Goal: Task Accomplishment & Management: Use online tool/utility

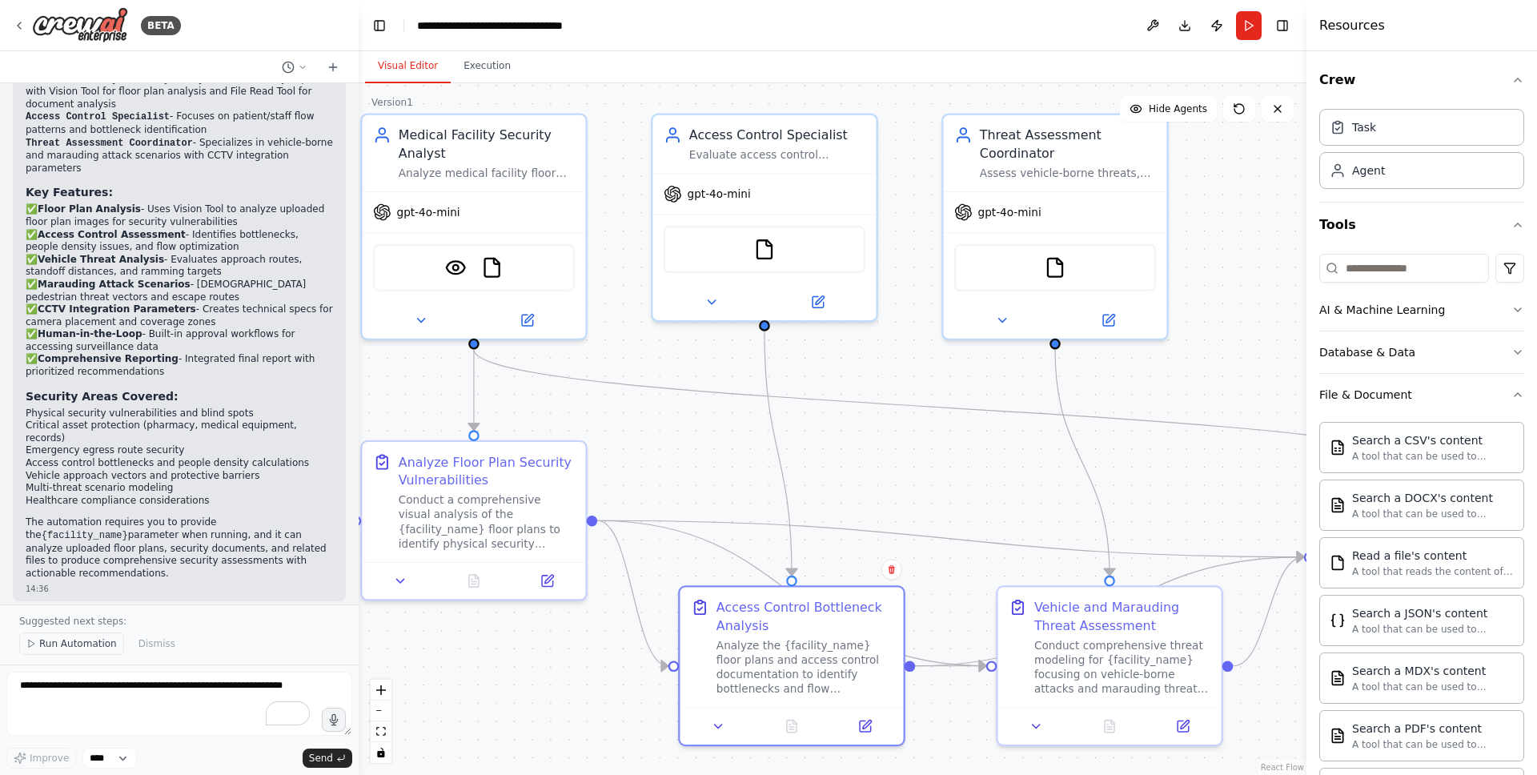
click at [90, 644] on span "Run Automation" at bounding box center [78, 643] width 78 height 13
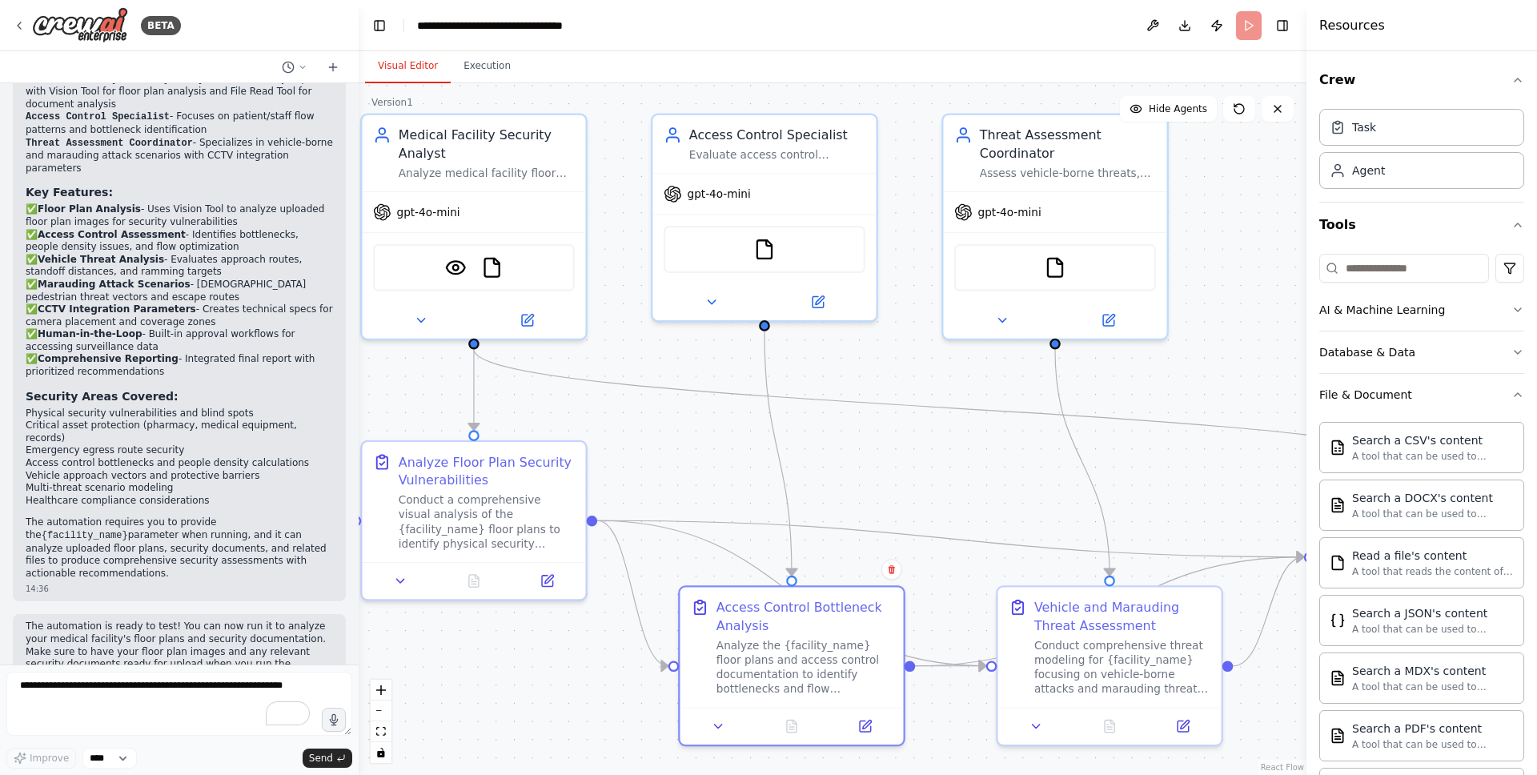
scroll to position [1716, 0]
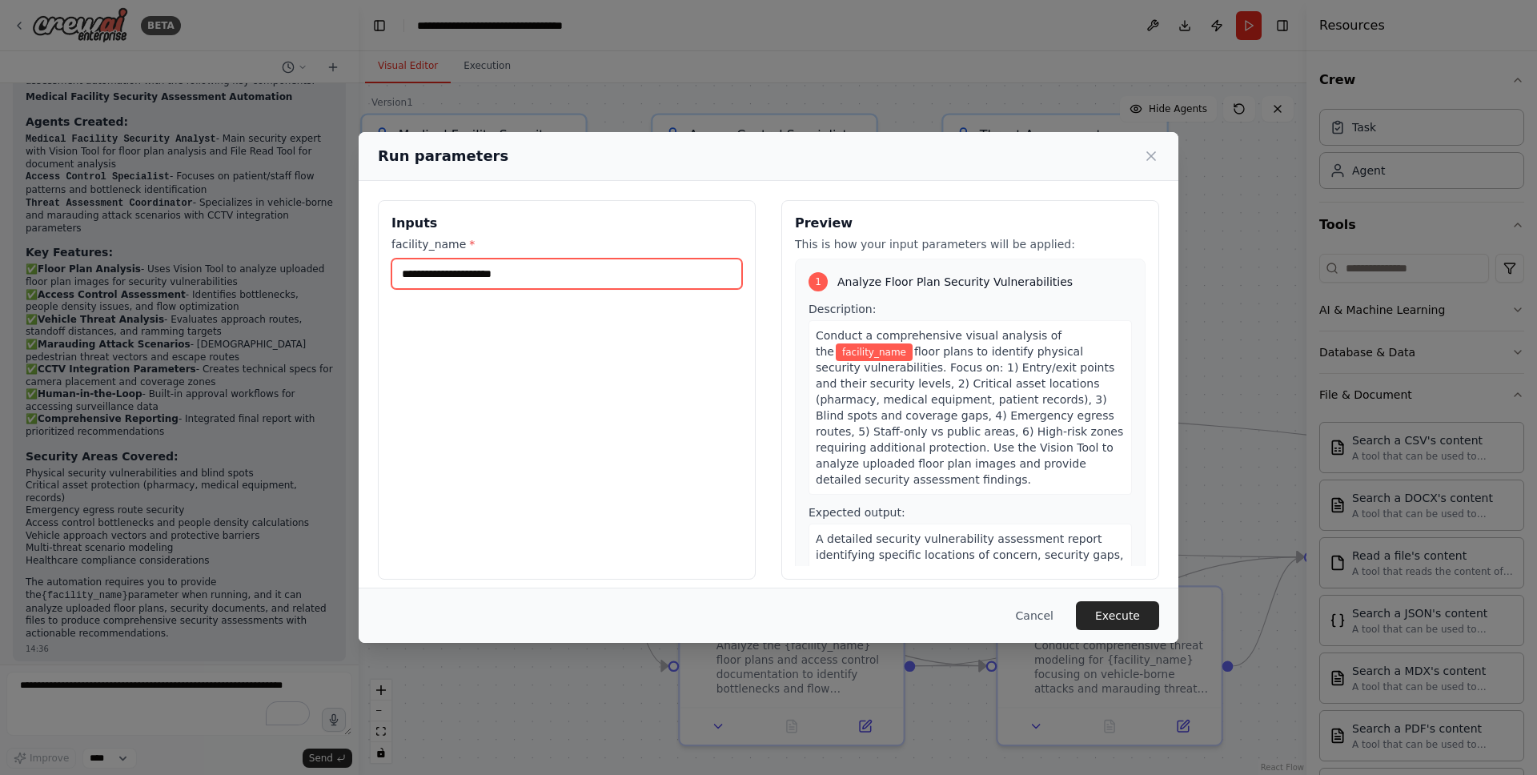
click at [509, 274] on input "facility_name *" at bounding box center [566, 274] width 351 height 30
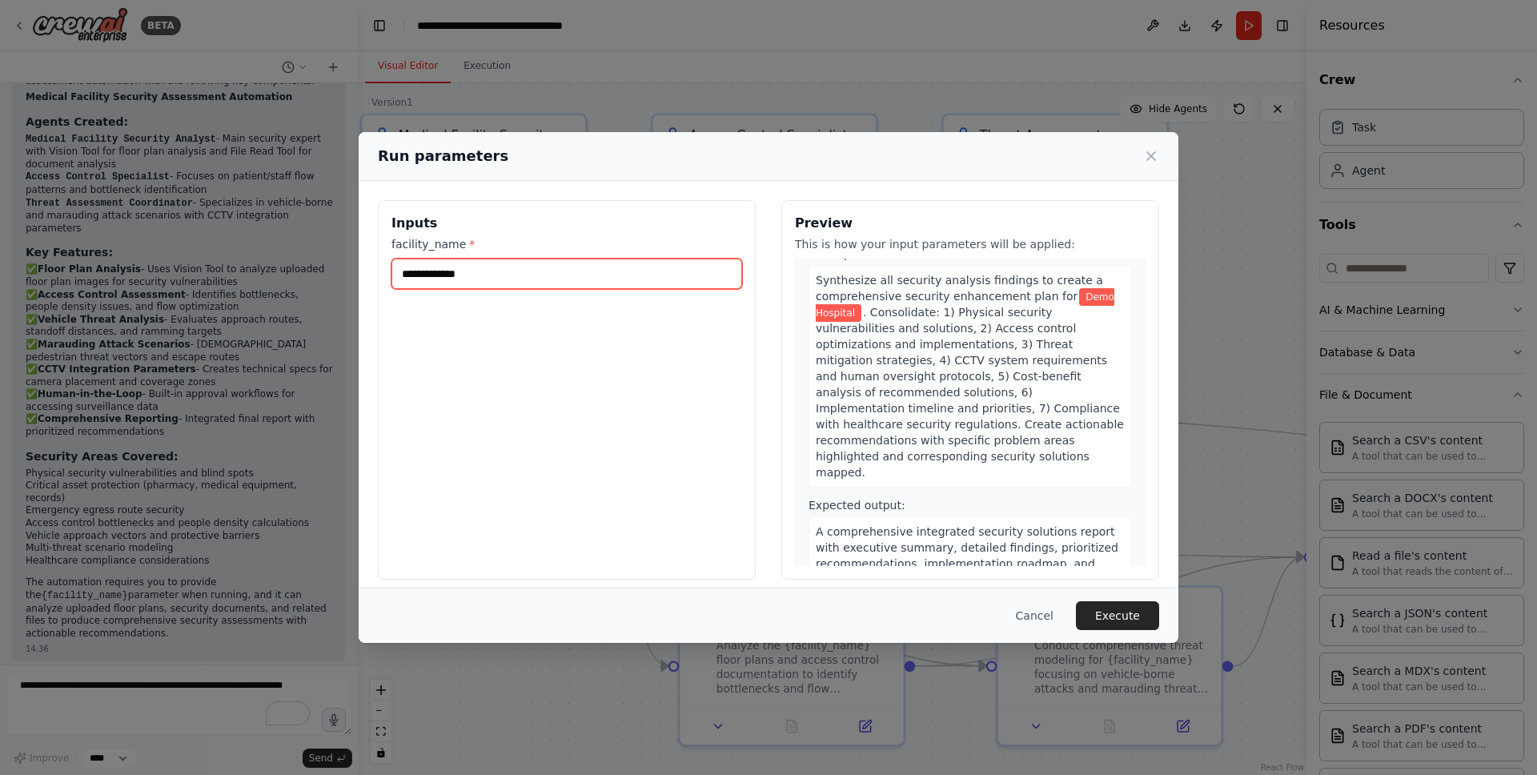
scroll to position [1271, 0]
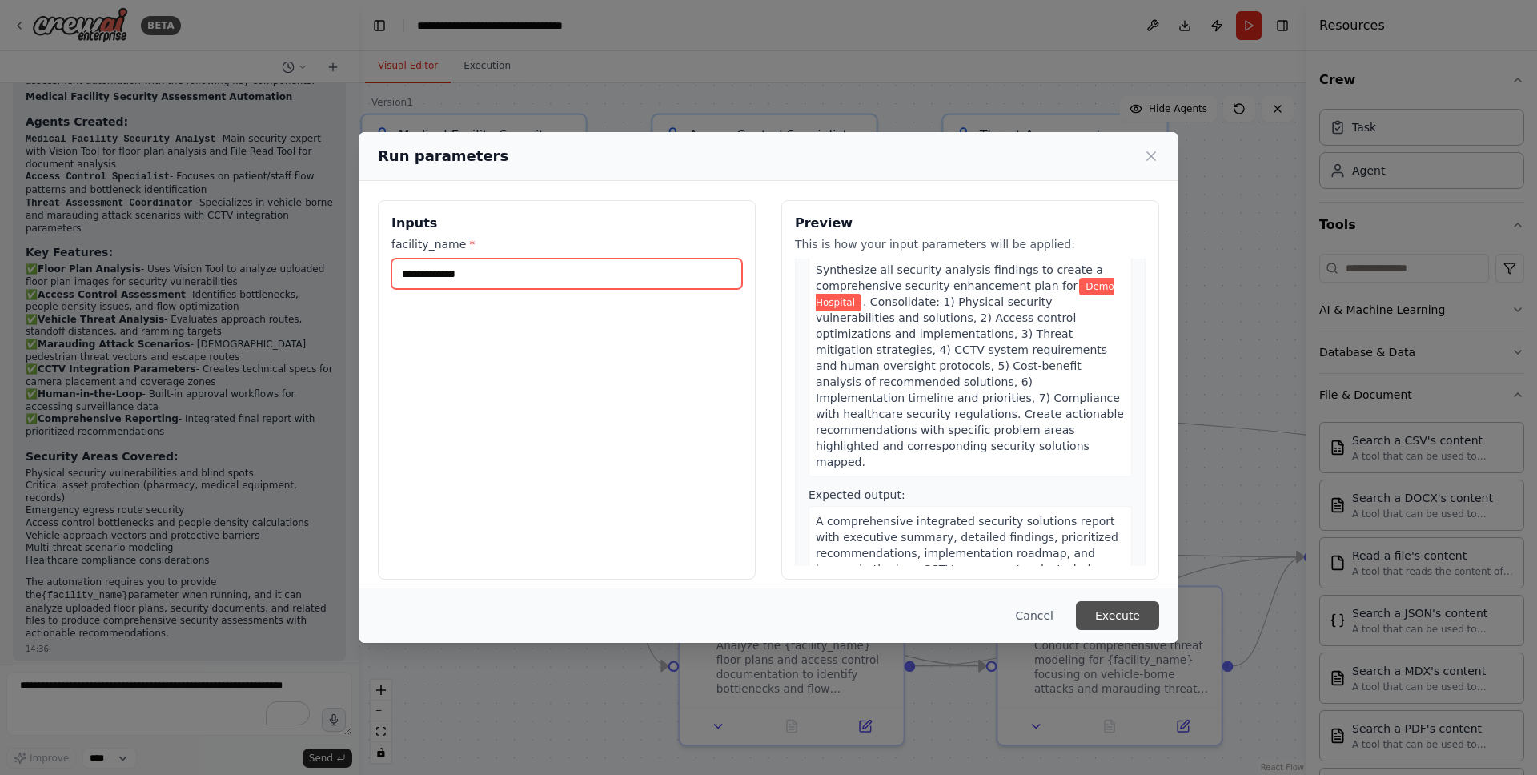
type input "**********"
click at [1125, 621] on button "Execute" at bounding box center [1117, 615] width 83 height 29
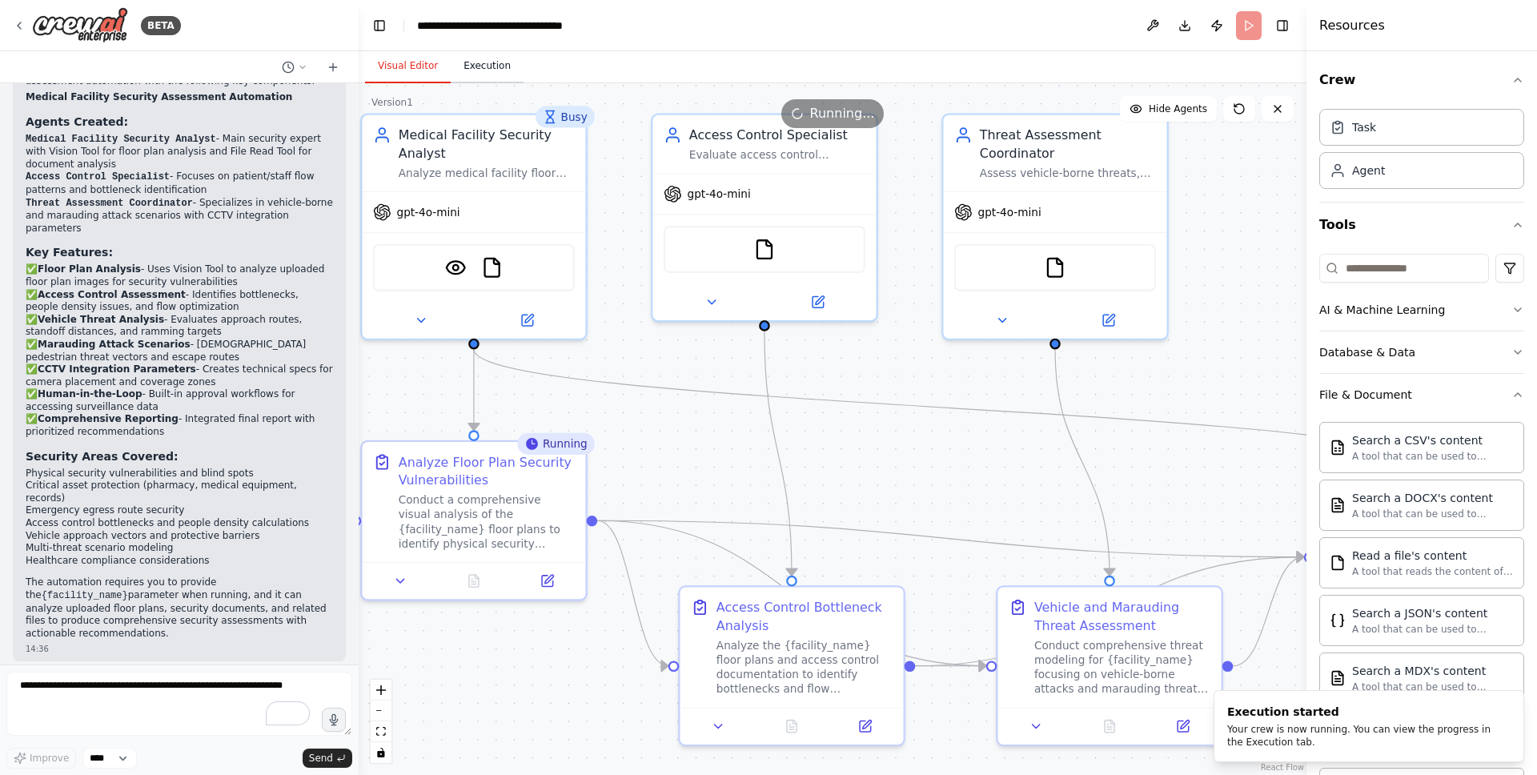
click at [481, 73] on button "Execution" at bounding box center [487, 67] width 73 height 34
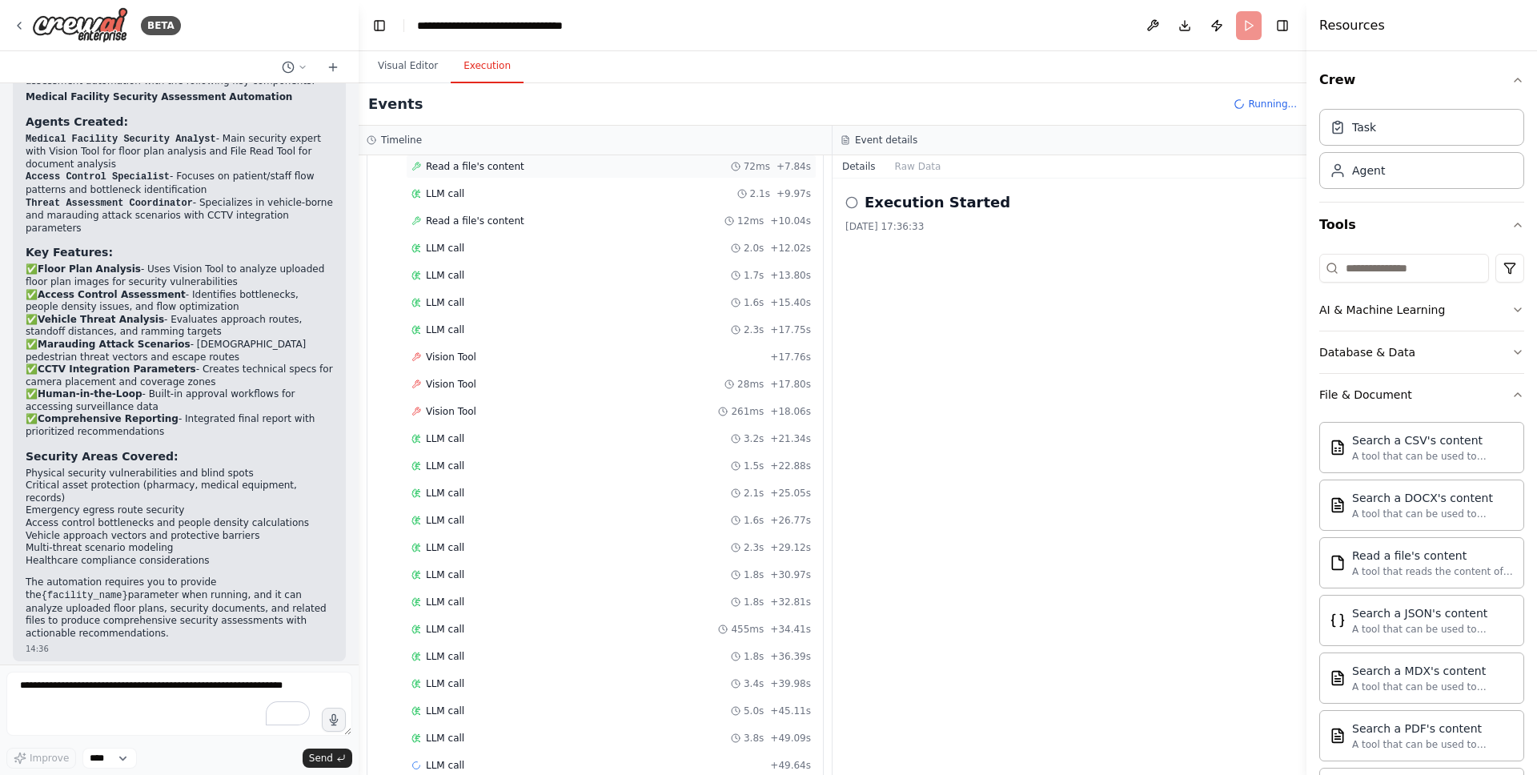
scroll to position [386, 0]
click at [403, 66] on button "Visual Editor" at bounding box center [408, 67] width 86 height 34
click at [495, 66] on button "Execution" at bounding box center [487, 67] width 73 height 34
click at [415, 65] on button "Visual Editor" at bounding box center [408, 67] width 86 height 34
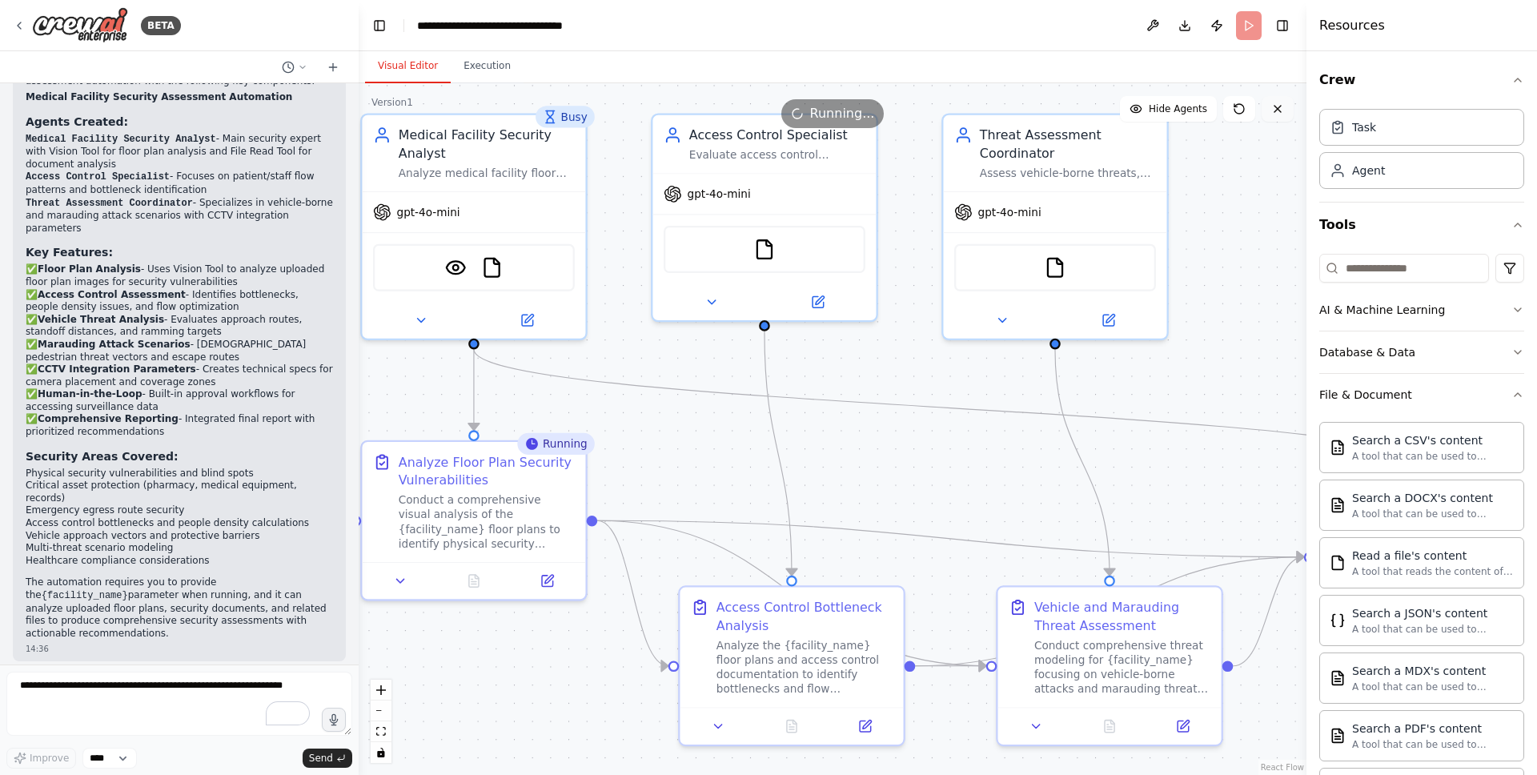
click at [1277, 109] on icon at bounding box center [1277, 109] width 6 height 6
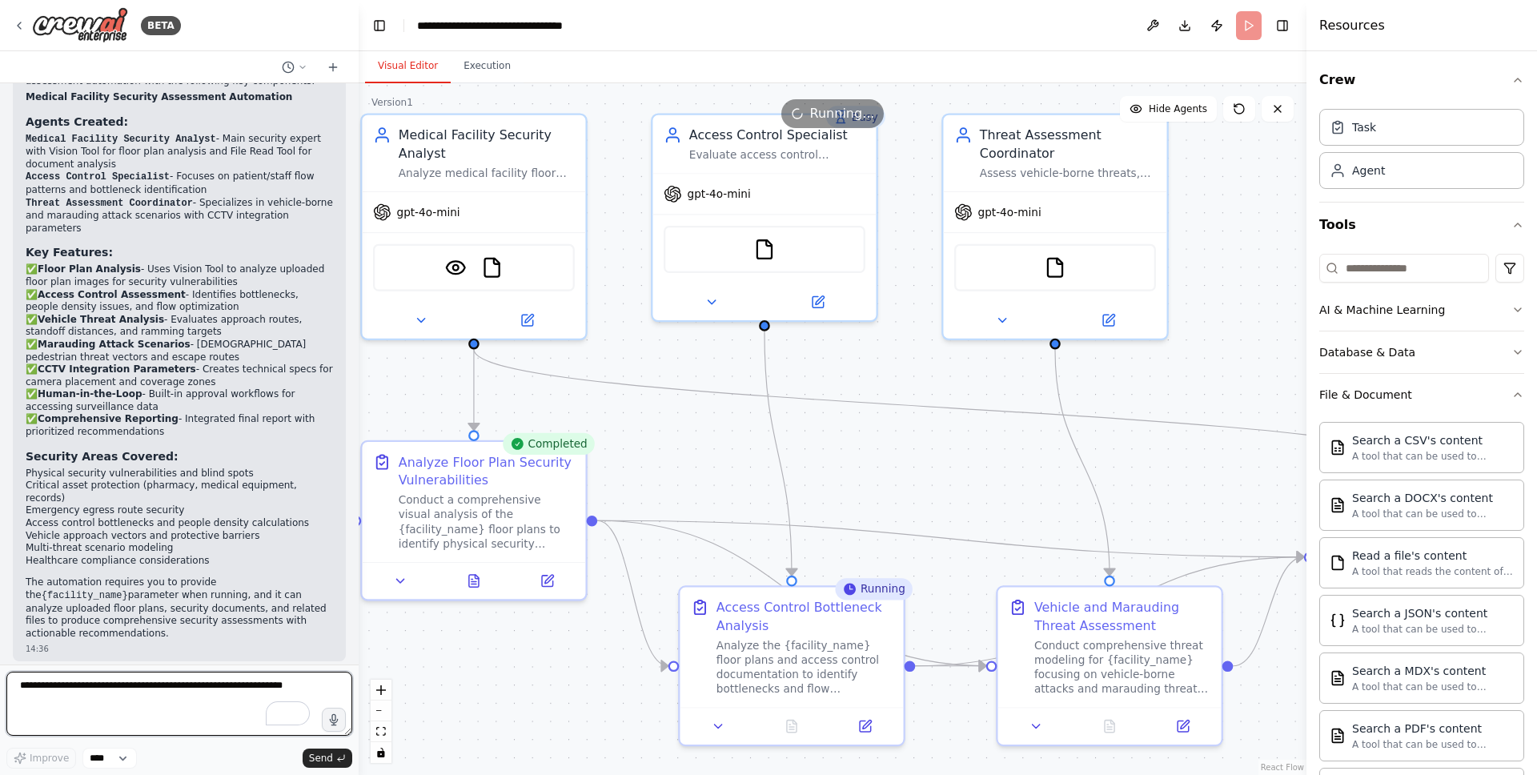
click at [203, 696] on textarea "To enrich screen reader interactions, please activate Accessibility in Grammarl…" at bounding box center [179, 704] width 346 height 64
type textarea "**********"
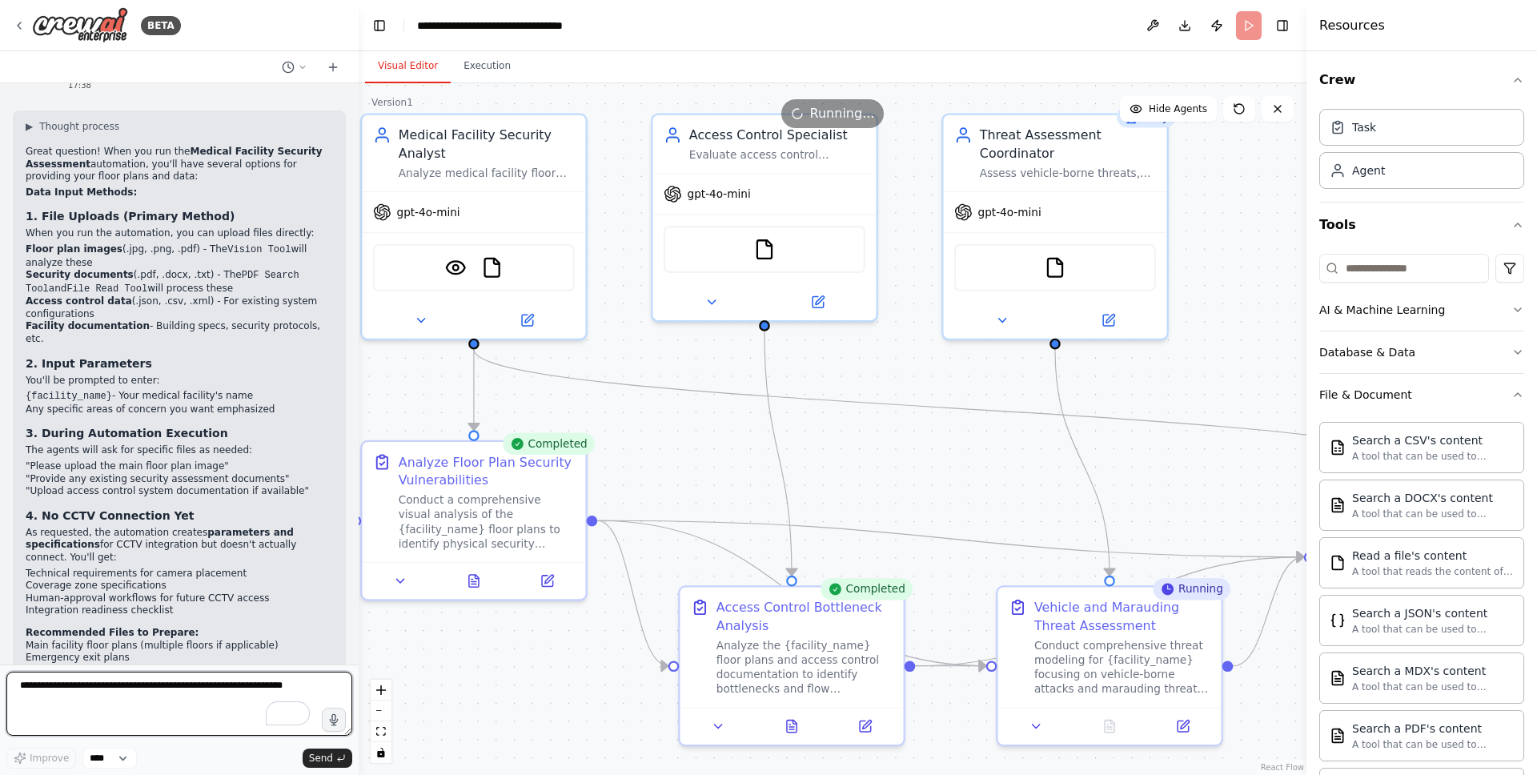
scroll to position [2470, 0]
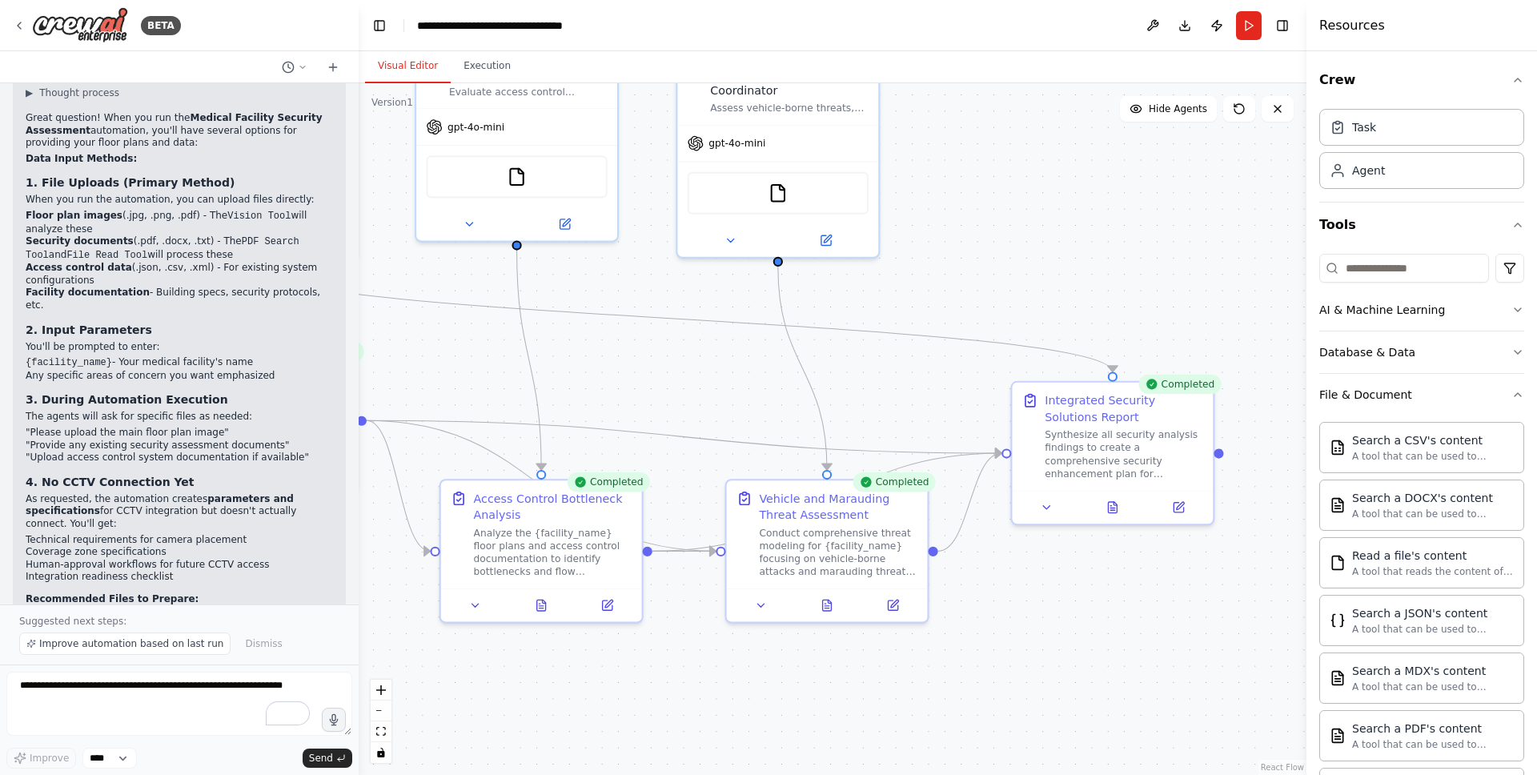
drag, startPoint x: 1251, startPoint y: 451, endPoint x: 981, endPoint y: 429, distance: 271.4
click at [981, 429] on div ".deletable-edge-delete-btn { width: 20px; height: 20px; border: 0px solid #ffff…" at bounding box center [833, 429] width 948 height 692
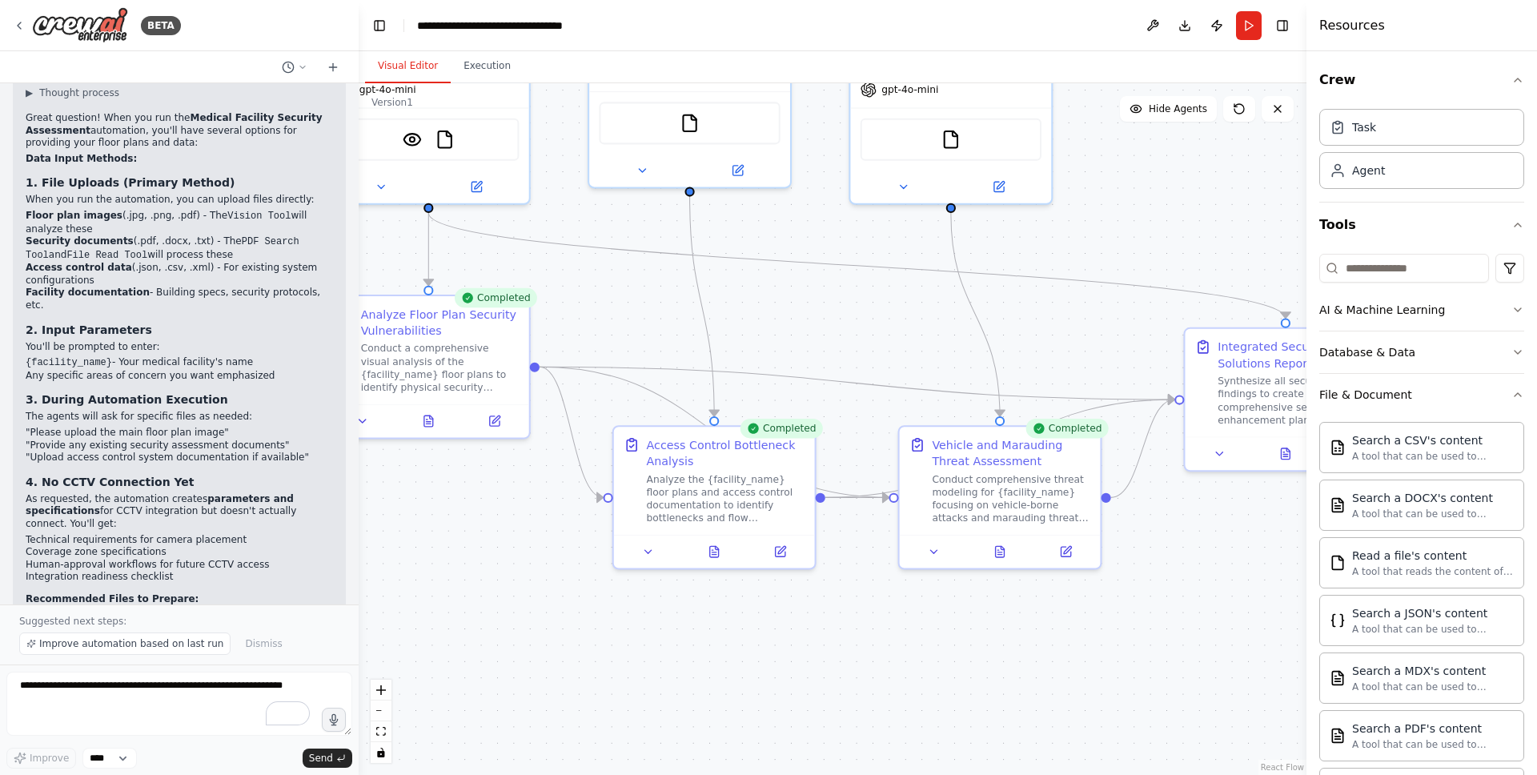
drag, startPoint x: 733, startPoint y: 379, endPoint x: 906, endPoint y: 325, distance: 181.0
click at [906, 325] on div ".deletable-edge-delete-btn { width: 20px; height: 20px; border: 0px solid #ffff…" at bounding box center [833, 429] width 948 height 692
click at [650, 545] on icon at bounding box center [648, 548] width 13 height 13
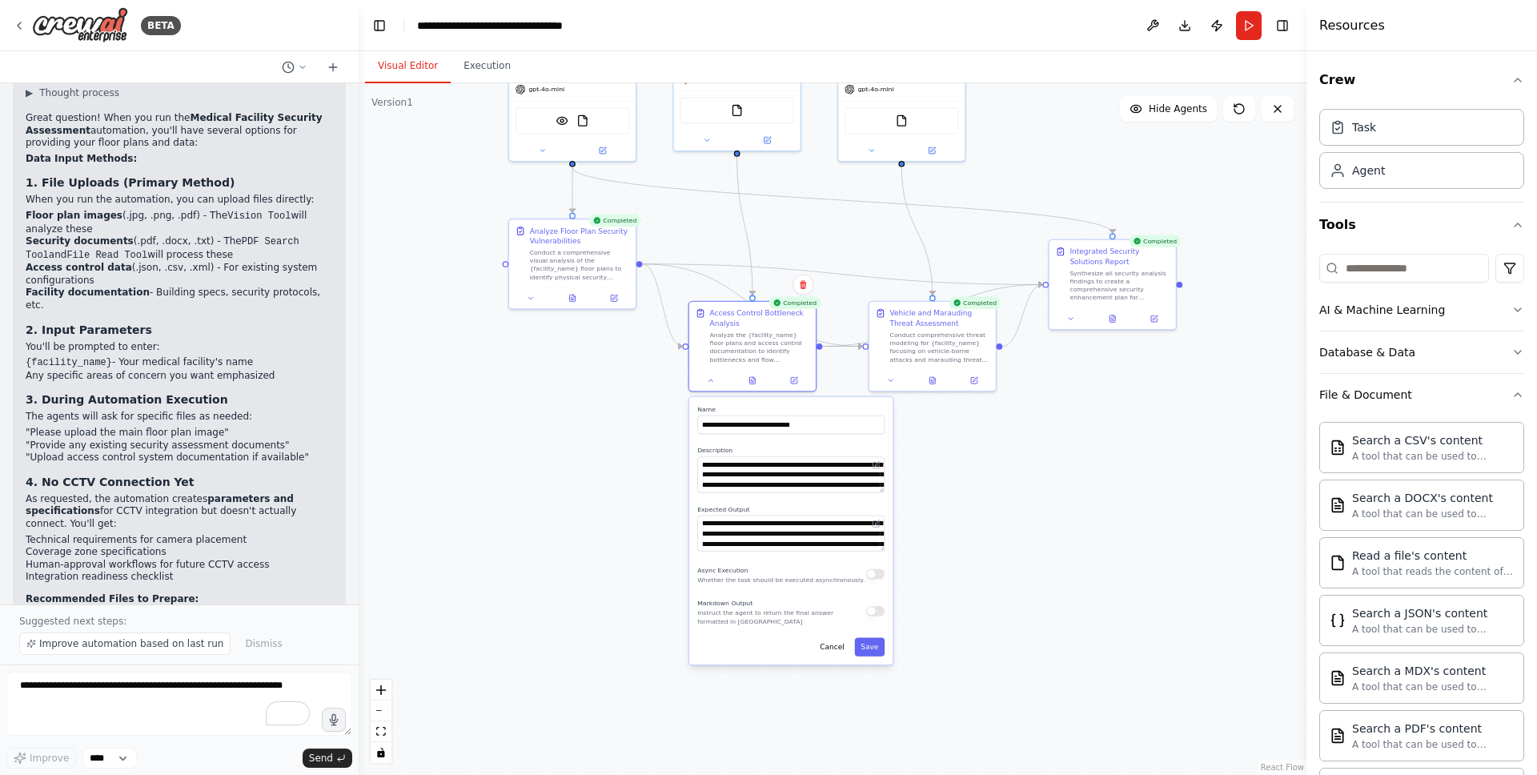
drag, startPoint x: 905, startPoint y: 675, endPoint x: 932, endPoint y: 480, distance: 196.4
click at [932, 480] on div ".deletable-edge-delete-btn { width: 20px; height: 20px; border: 0px solid #ffff…" at bounding box center [833, 429] width 948 height 692
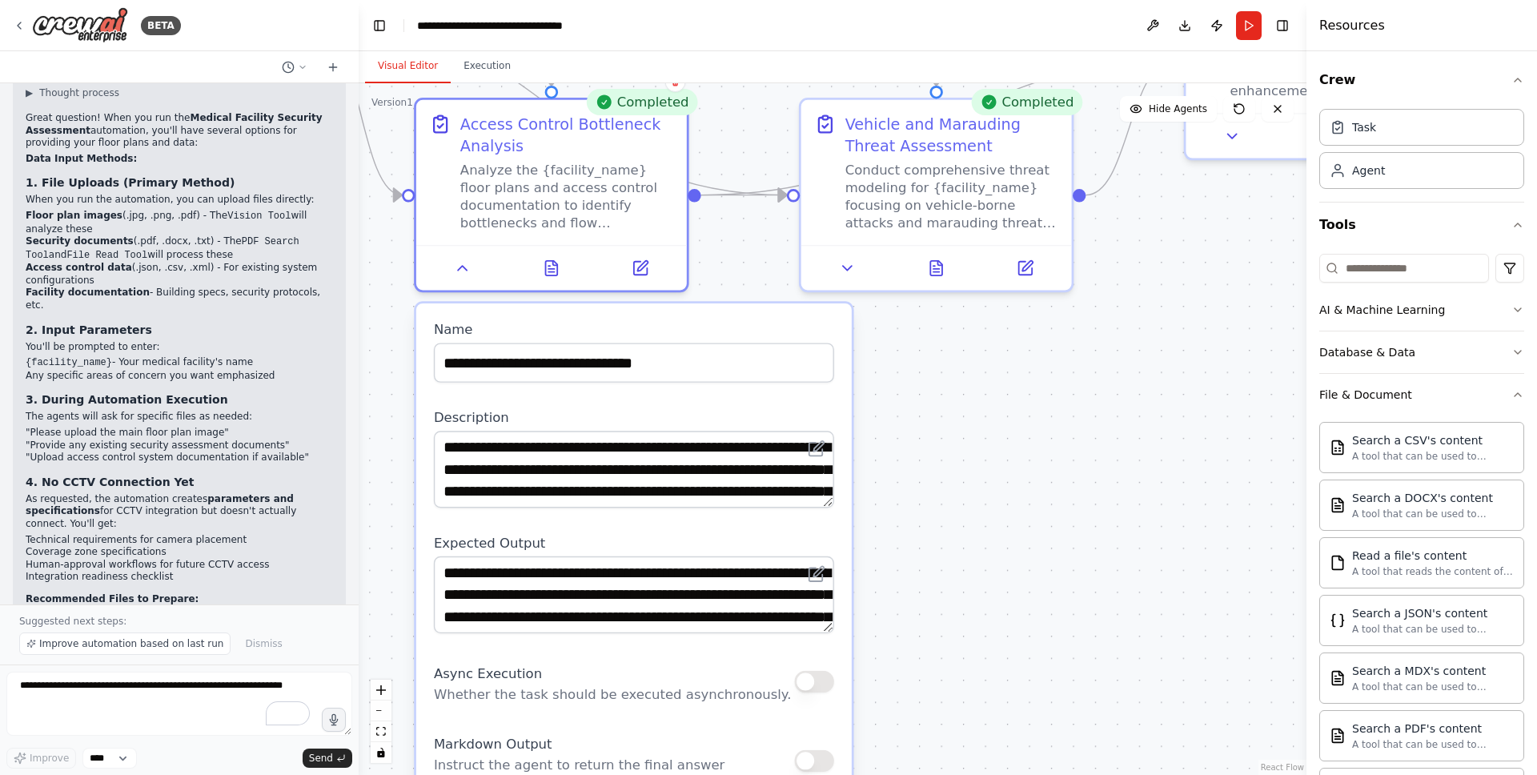
scroll to position [2466, 0]
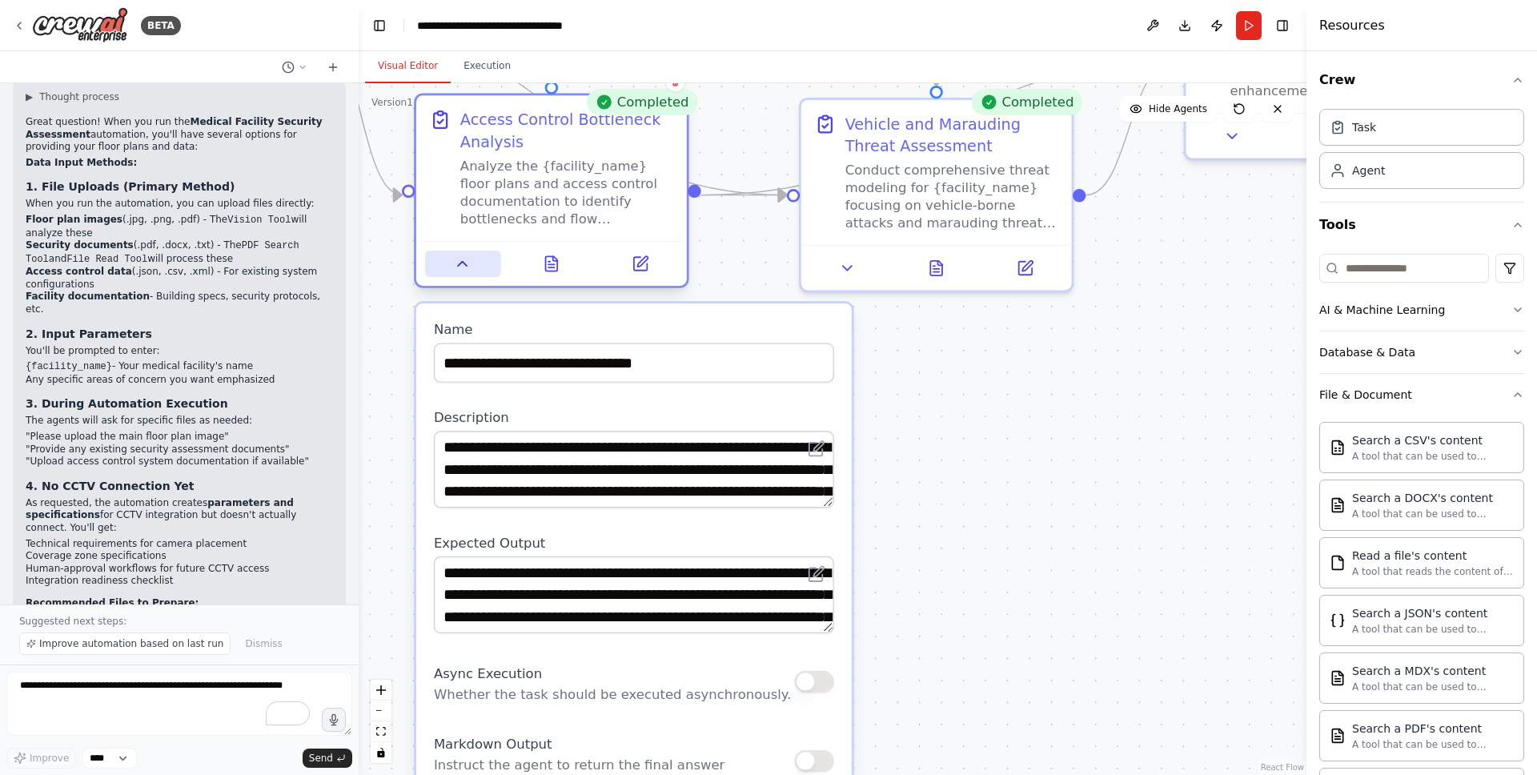
click at [459, 267] on icon at bounding box center [463, 264] width 18 height 18
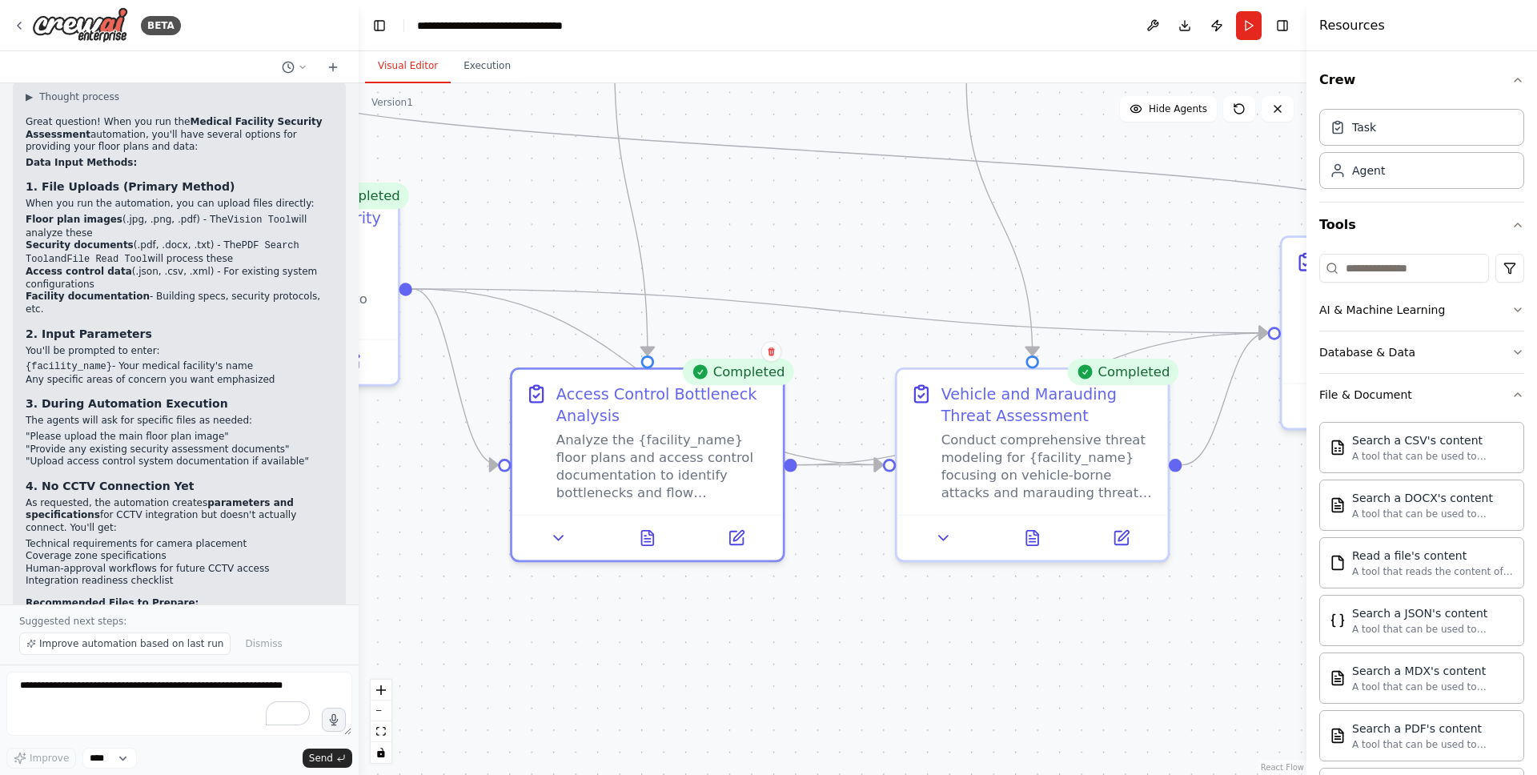
drag, startPoint x: 853, startPoint y: 504, endPoint x: 966, endPoint y: 774, distance: 292.7
click at [966, 774] on div ".deletable-edge-delete-btn { width: 20px; height: 20px; border: 0px solid #ffff…" at bounding box center [833, 429] width 948 height 692
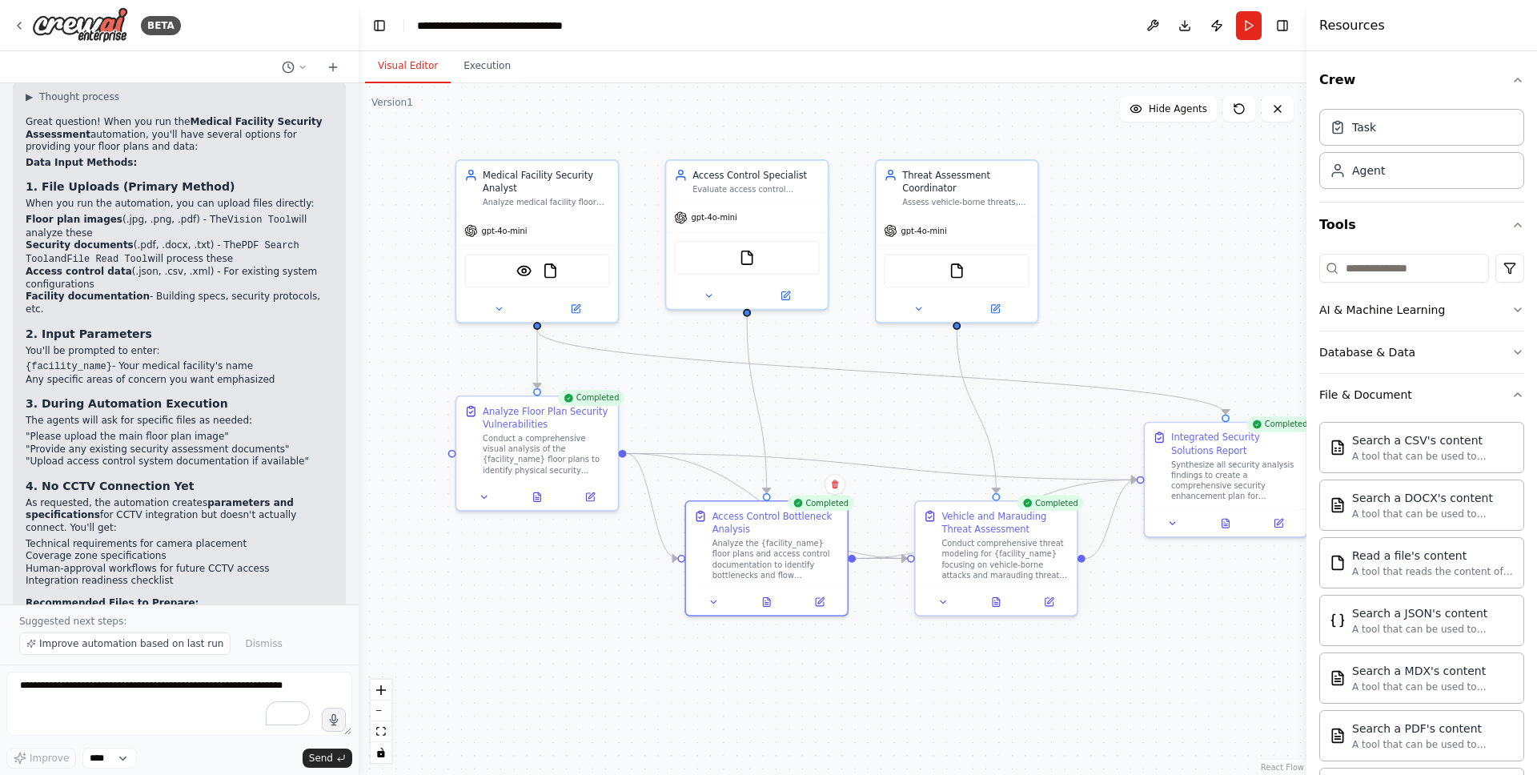
scroll to position [2530, 0]
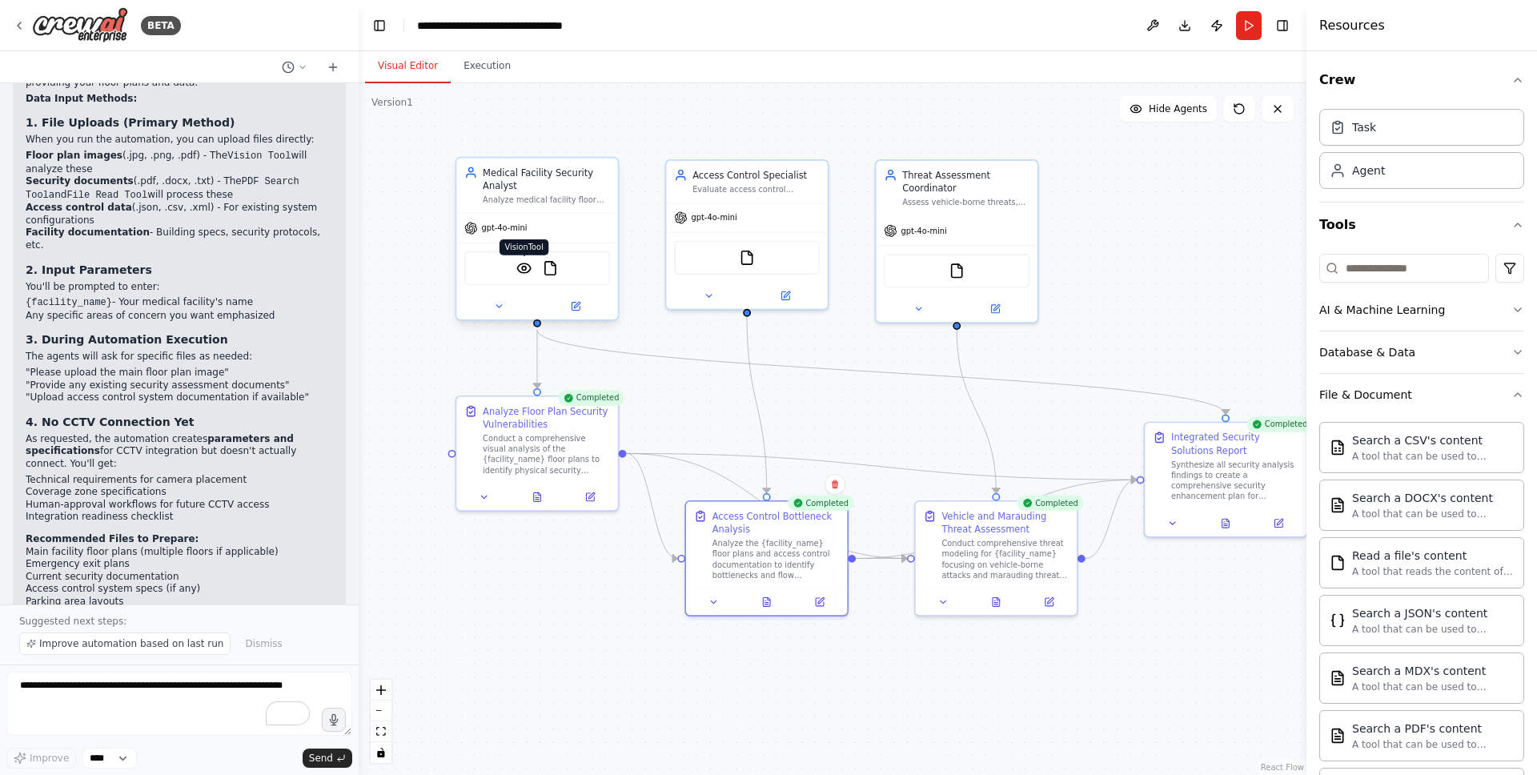
click at [521, 271] on img at bounding box center [524, 268] width 16 height 16
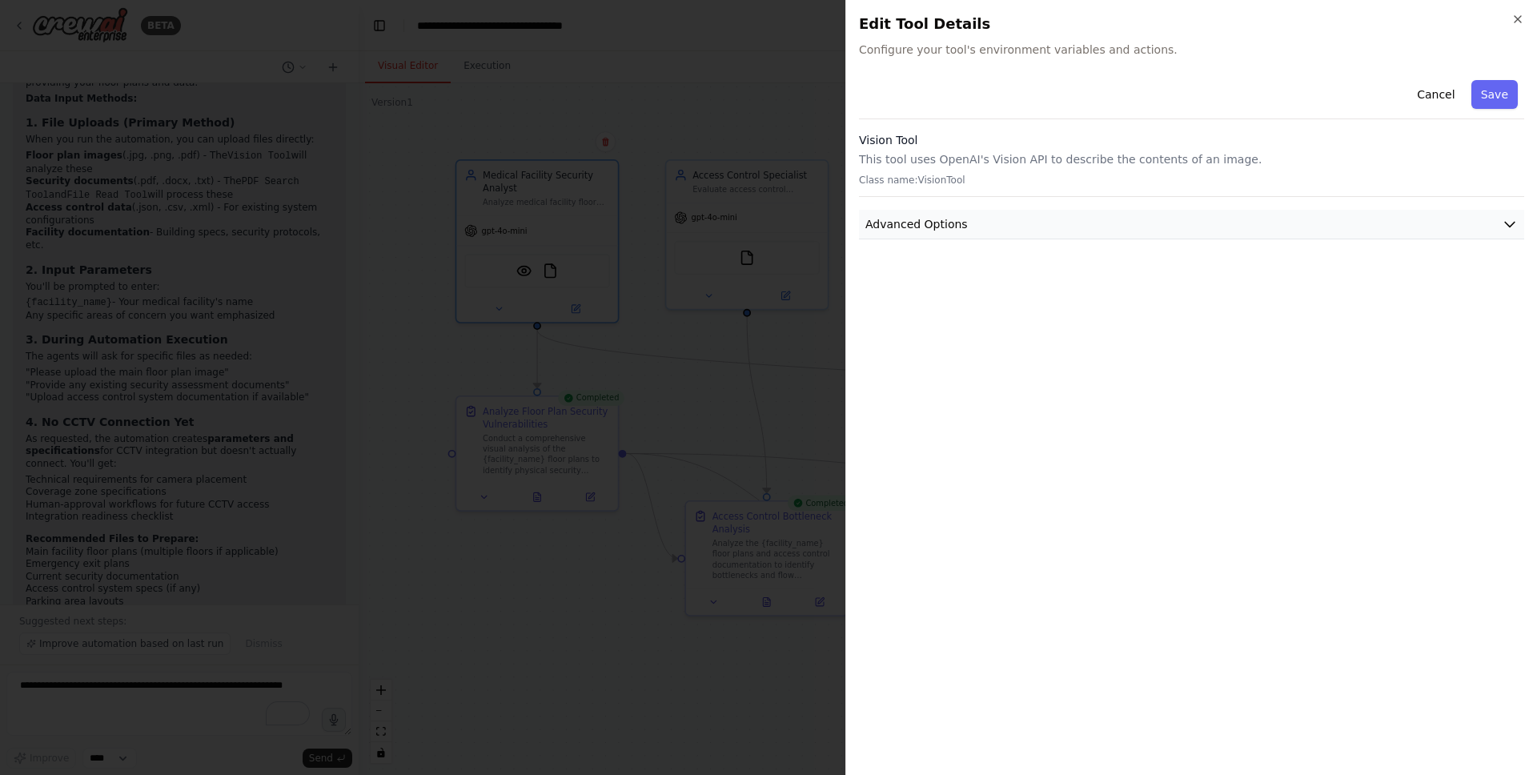
click at [1504, 225] on icon "button" at bounding box center [1510, 224] width 16 height 16
click at [1509, 222] on icon "button" at bounding box center [1510, 224] width 10 height 5
click at [756, 56] on div at bounding box center [768, 387] width 1537 height 775
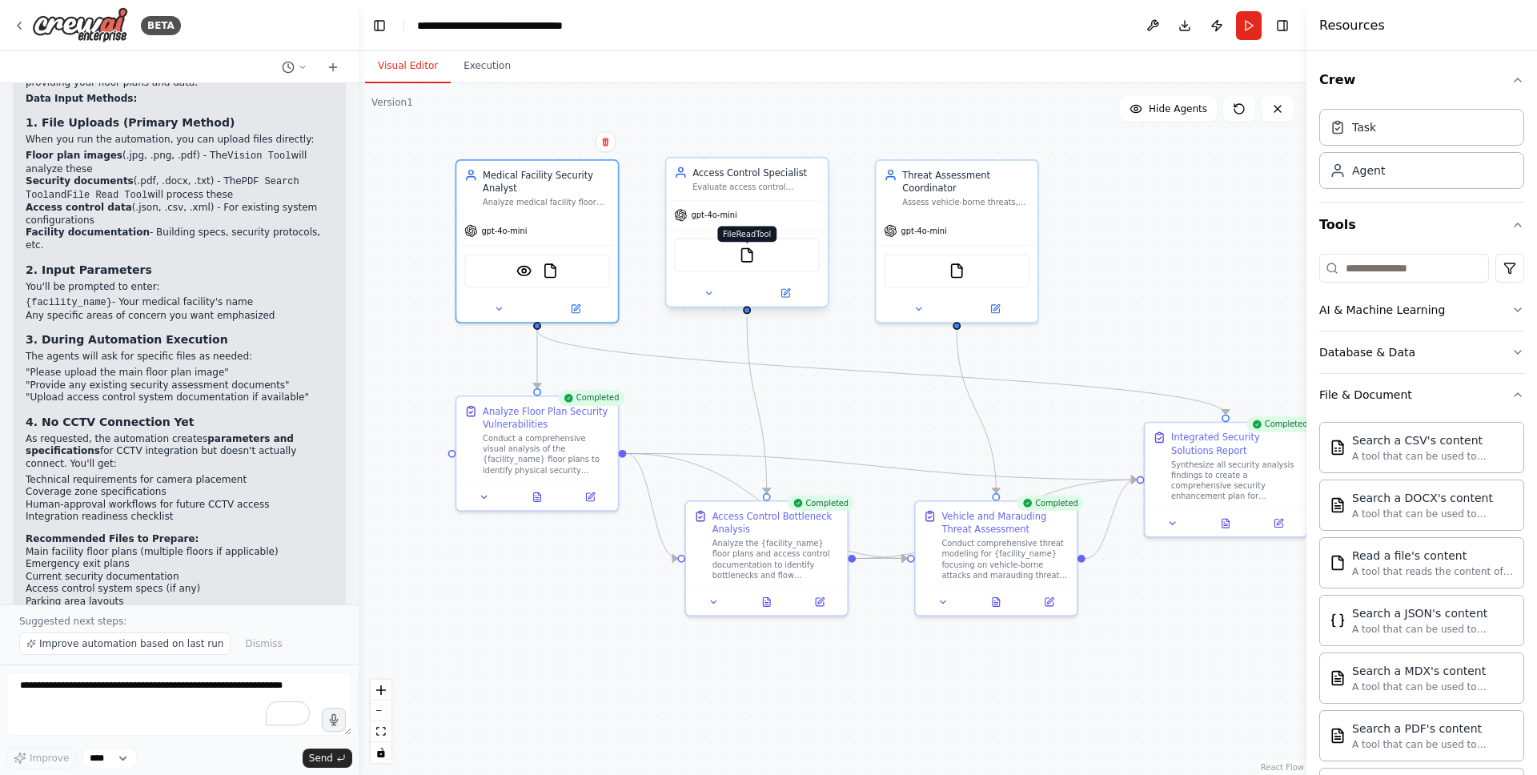
click at [744, 257] on img at bounding box center [747, 255] width 16 height 16
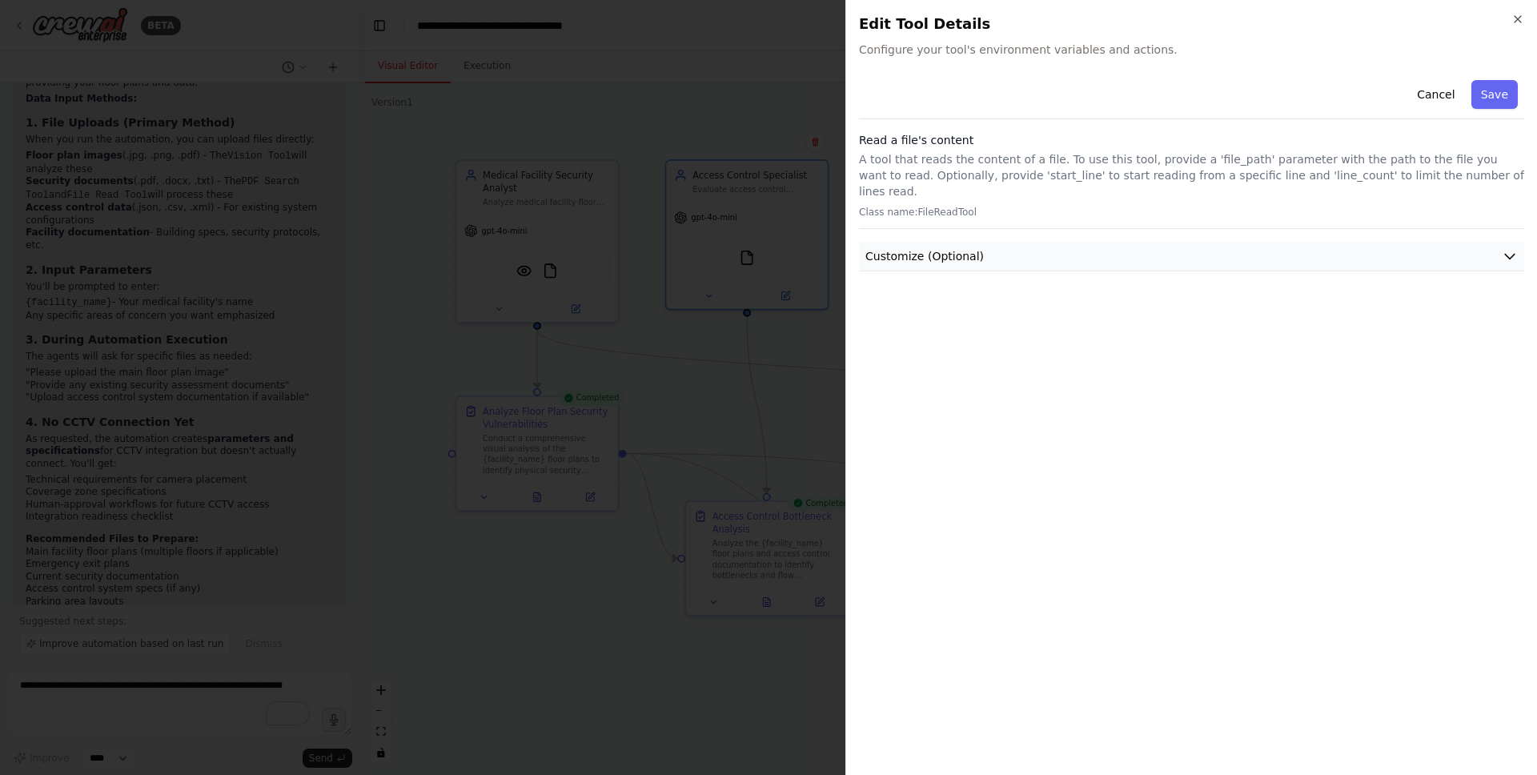
click at [1503, 248] on icon "button" at bounding box center [1510, 256] width 16 height 16
click at [1520, 17] on icon "button" at bounding box center [1517, 19] width 13 height 13
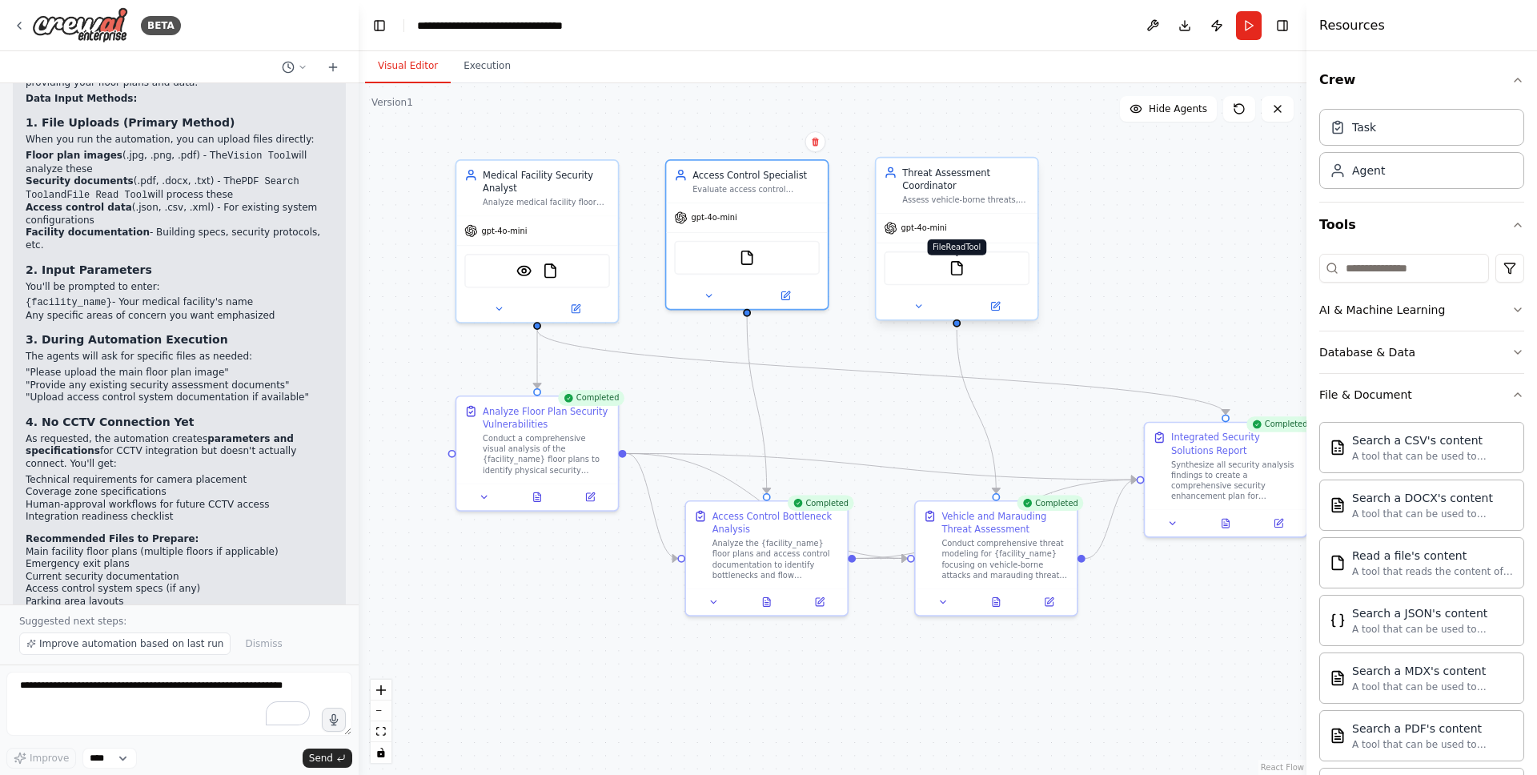
click at [961, 269] on img at bounding box center [957, 268] width 16 height 16
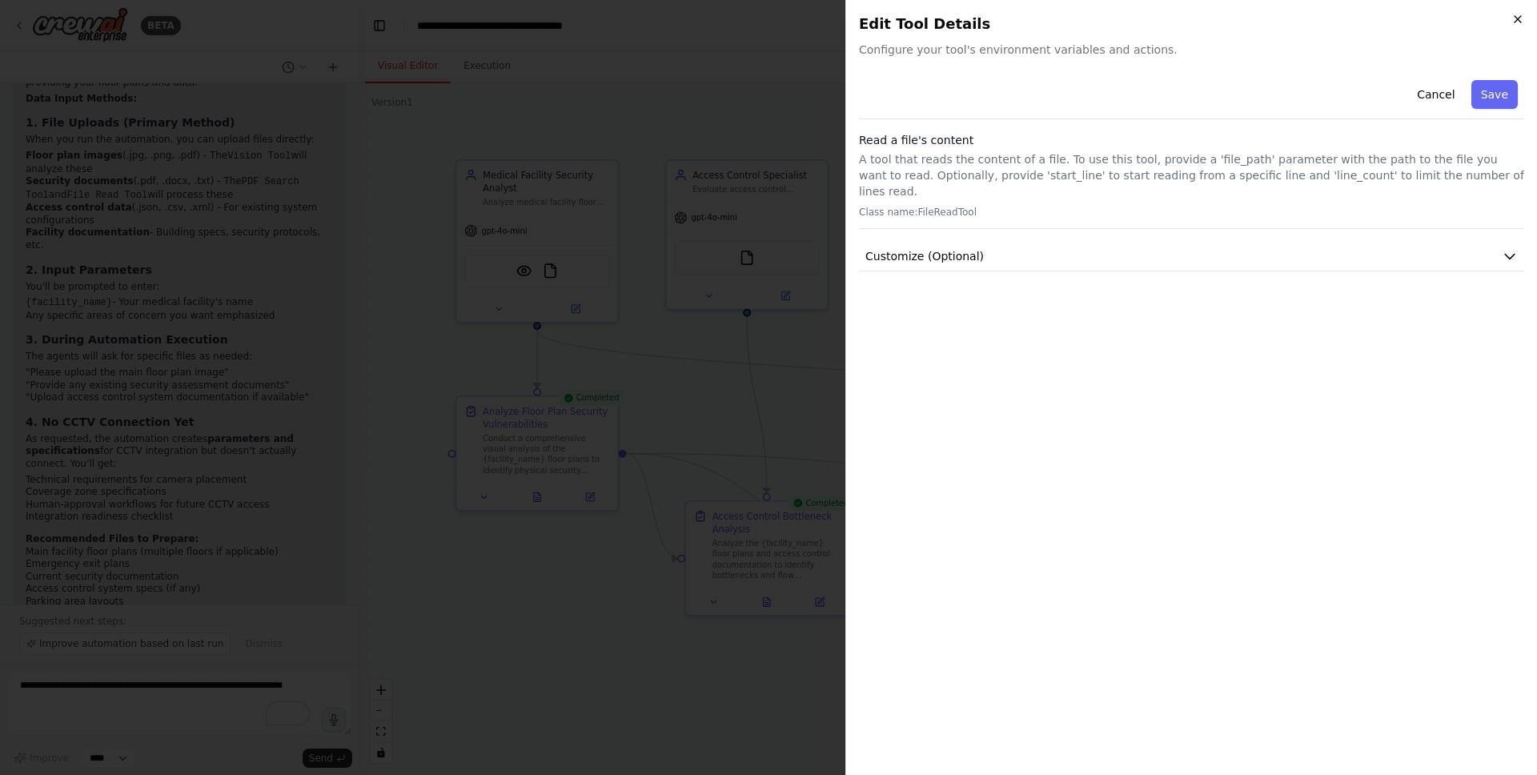
click at [1520, 22] on icon "button" at bounding box center [1518, 19] width 6 height 6
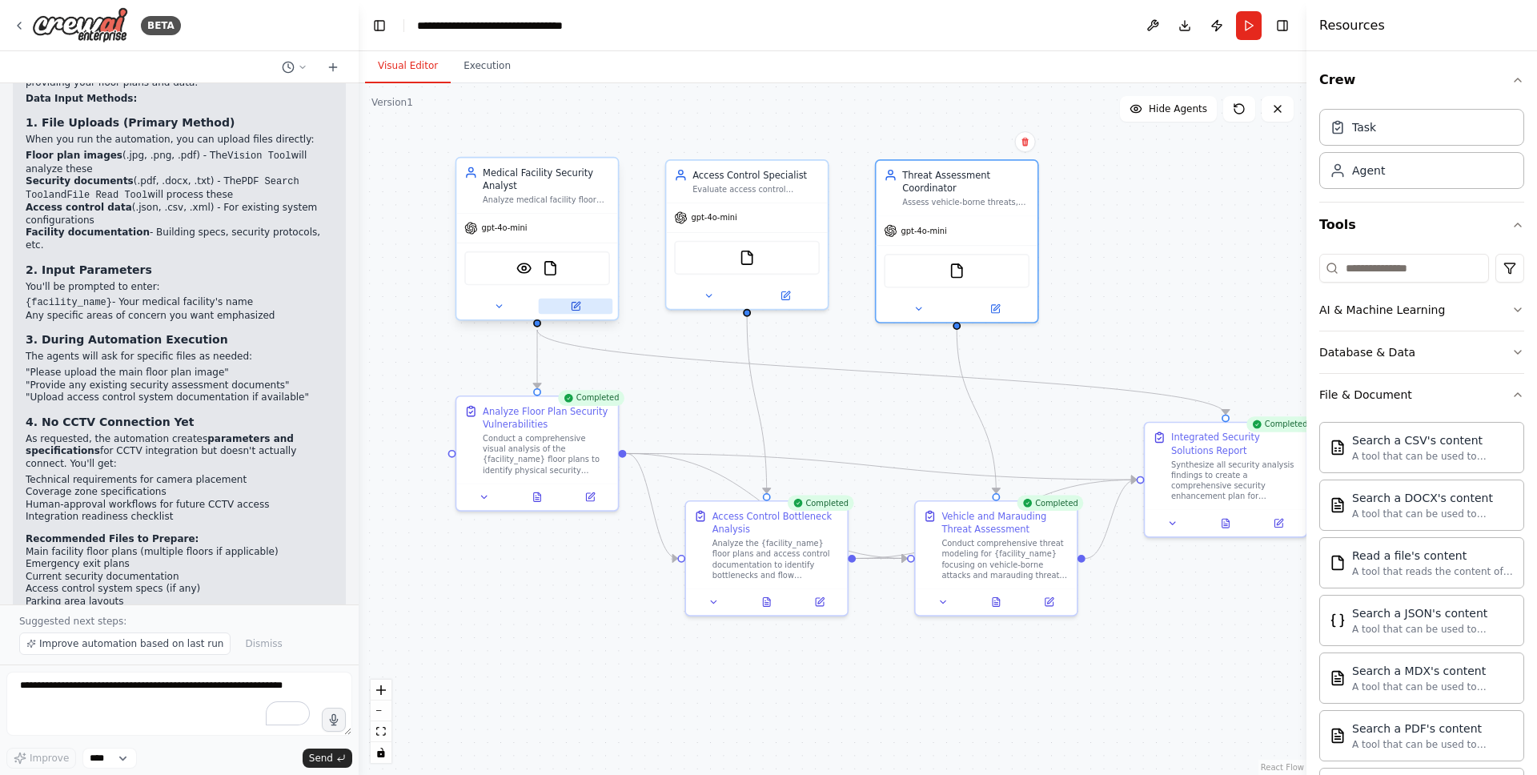
click at [576, 309] on icon at bounding box center [576, 307] width 8 height 8
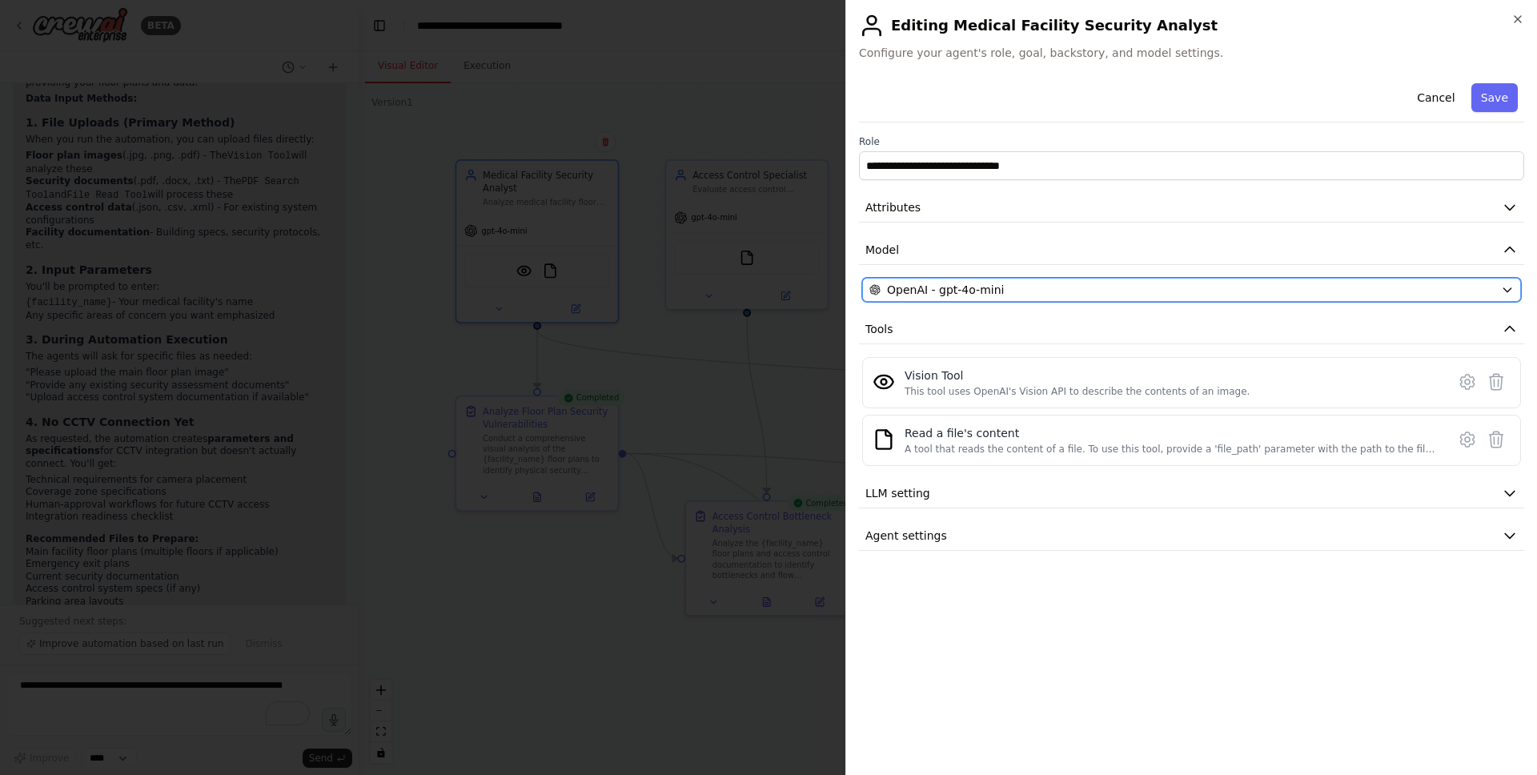
click at [1509, 288] on icon "button" at bounding box center [1507, 289] width 13 height 13
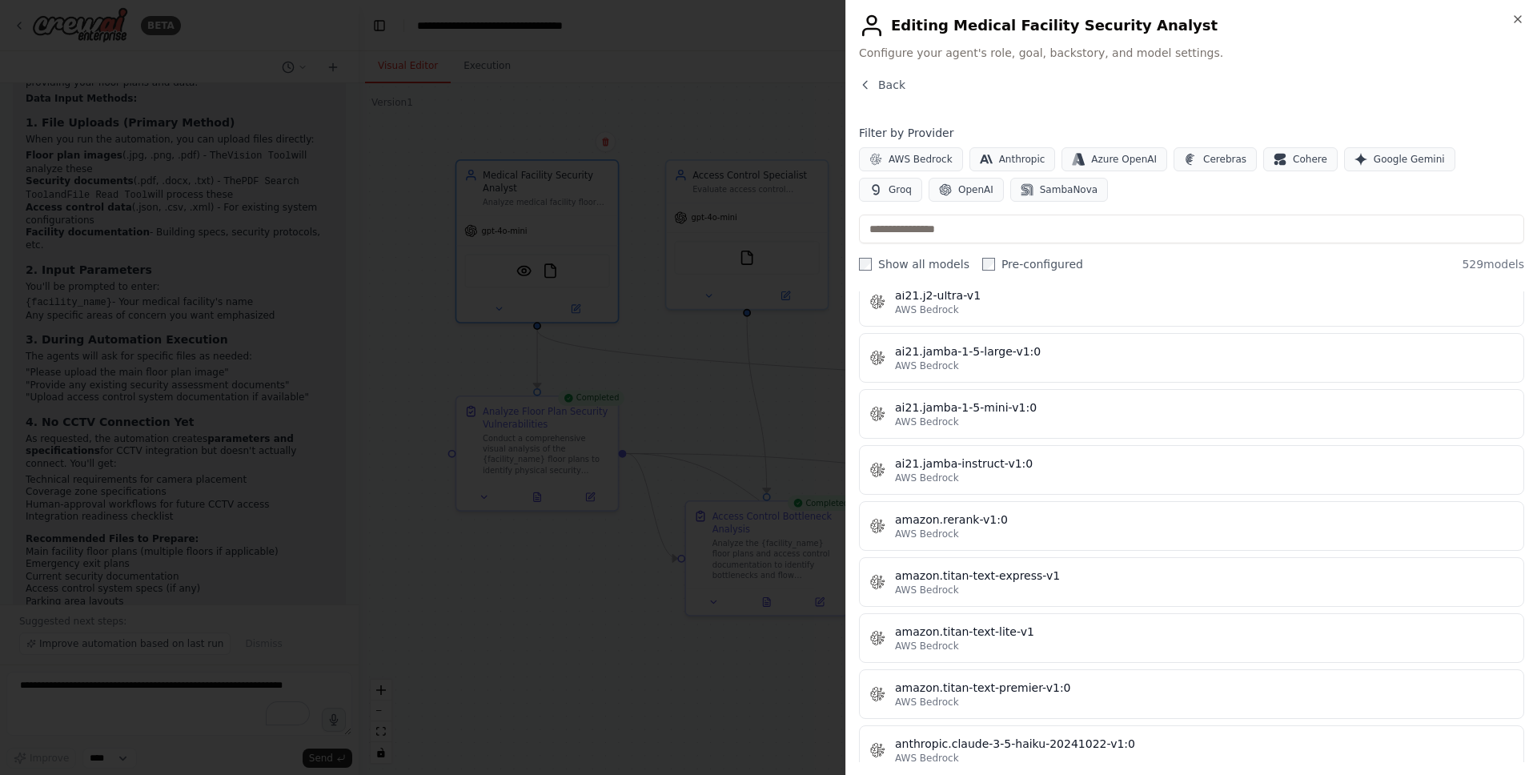
scroll to position [0, 0]
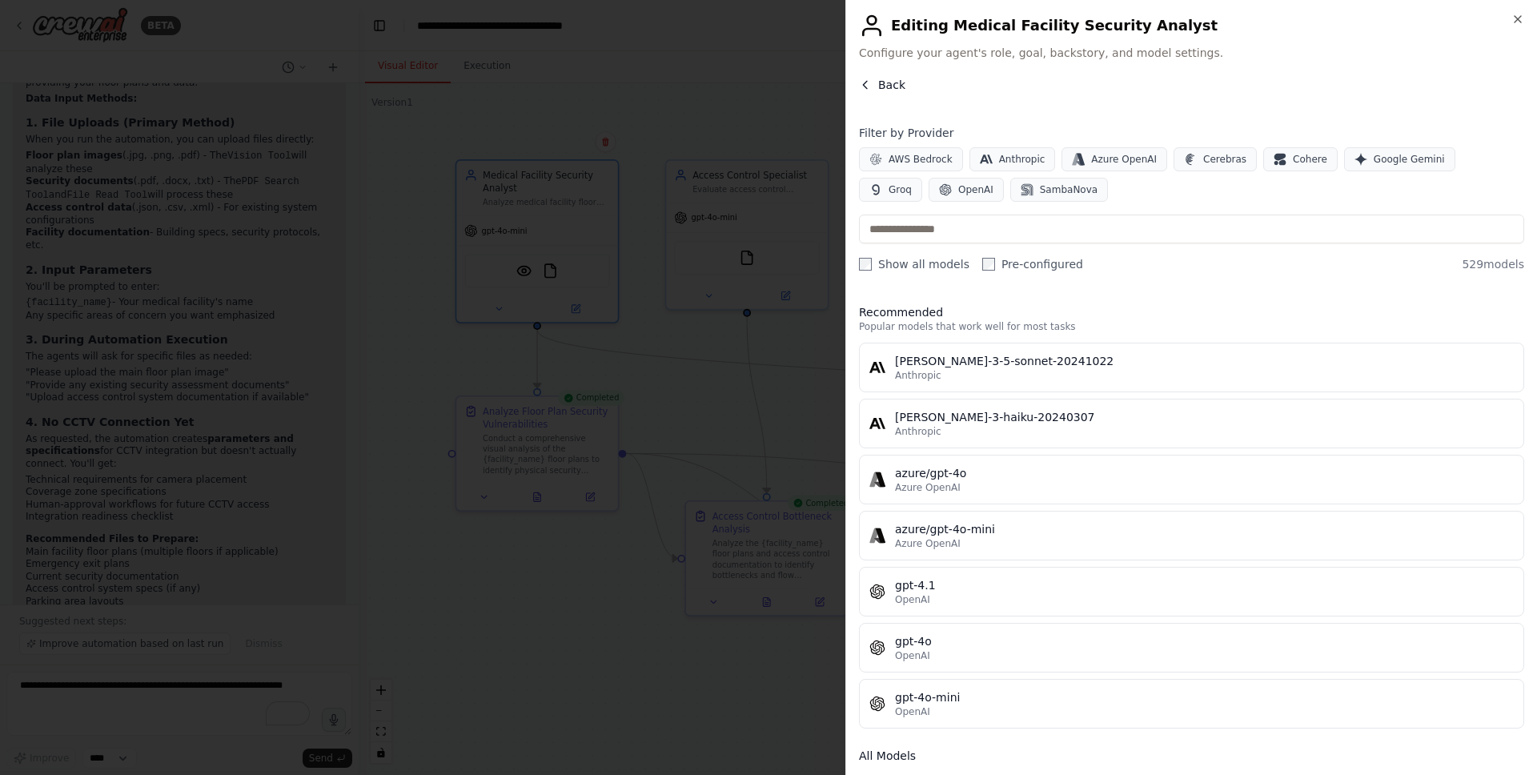
click at [881, 83] on span "Back" at bounding box center [891, 85] width 27 height 16
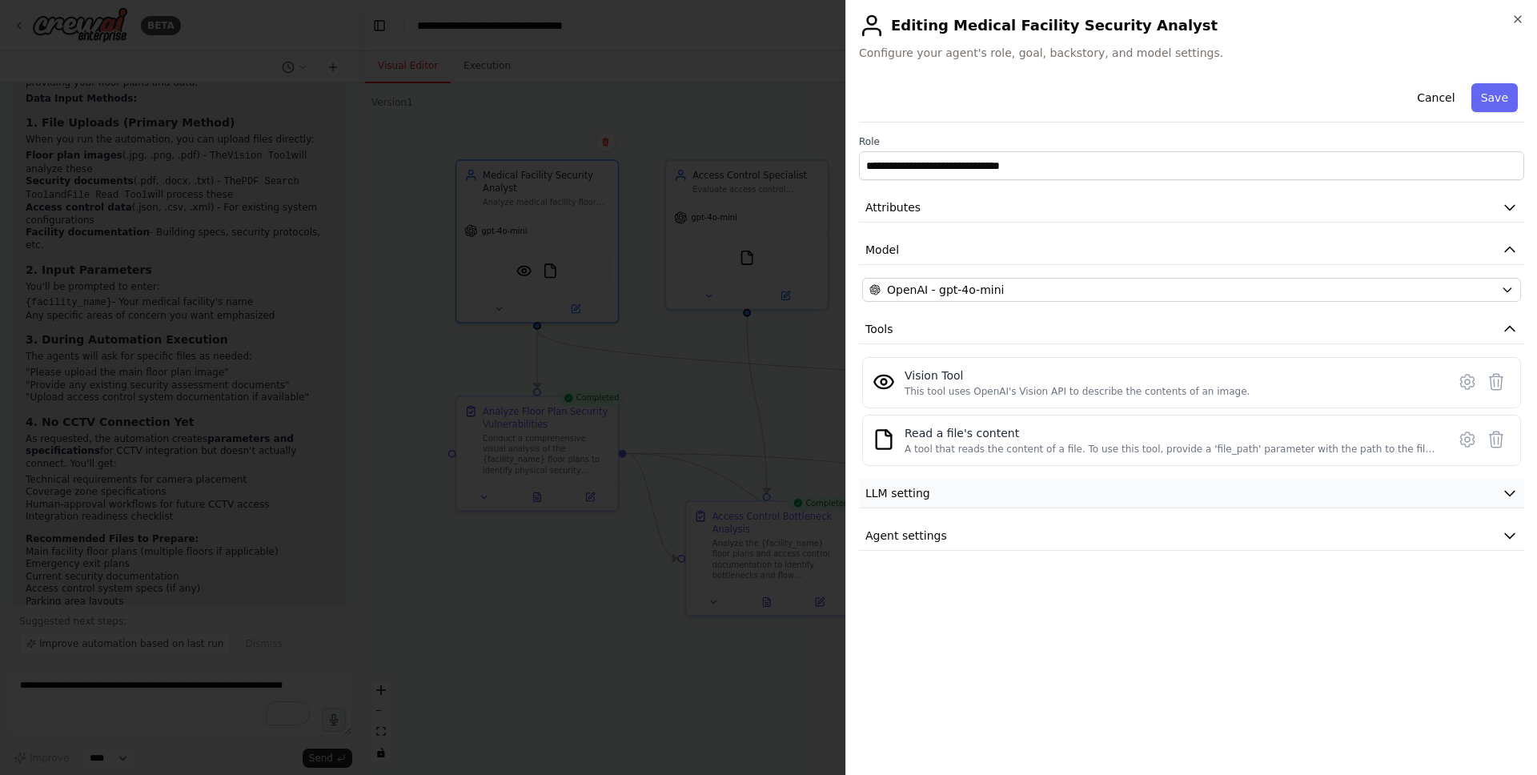
drag, startPoint x: 1511, startPoint y: 539, endPoint x: 1087, endPoint y: 491, distance: 426.1
click at [1502, 539] on icon "button" at bounding box center [1510, 536] width 16 height 16
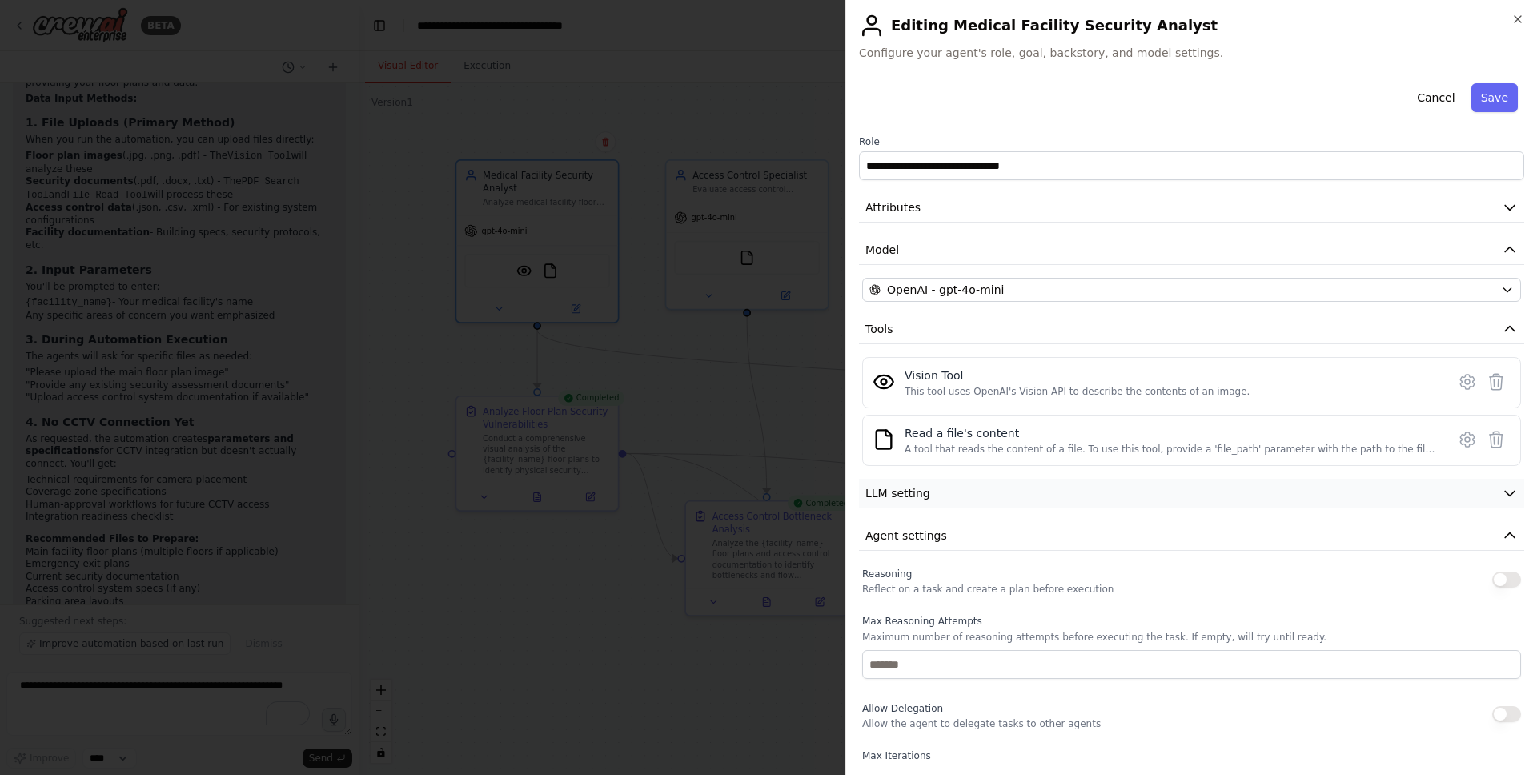
scroll to position [218, 0]
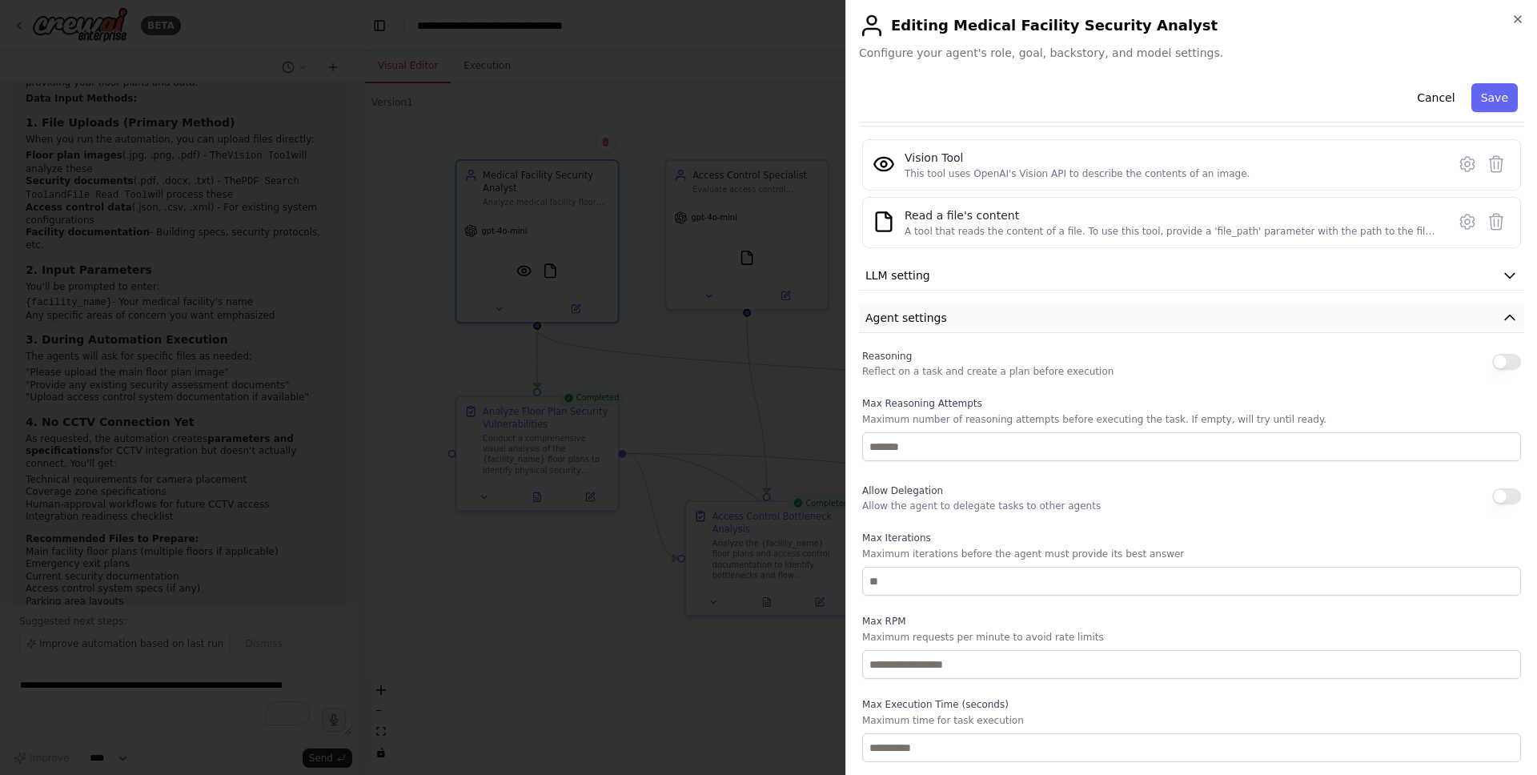
click at [1009, 304] on button "Agent settings" at bounding box center [1191, 318] width 665 height 30
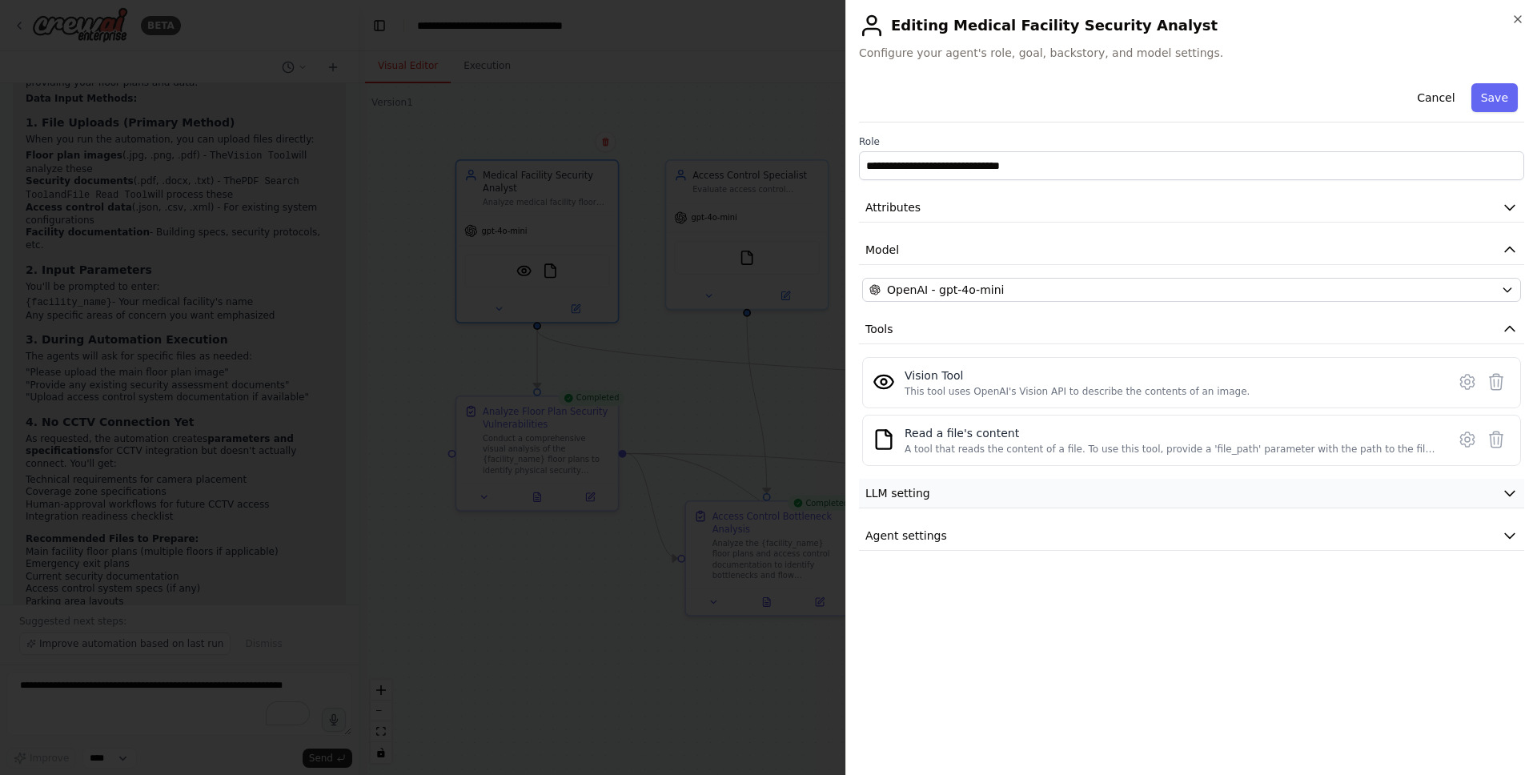
click at [955, 491] on button "LLM setting" at bounding box center [1191, 494] width 665 height 30
drag, startPoint x: 1505, startPoint y: 493, endPoint x: 1333, endPoint y: 477, distance: 172.8
click at [1503, 493] on icon "button" at bounding box center [1510, 493] width 16 height 16
click at [1444, 96] on button "Cancel" at bounding box center [1435, 97] width 57 height 29
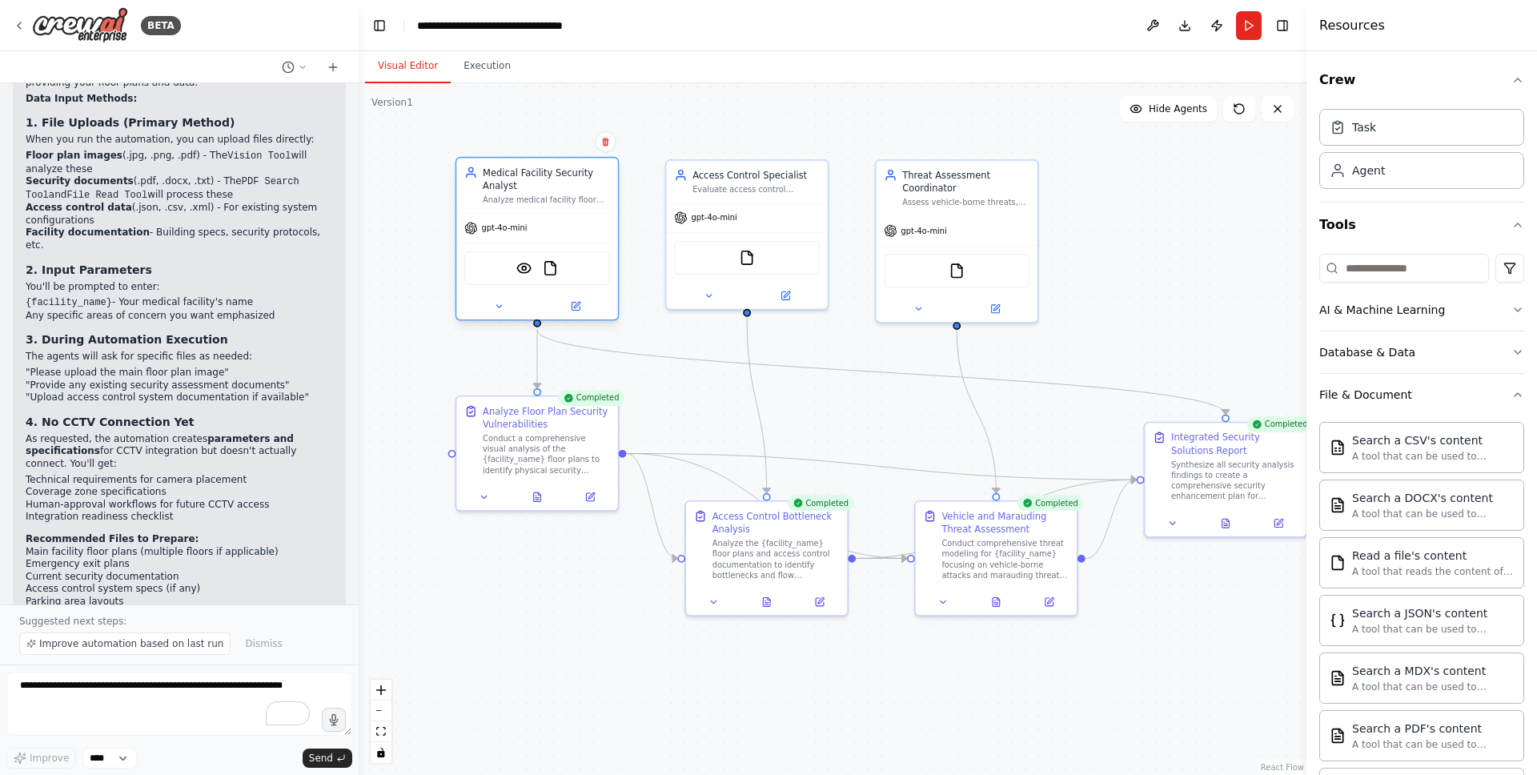
click at [551, 281] on div "VisionTool FileReadTool" at bounding box center [537, 268] width 146 height 34
click at [520, 271] on img at bounding box center [524, 268] width 16 height 16
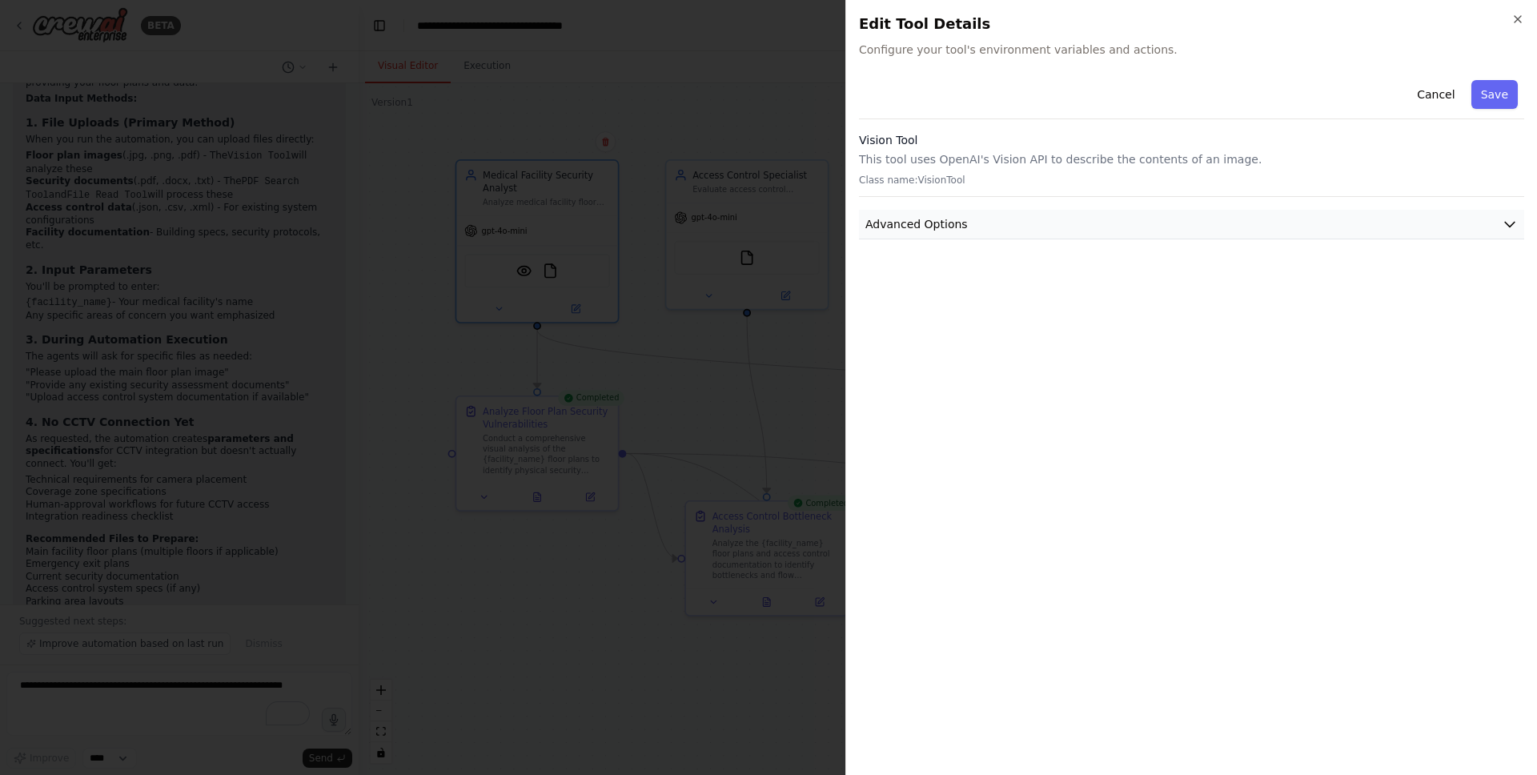
click at [1514, 220] on icon "button" at bounding box center [1510, 224] width 16 height 16
click at [1519, 18] on icon "button" at bounding box center [1518, 19] width 6 height 6
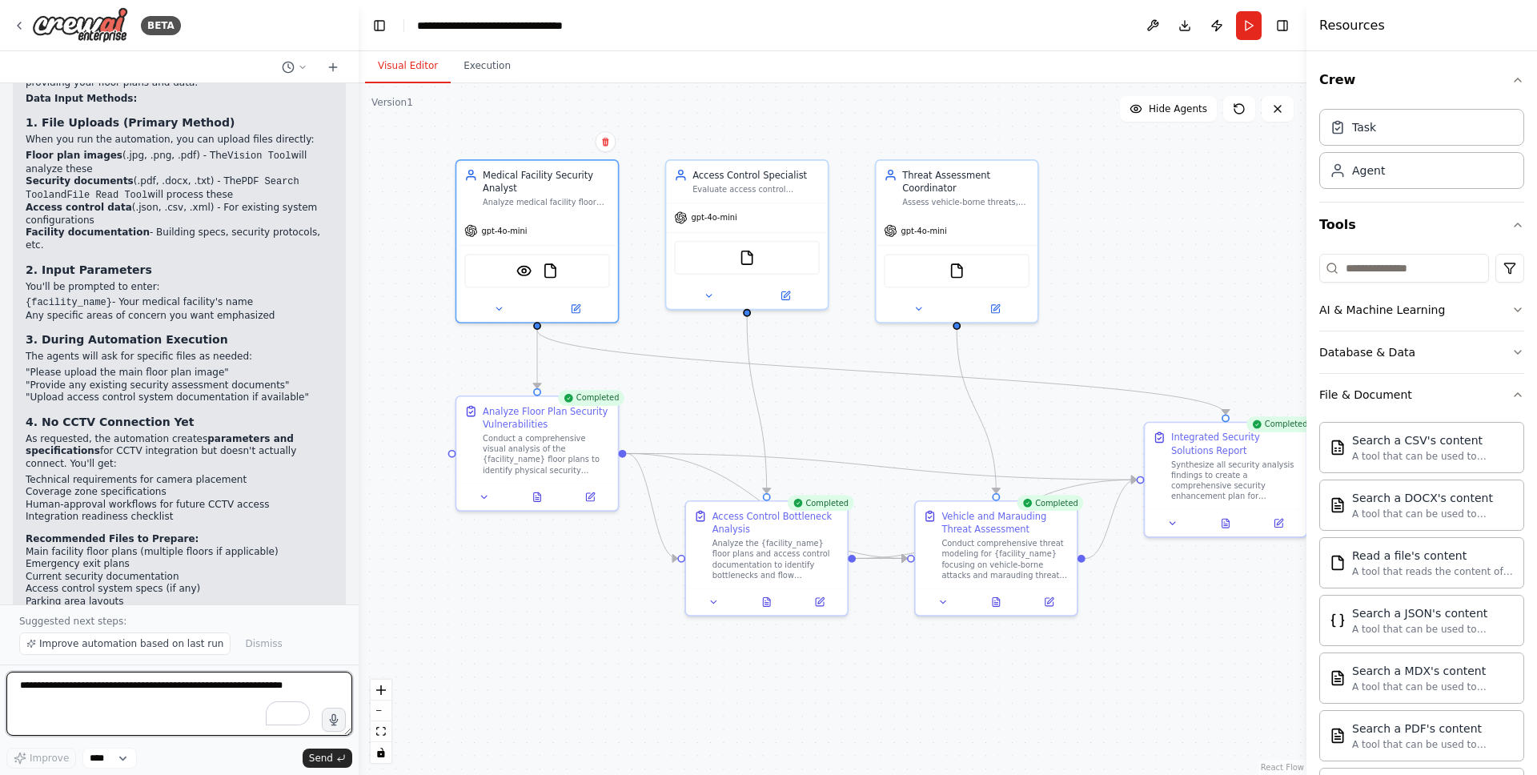
click at [148, 700] on textarea "To enrich screen reader interactions, please activate Accessibility in Grammarl…" at bounding box center [179, 704] width 346 height 64
click at [481, 60] on button "Execution" at bounding box center [487, 67] width 73 height 34
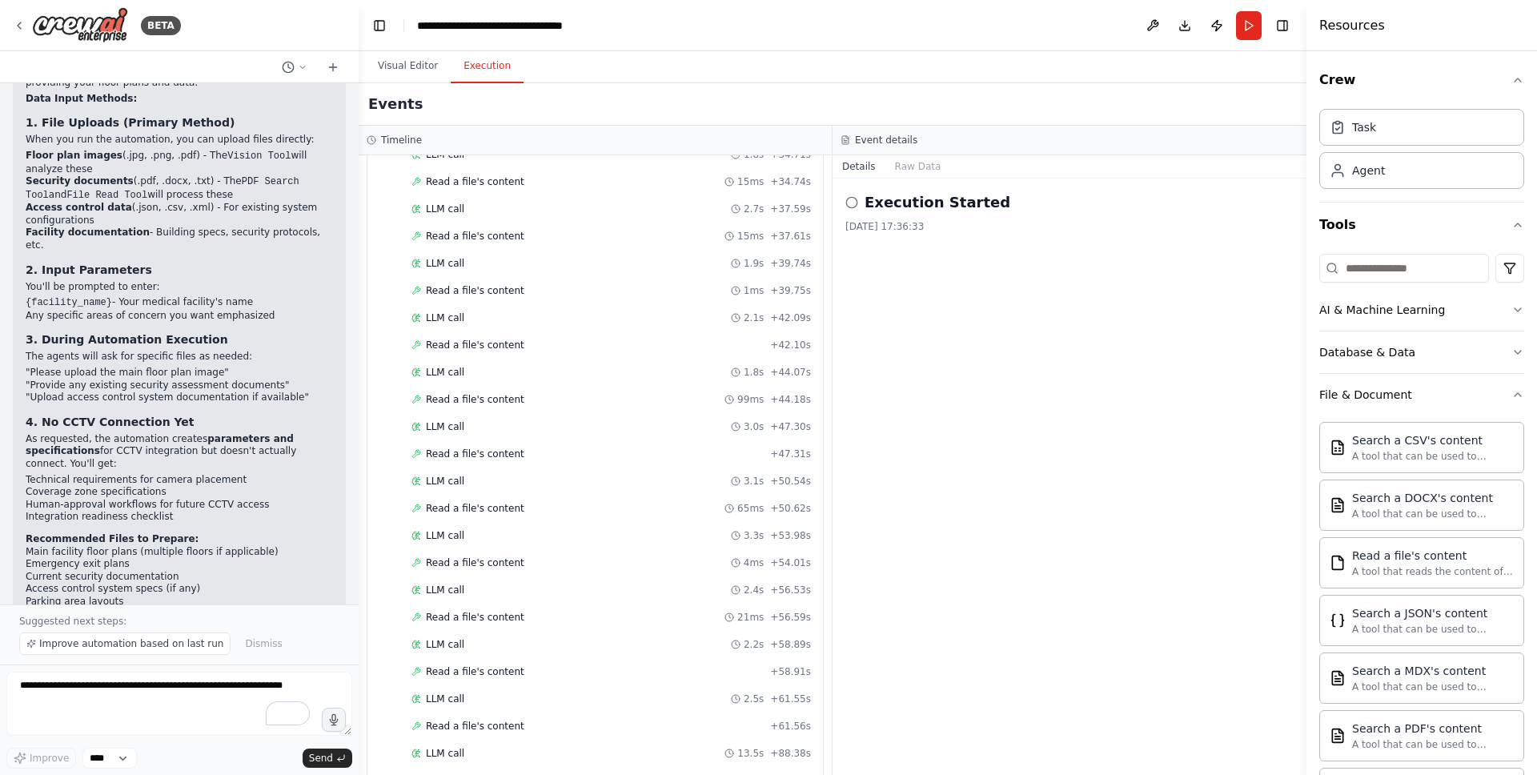
scroll to position [2530, 0]
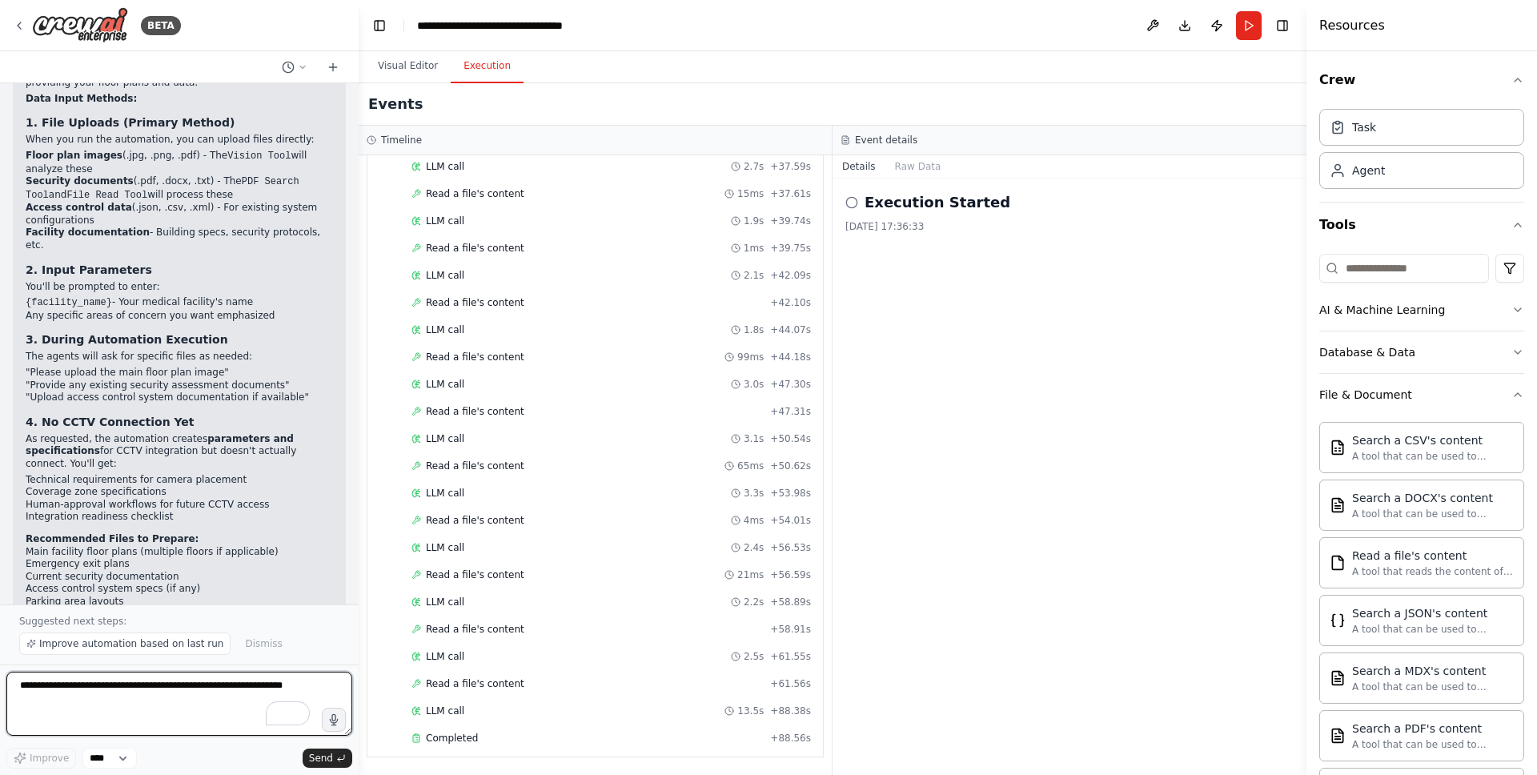
click at [164, 701] on textarea "To enrich screen reader interactions, please activate Accessibility in Grammarl…" at bounding box center [179, 704] width 346 height 64
type textarea "*"
type textarea "**********"
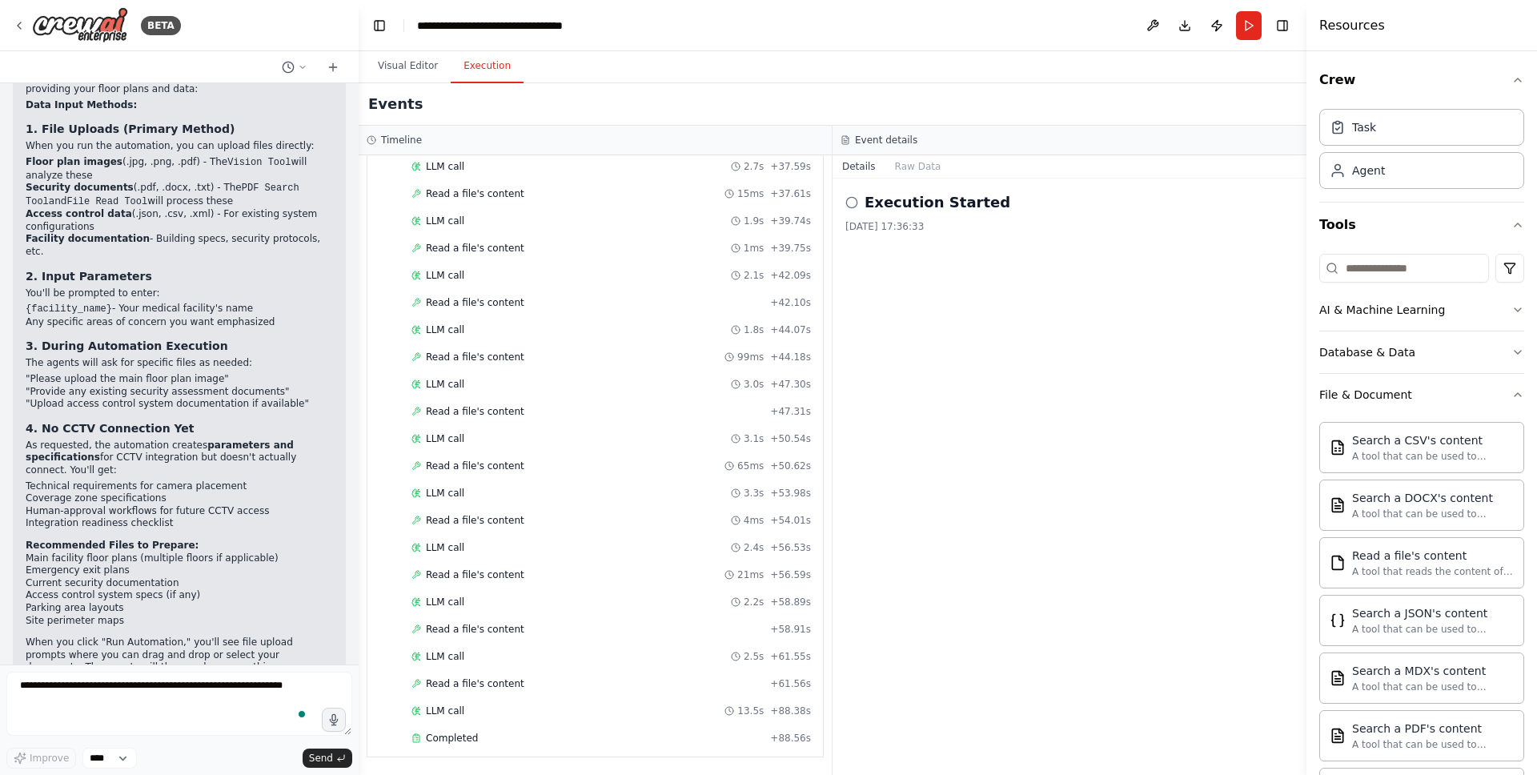
scroll to position [2566, 0]
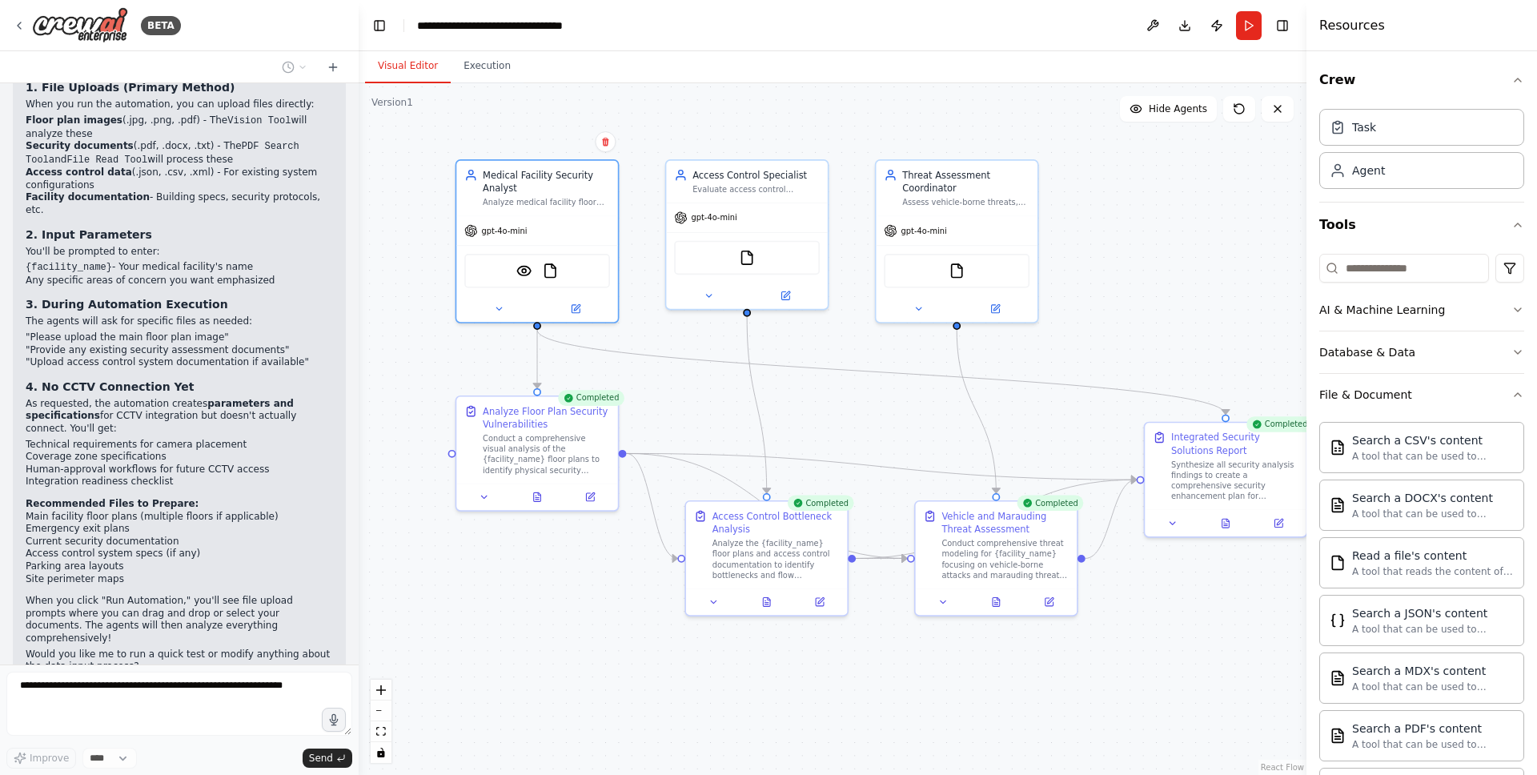
click at [417, 62] on button "Visual Editor" at bounding box center [408, 67] width 86 height 34
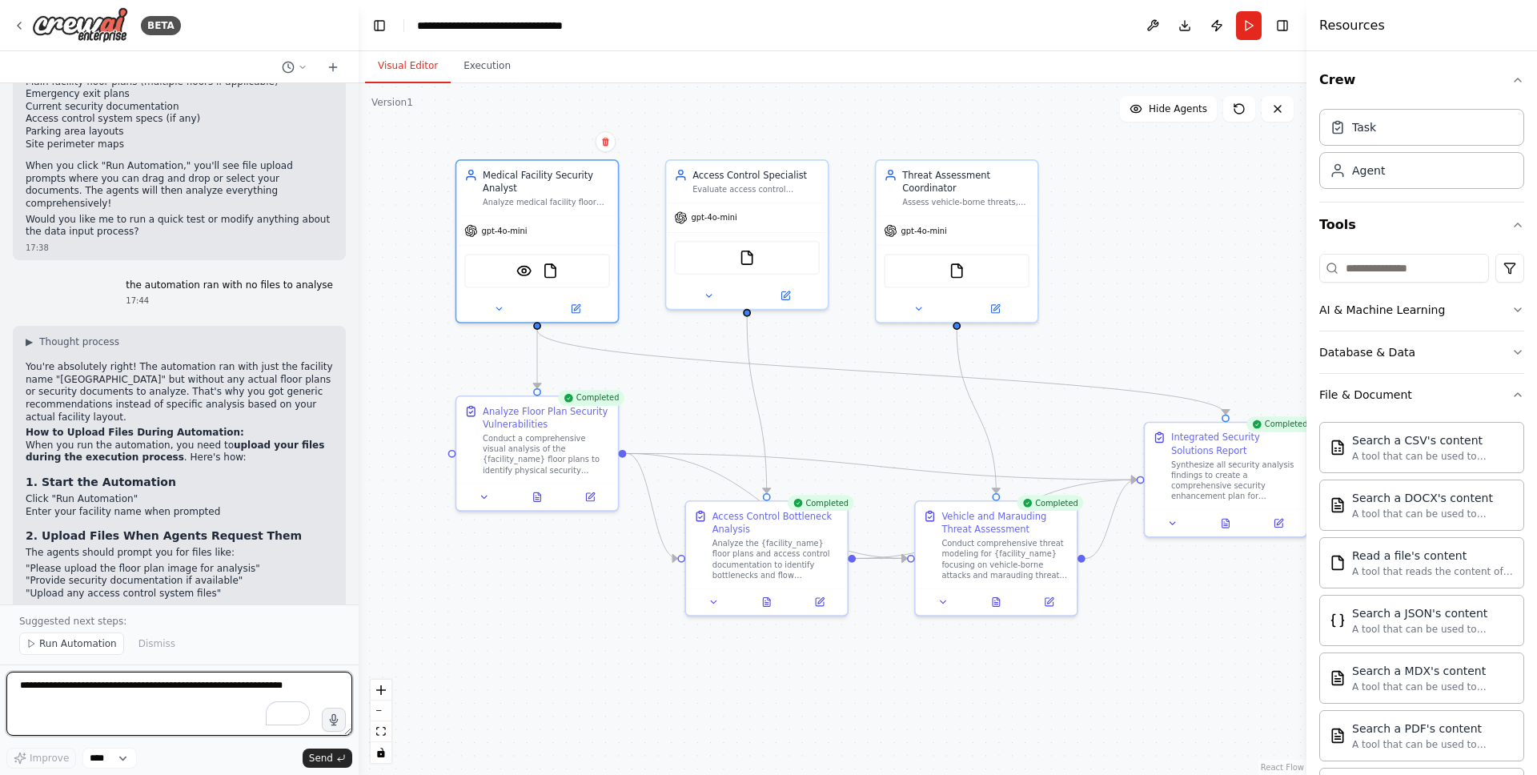
scroll to position [2915, 0]
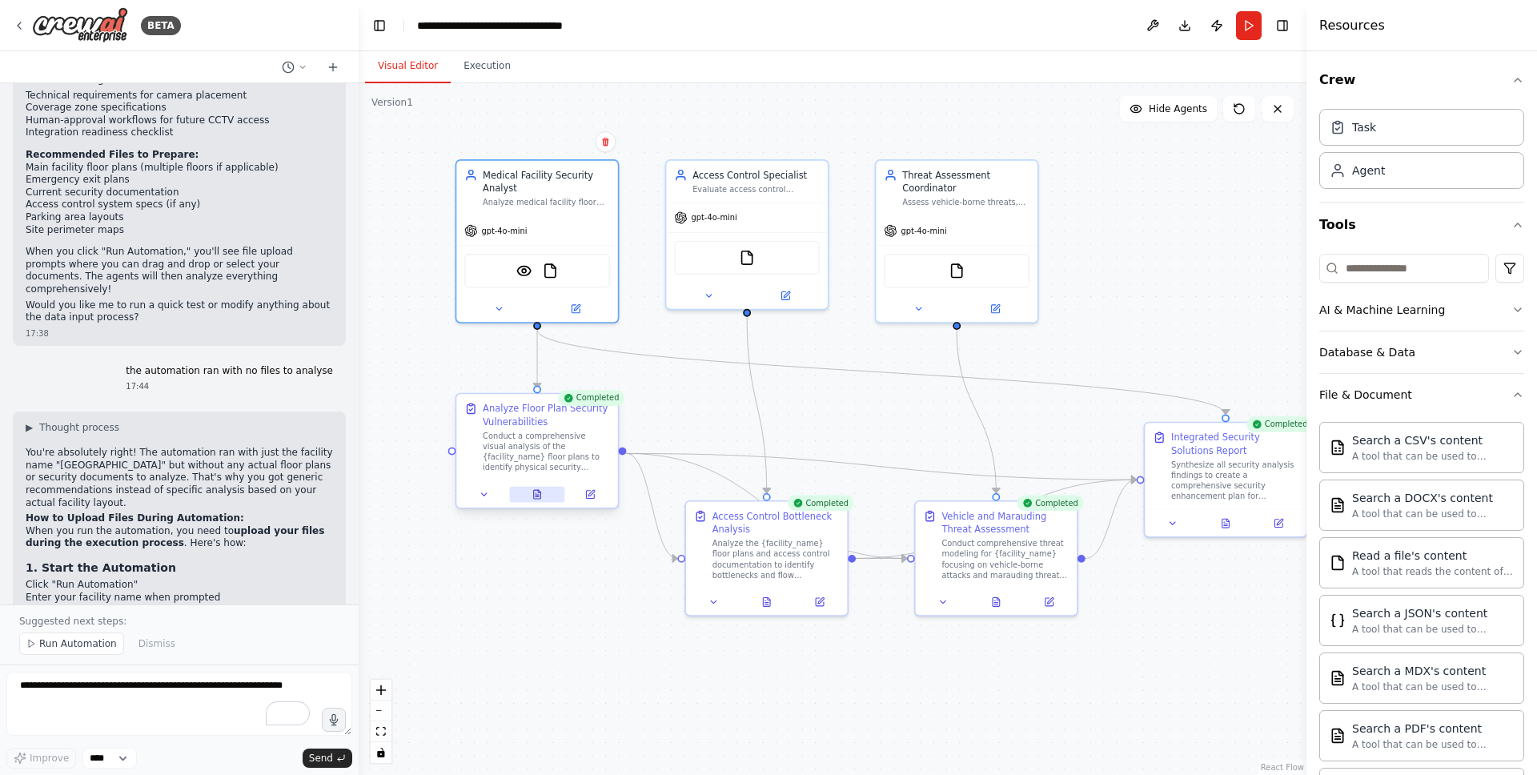
click at [536, 500] on button at bounding box center [536, 495] width 55 height 16
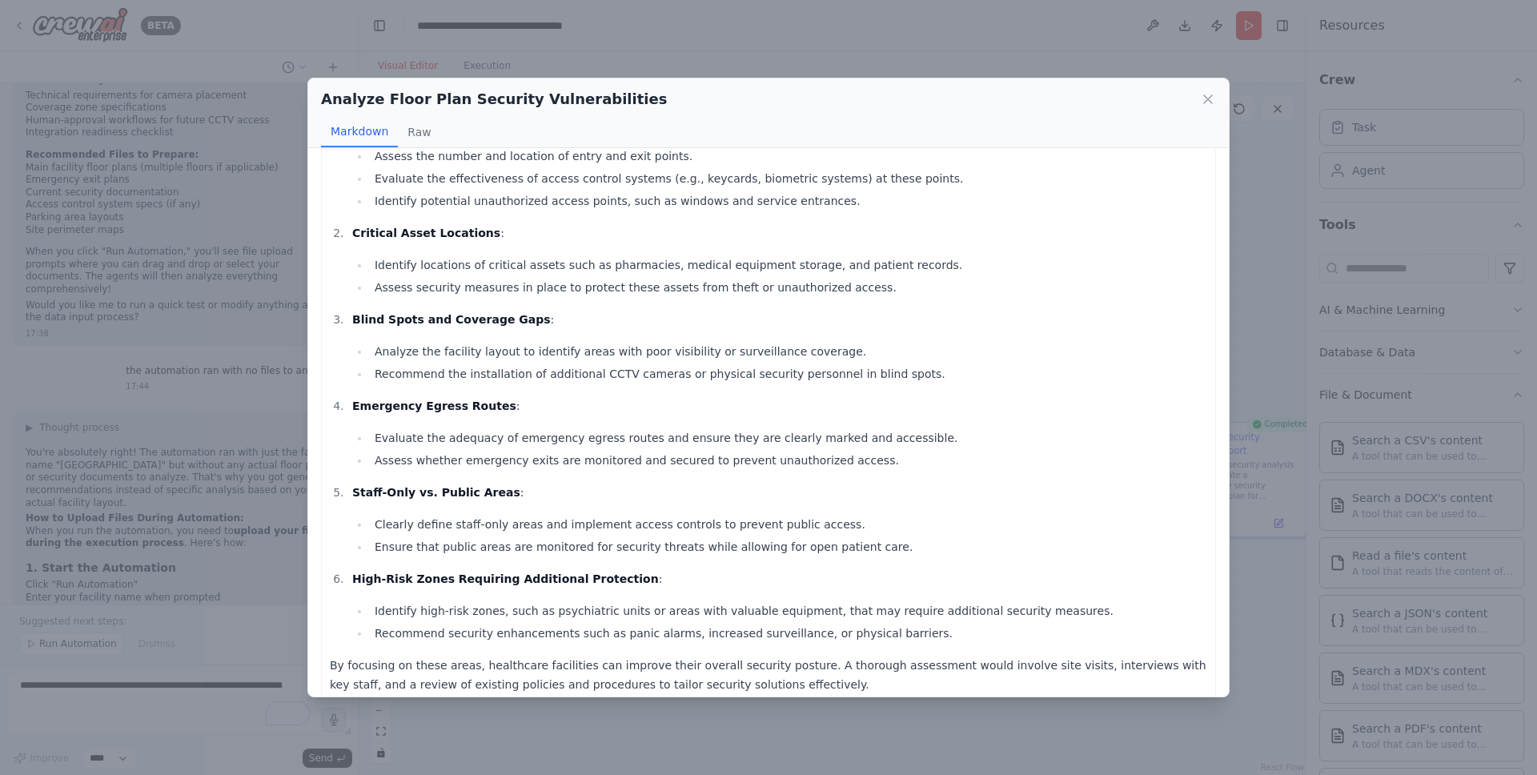
scroll to position [0, 0]
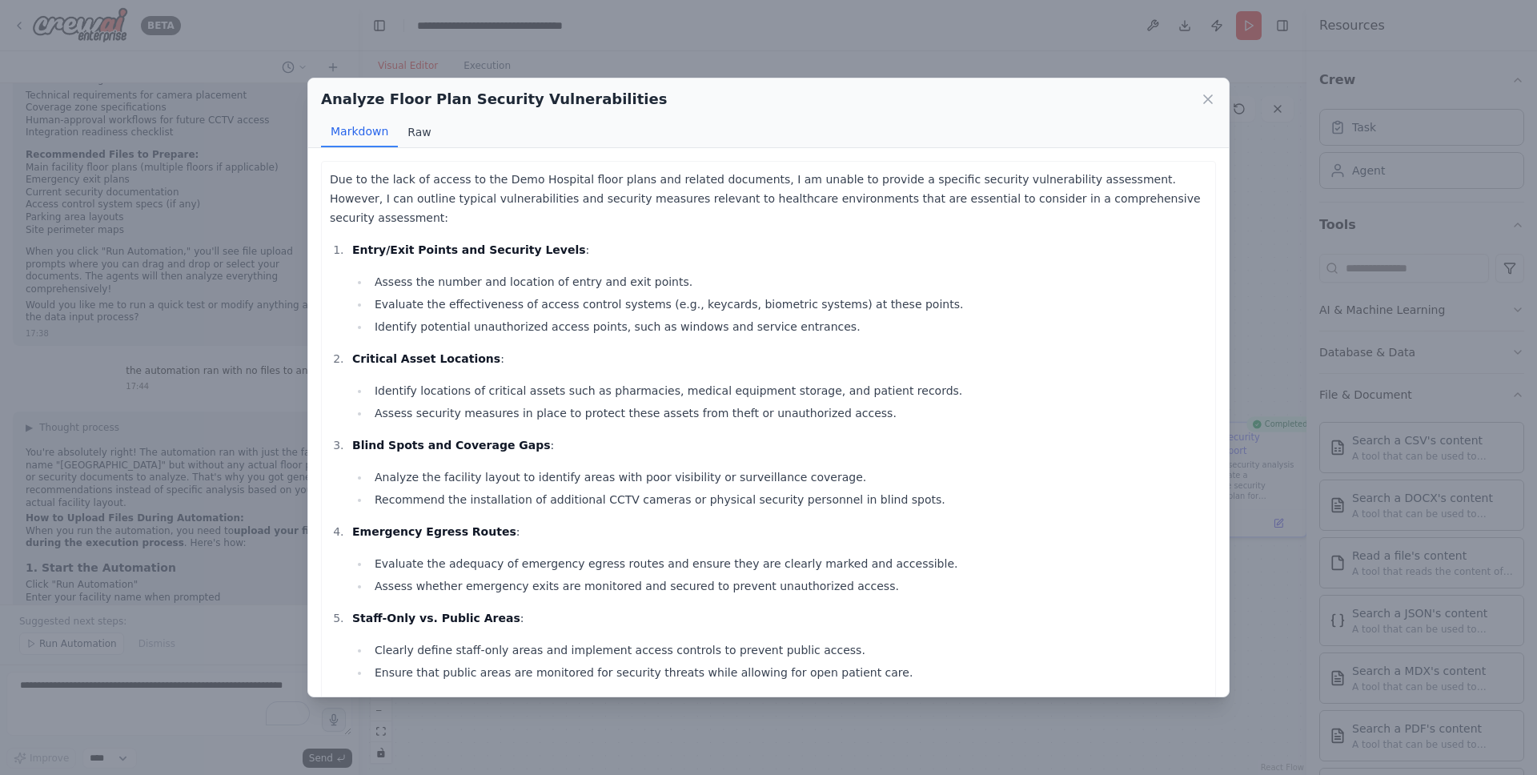
click at [414, 131] on button "Raw" at bounding box center [419, 132] width 42 height 30
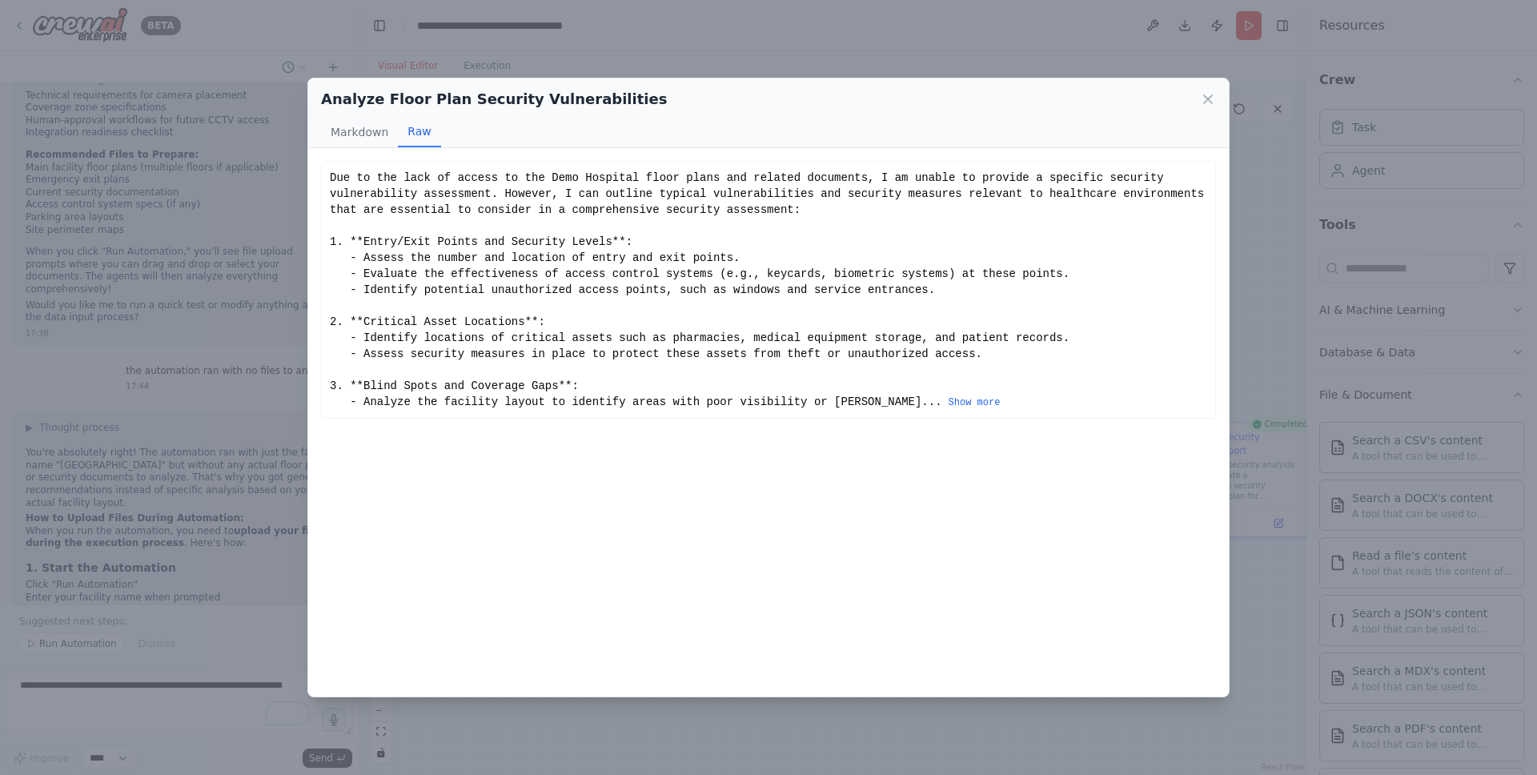
drag, startPoint x: 1202, startPoint y: 99, endPoint x: 1190, endPoint y: 104, distance: 12.9
click at [1202, 99] on icon at bounding box center [1208, 99] width 16 height 16
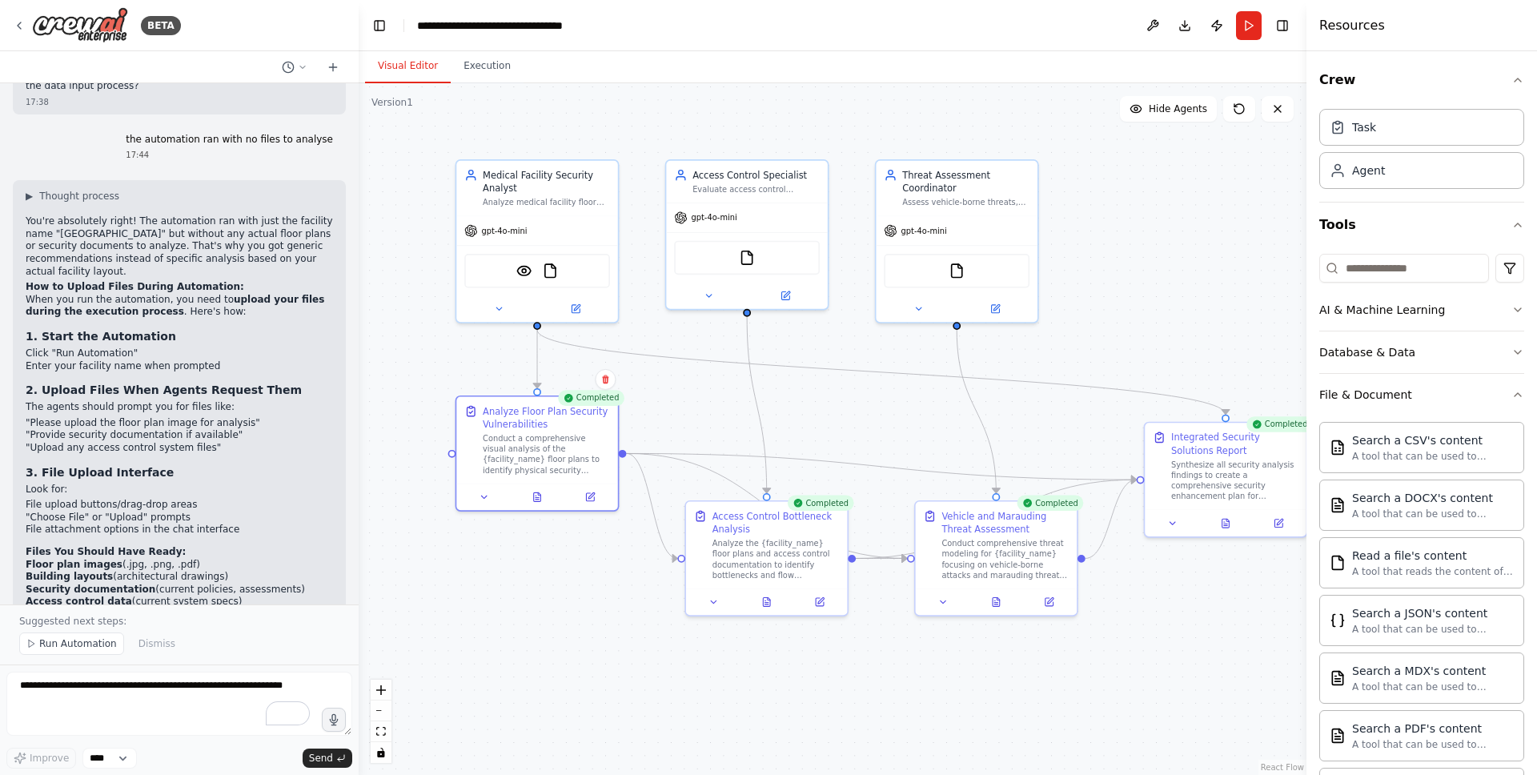
scroll to position [3247, 0]
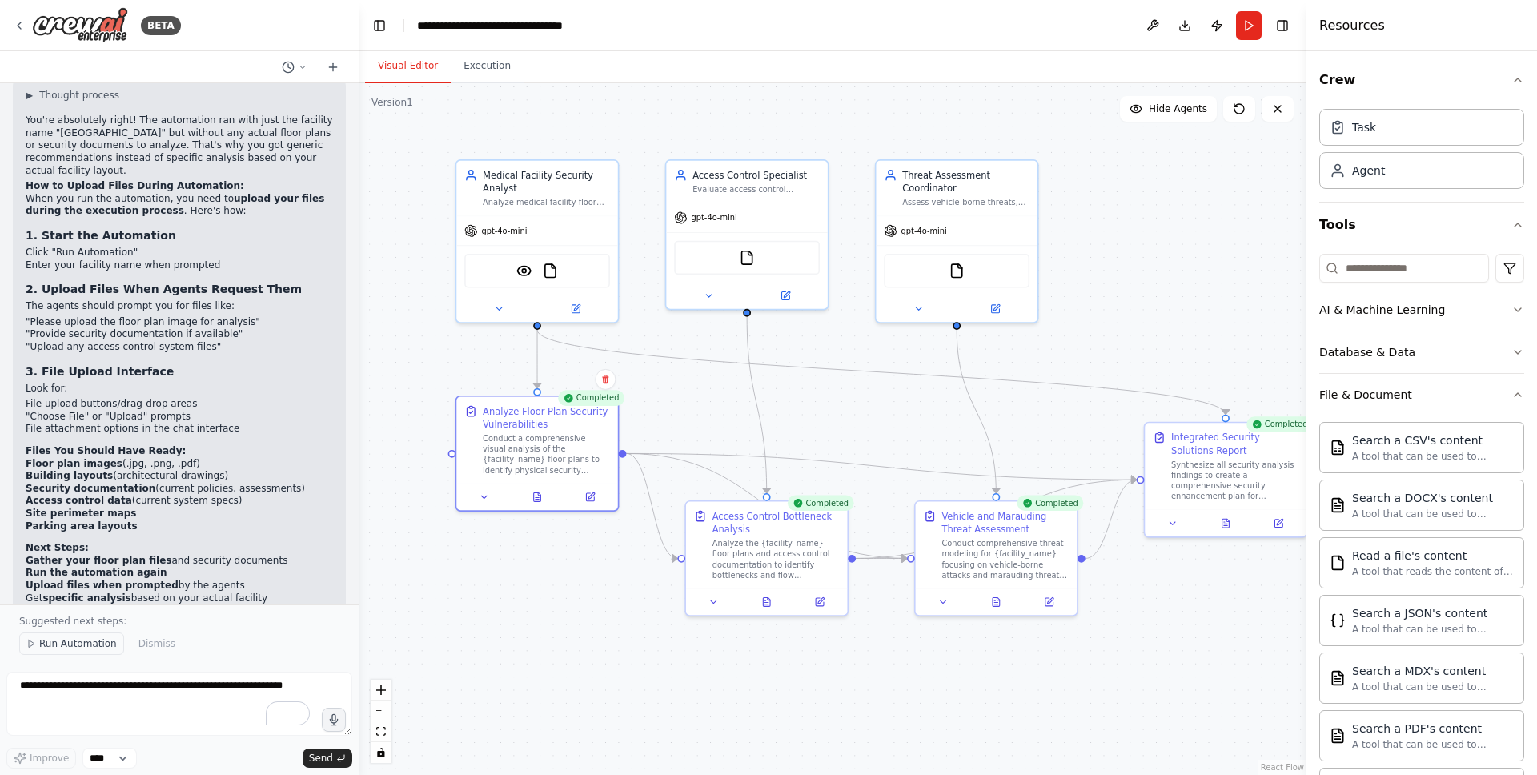
click at [83, 647] on span "Run Automation" at bounding box center [78, 643] width 78 height 13
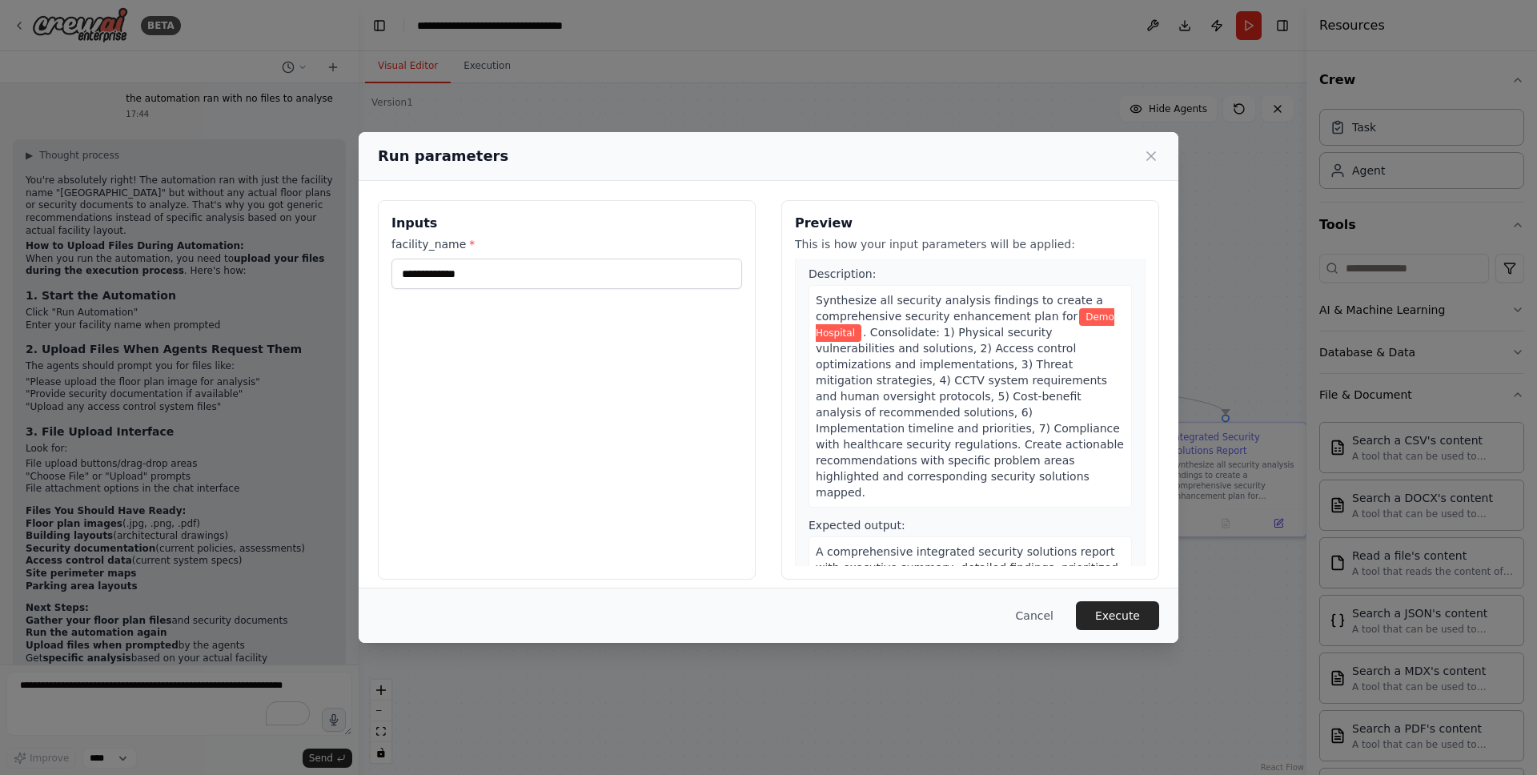
scroll to position [1271, 0]
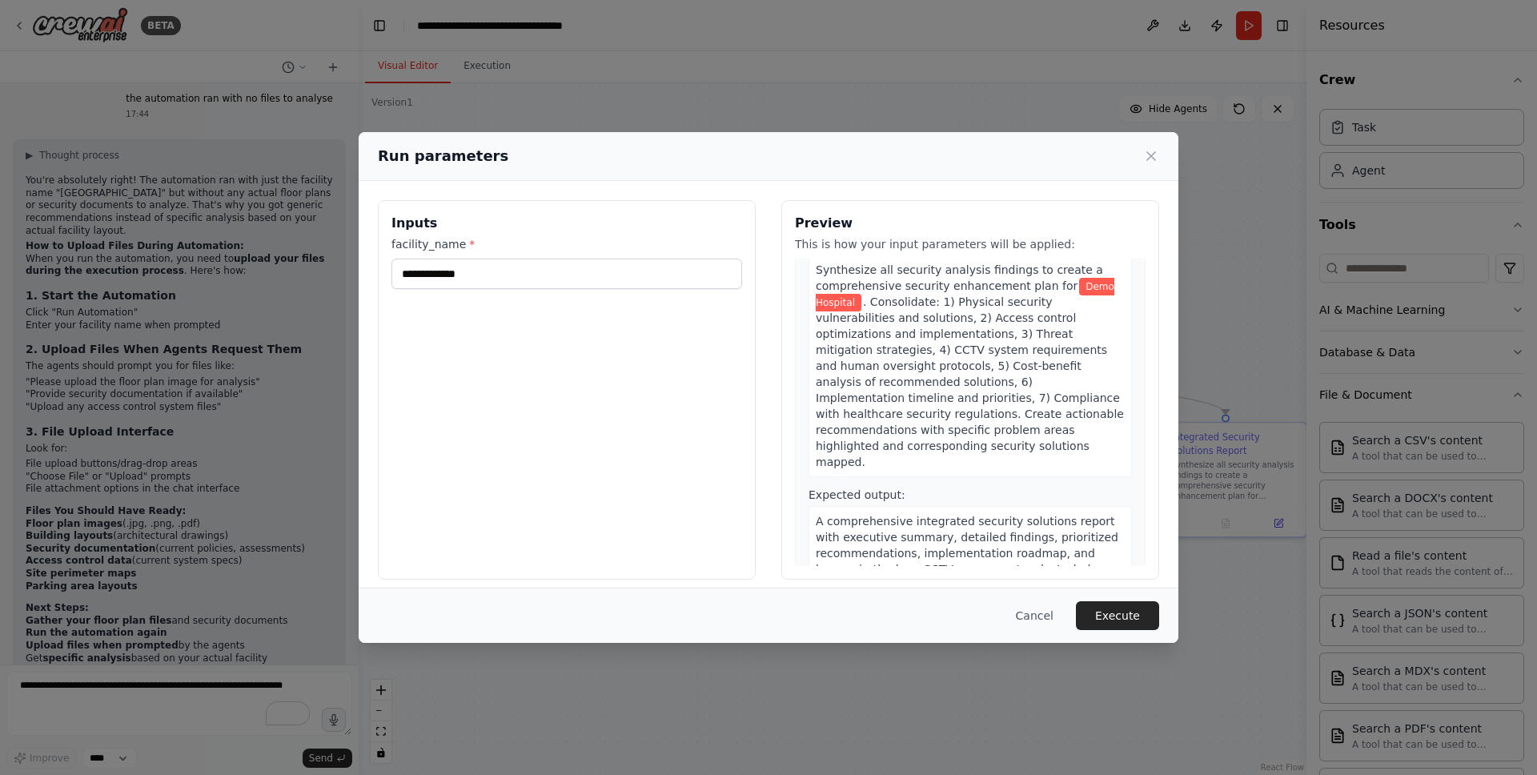
click at [613, 333] on div "**********" at bounding box center [567, 389] width 378 height 379
click at [530, 277] on input "**********" at bounding box center [566, 274] width 351 height 30
click at [512, 327] on div "**********" at bounding box center [567, 389] width 378 height 379
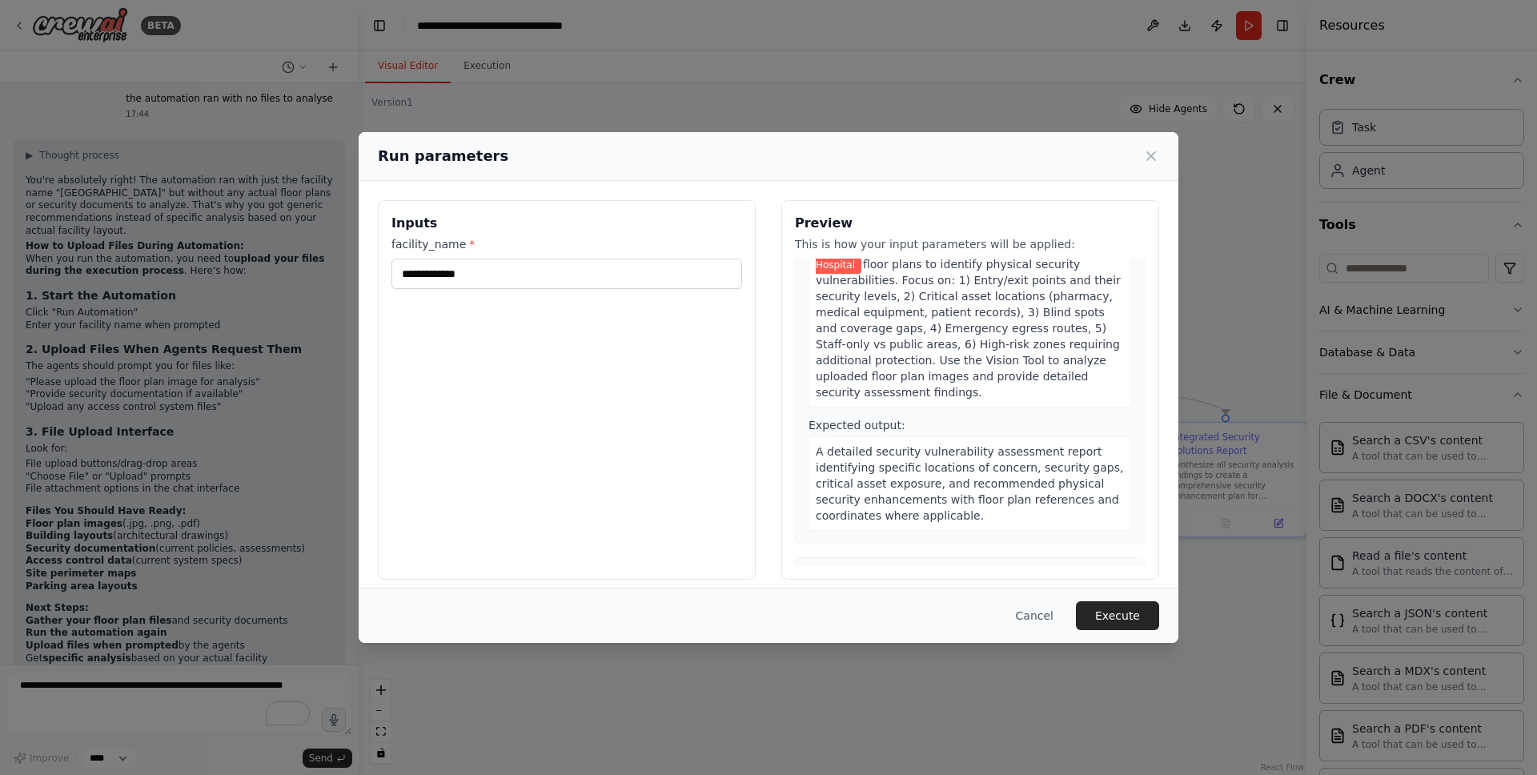
scroll to position [0, 0]
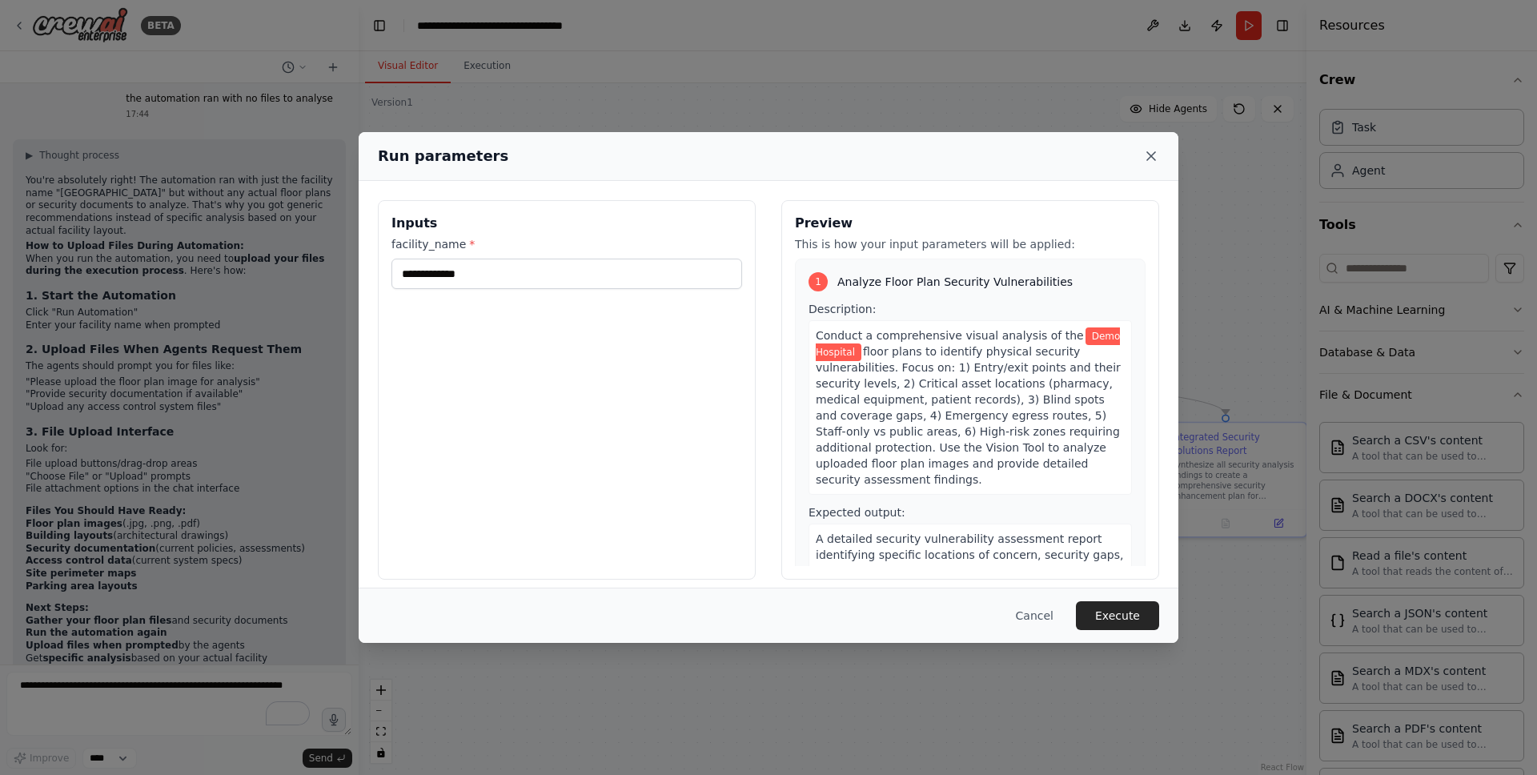
click at [1146, 155] on icon at bounding box center [1151, 156] width 16 height 16
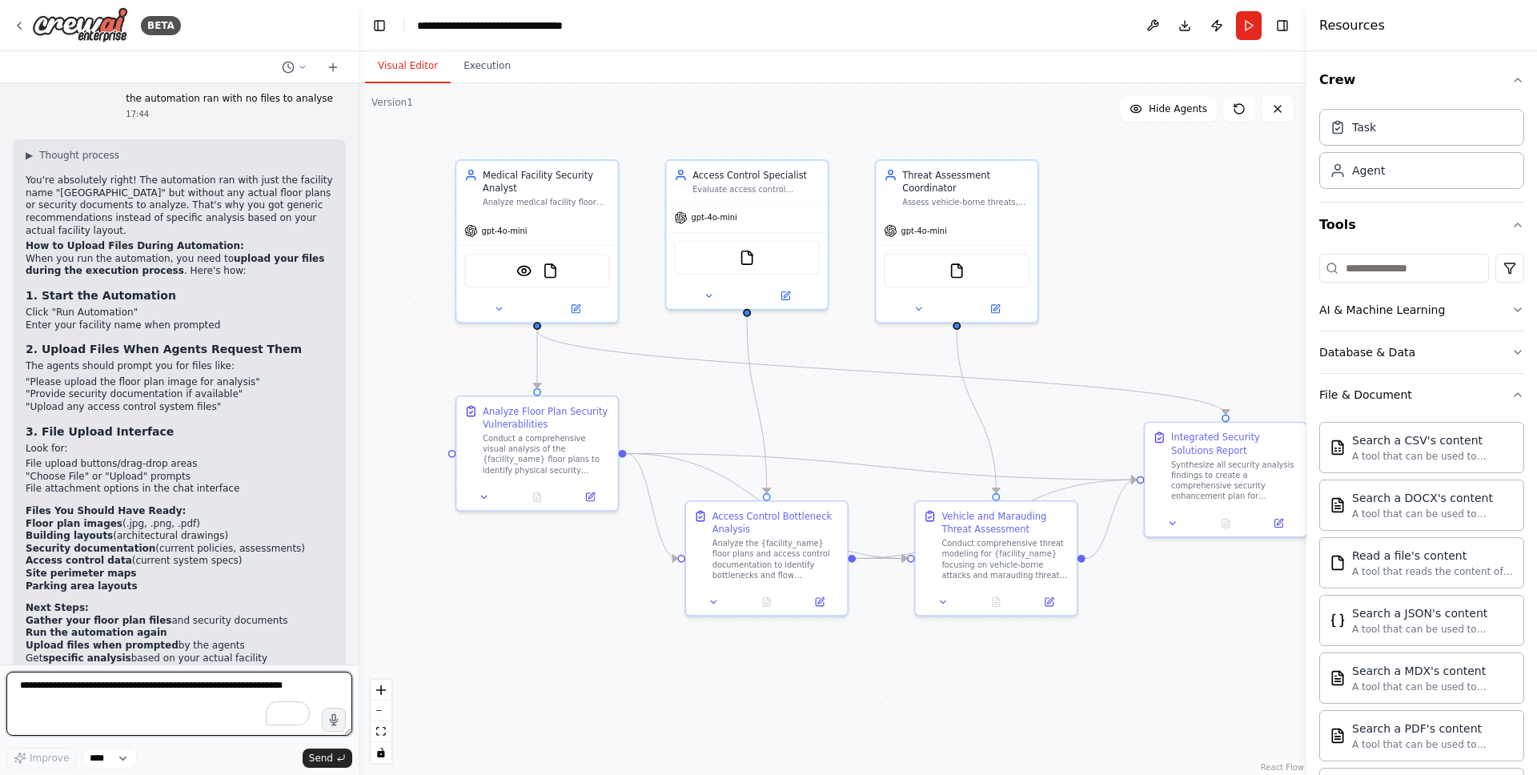
click at [195, 703] on textarea "To enrich screen reader interactions, please activate Accessibility in Grammarl…" at bounding box center [179, 704] width 346 height 64
type textarea "**********"
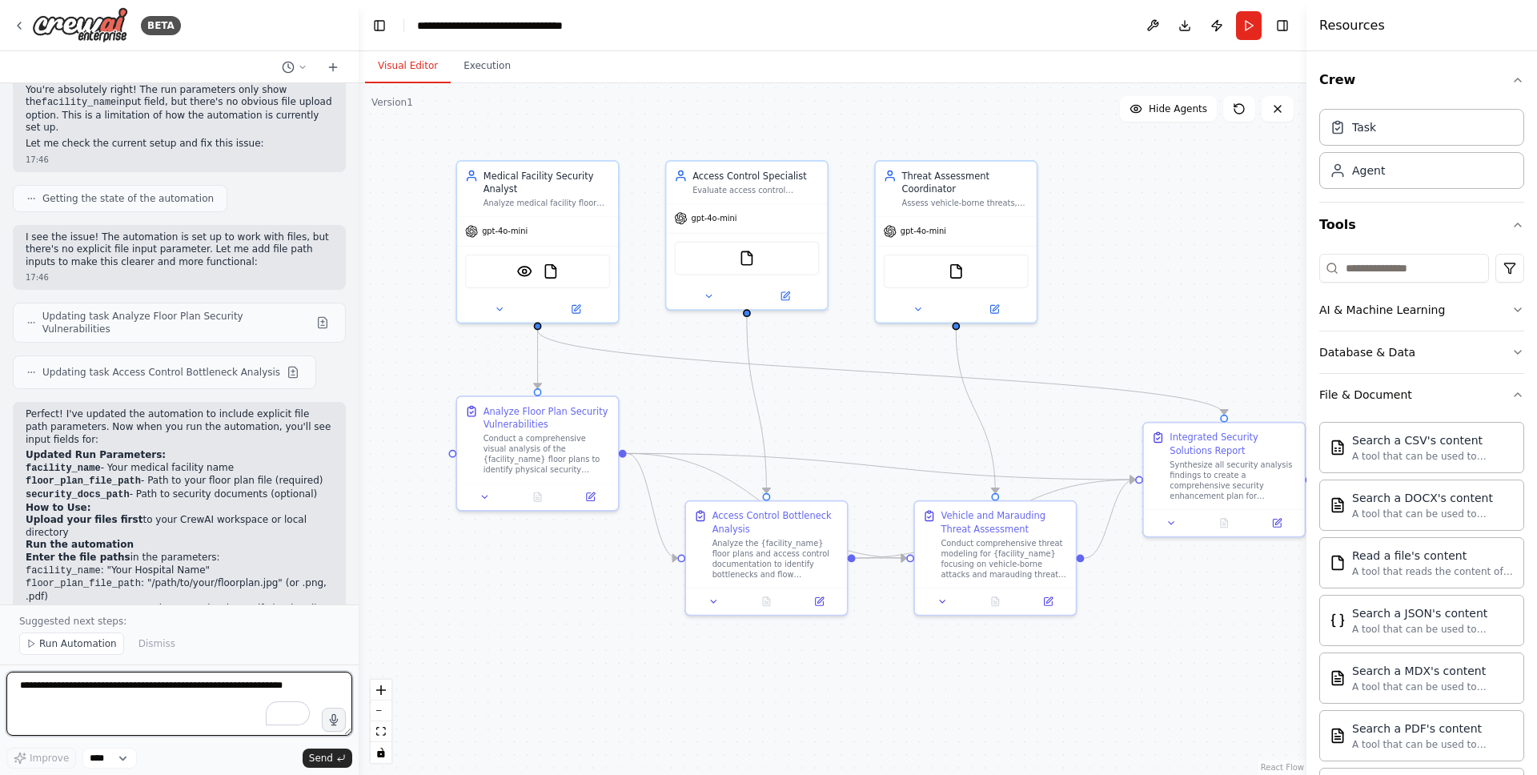
scroll to position [3992, 0]
drag, startPoint x: 82, startPoint y: 644, endPoint x: 119, endPoint y: 628, distance: 40.6
click at [82, 644] on span "Run Automation" at bounding box center [78, 643] width 78 height 13
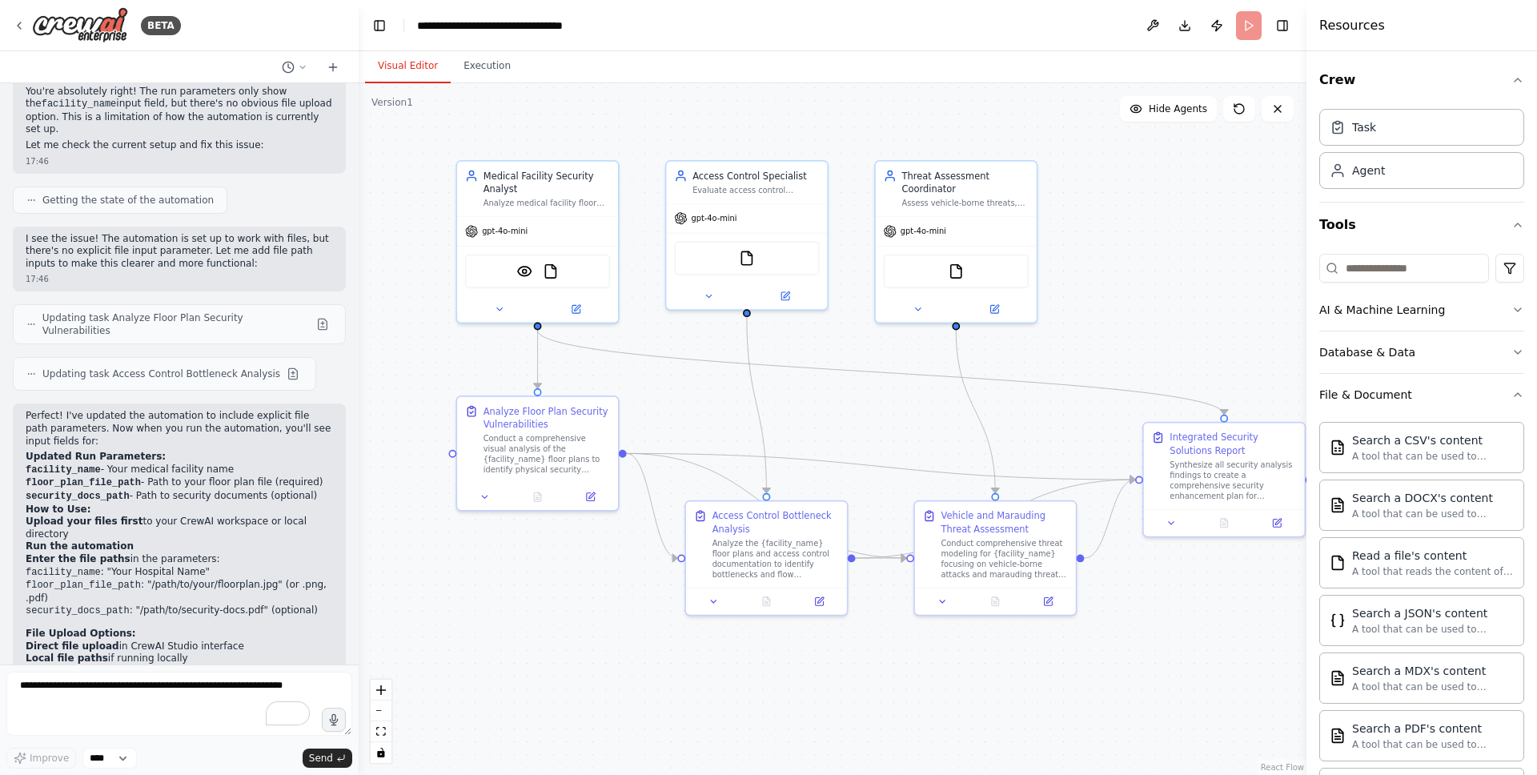
scroll to position [3954, 0]
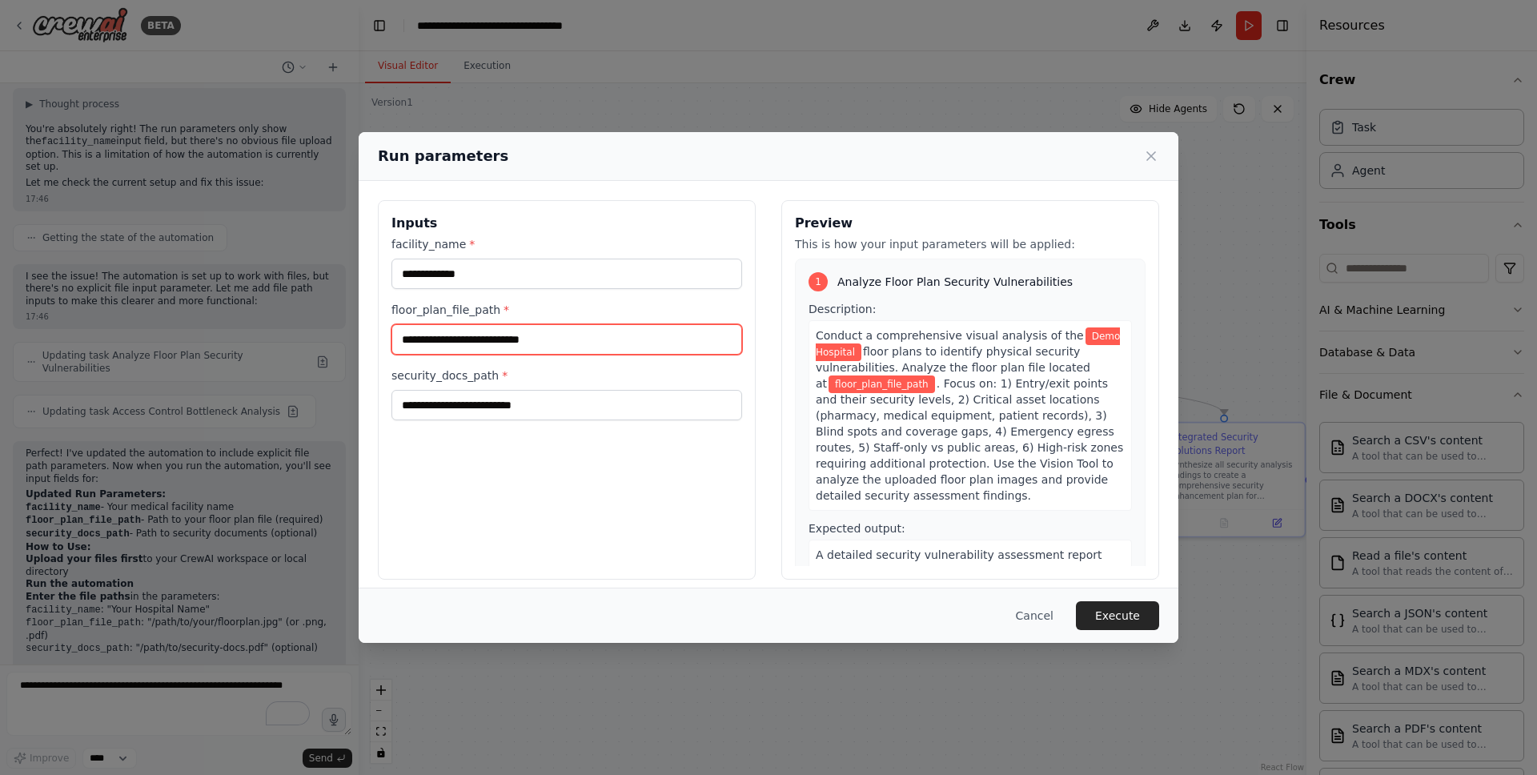
click at [561, 336] on input "floor_plan_file_path *" at bounding box center [566, 339] width 351 height 30
click at [584, 424] on div "**********" at bounding box center [567, 389] width 378 height 379
click at [225, 604] on div "**********" at bounding box center [768, 387] width 1537 height 775
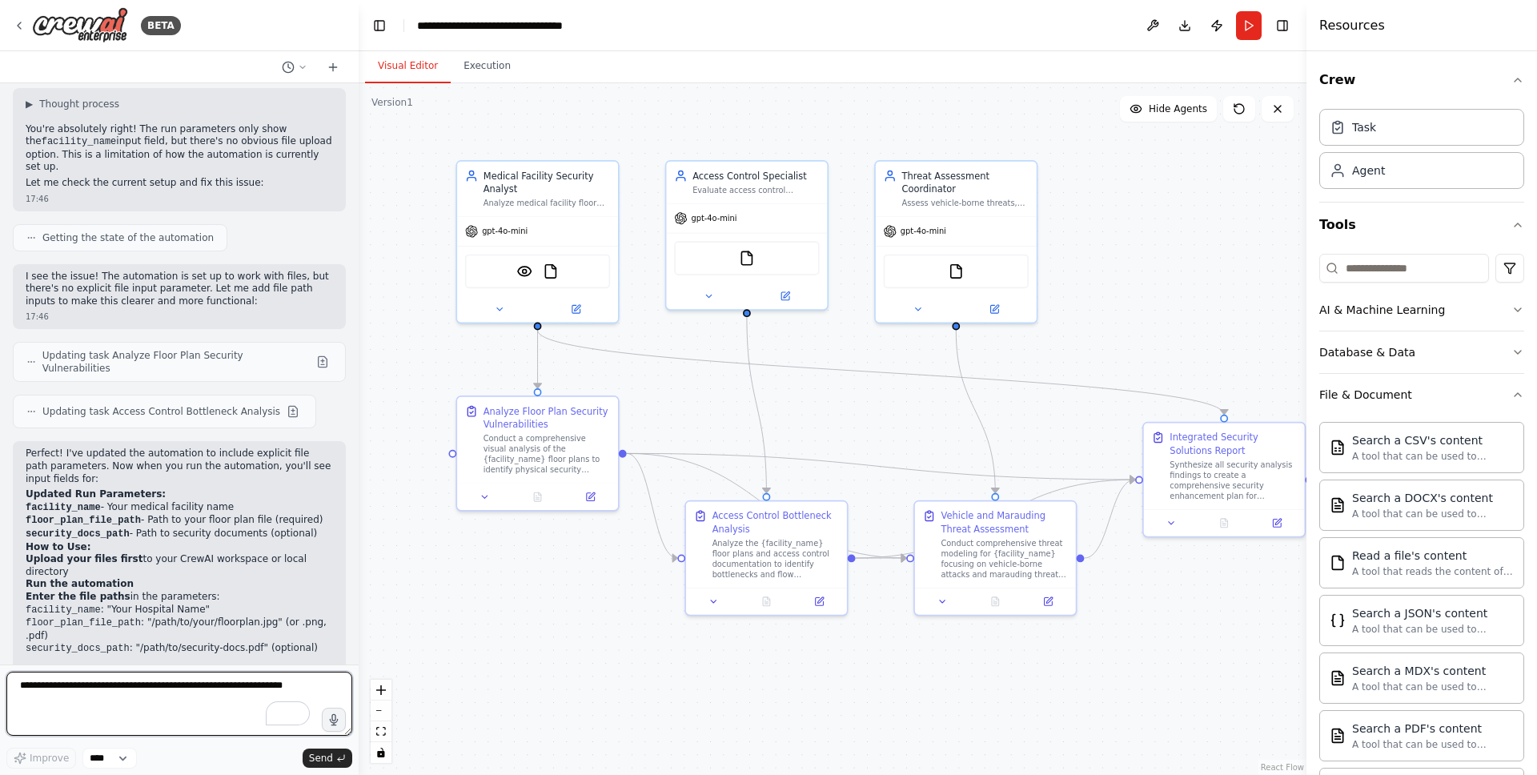
click at [167, 685] on textarea "To enrich screen reader interactions, please activate Accessibility in Grammarl…" at bounding box center [179, 704] width 346 height 64
type textarea "**********"
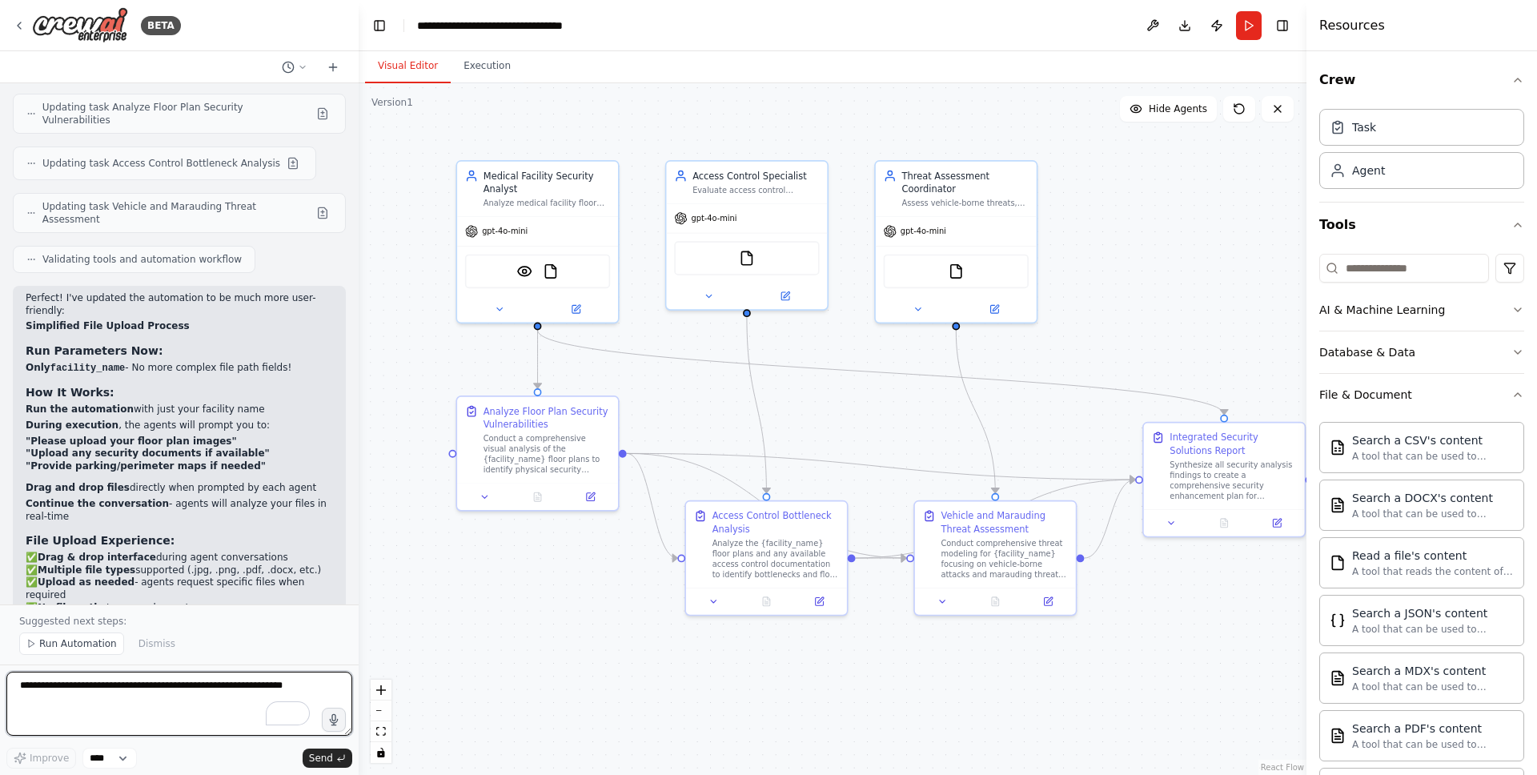
scroll to position [4881, 0]
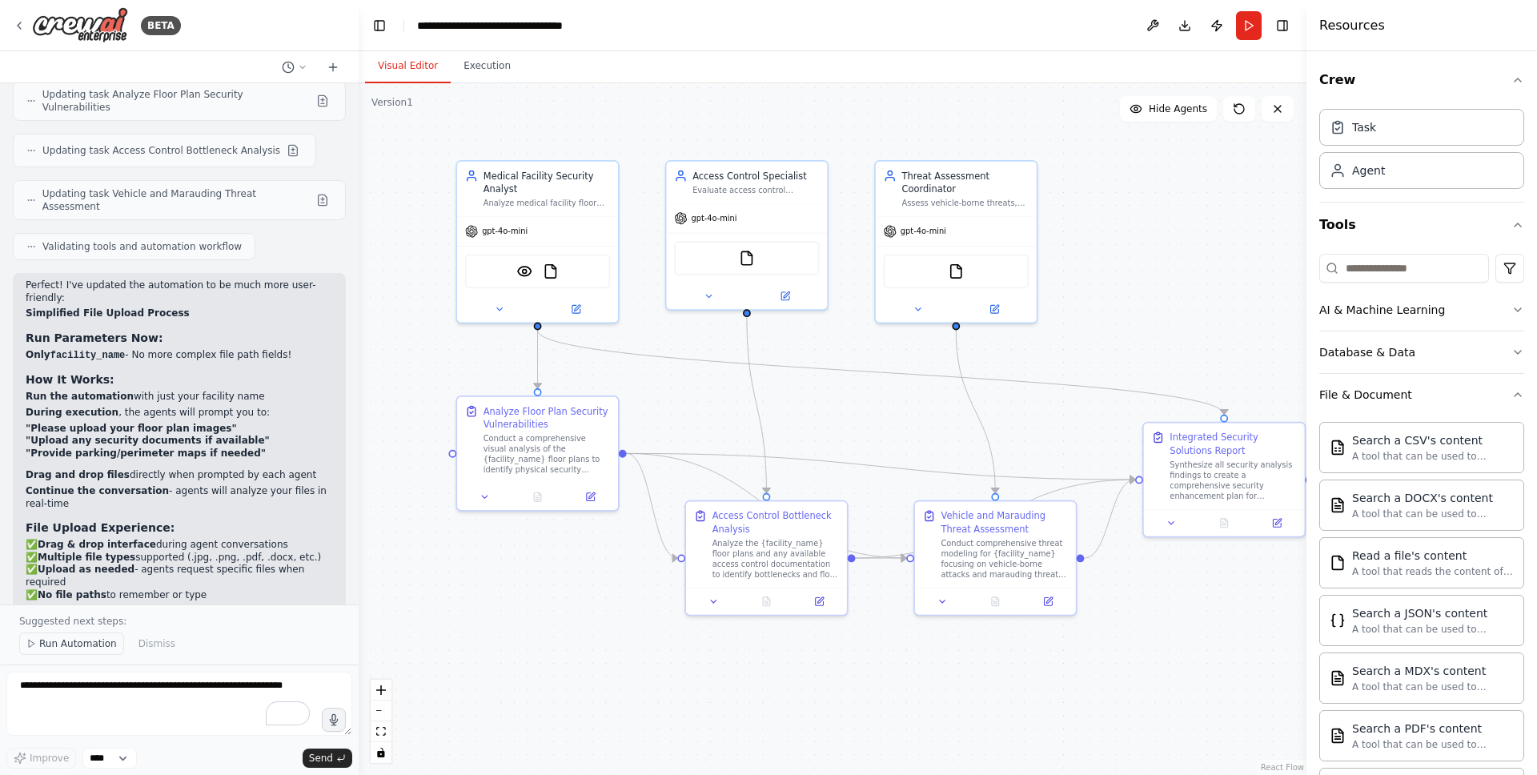
click at [90, 641] on span "Run Automation" at bounding box center [78, 643] width 78 height 13
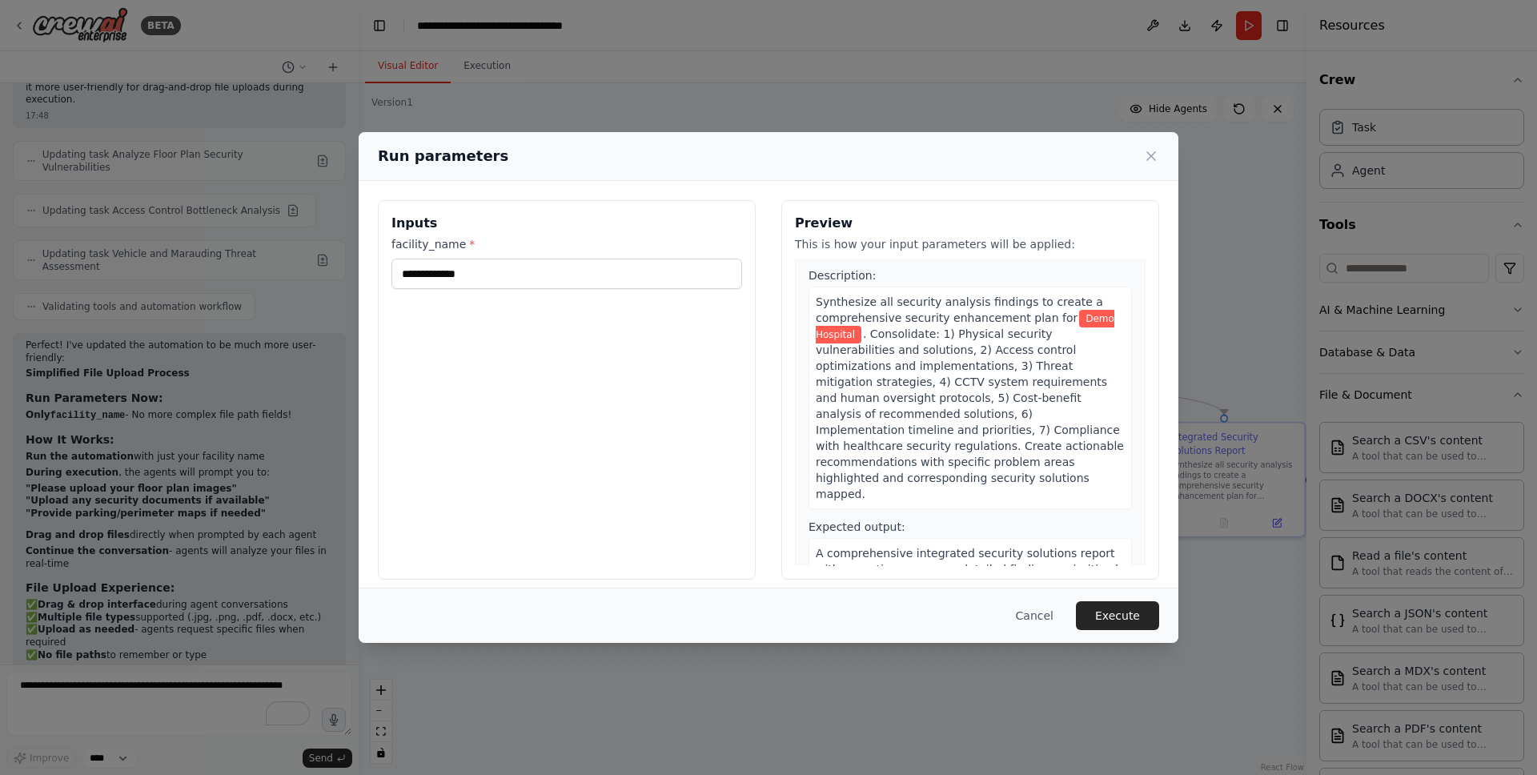
scroll to position [0, 0]
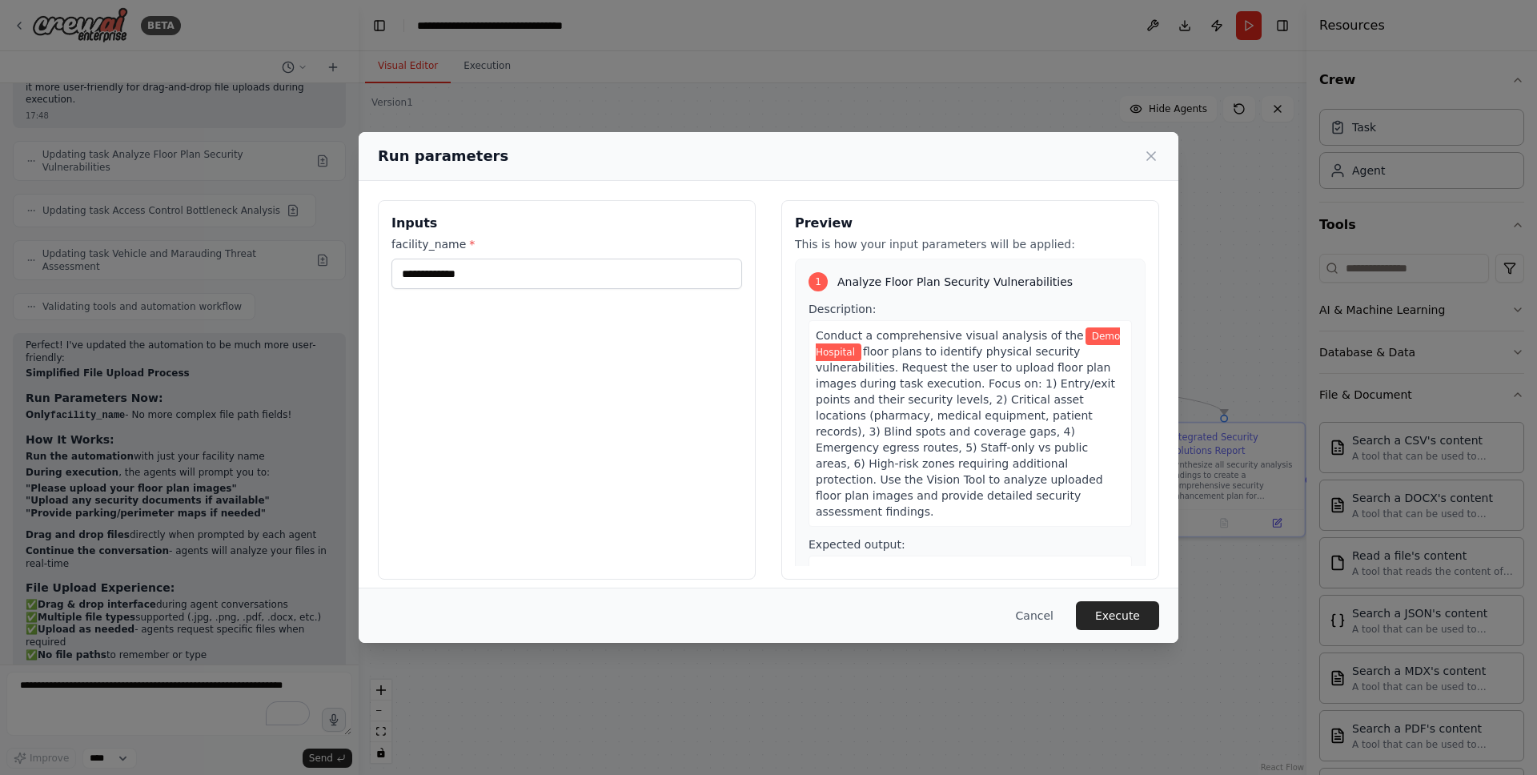
click at [526, 359] on div "**********" at bounding box center [567, 389] width 378 height 379
click at [1042, 622] on button "Cancel" at bounding box center [1034, 615] width 63 height 29
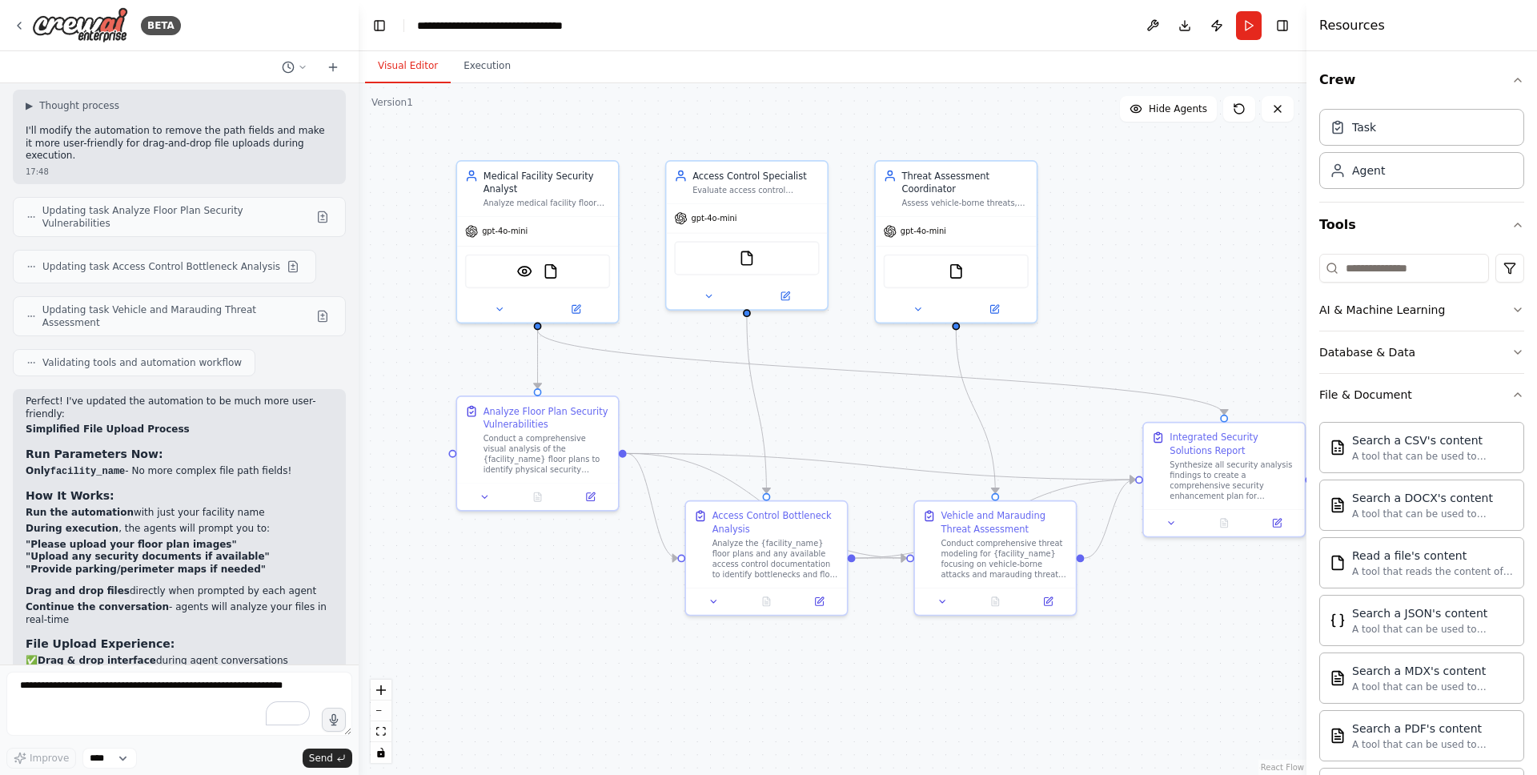
scroll to position [4821, 0]
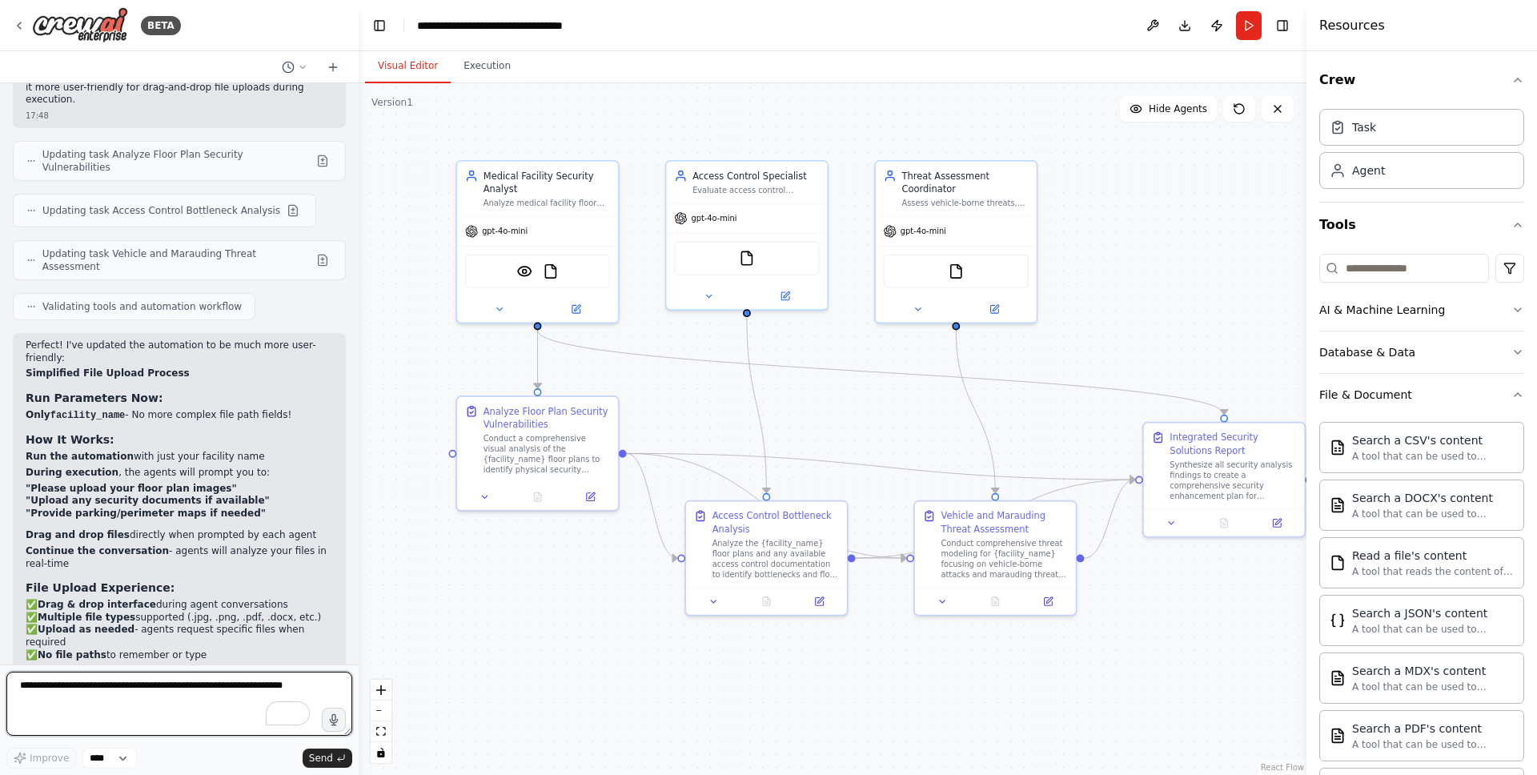
click at [158, 694] on textarea "To enrich screen reader interactions, please activate Accessibility in Grammarl…" at bounding box center [179, 704] width 346 height 64
click at [89, 709] on textarea "To enrich screen reader interactions, please activate Accessibility in Grammarl…" at bounding box center [179, 704] width 346 height 64
click at [128, 700] on textarea "To enrich screen reader interactions, please activate Accessibility in Grammarl…" at bounding box center [179, 704] width 346 height 64
type textarea "**********"
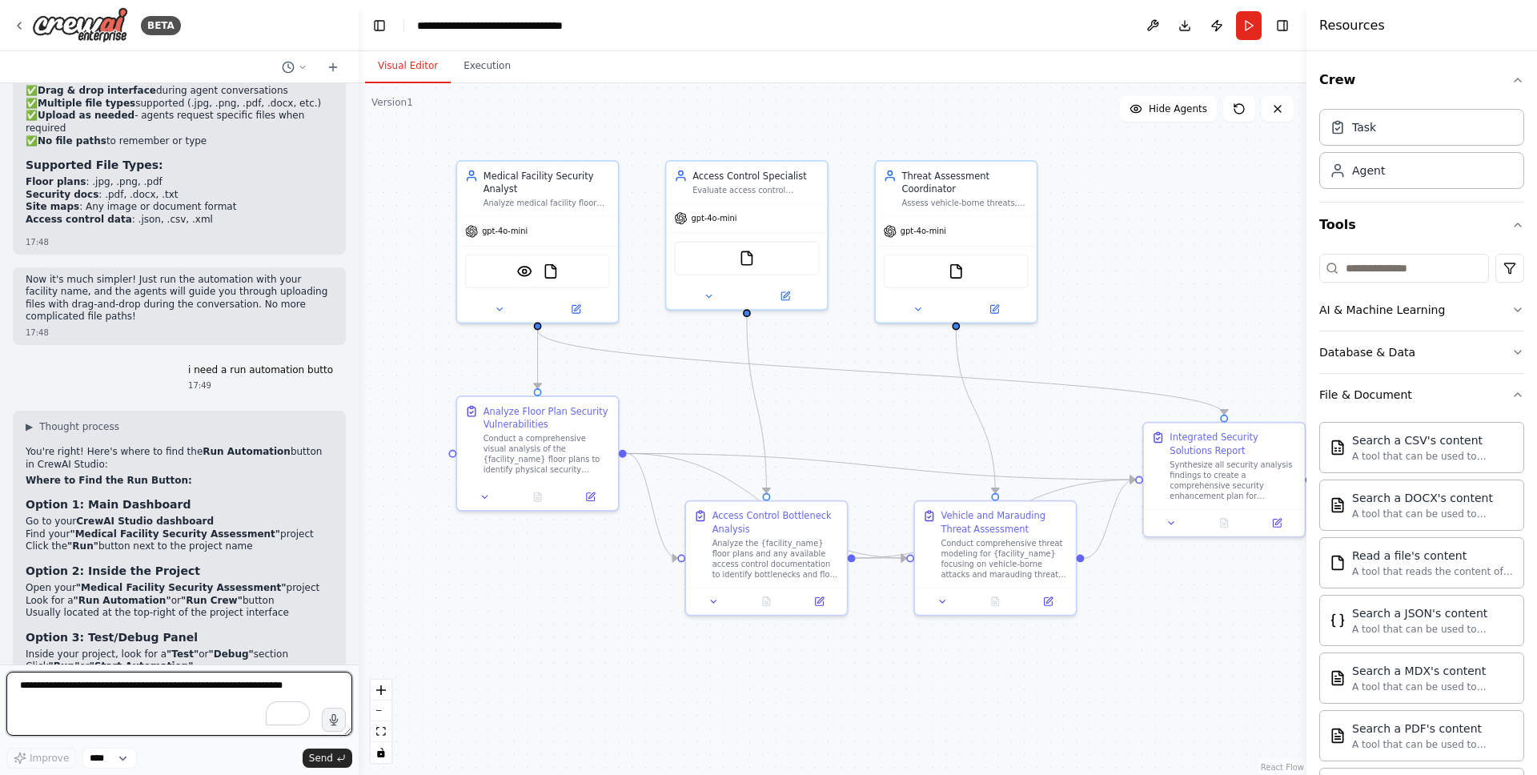
scroll to position [5326, 0]
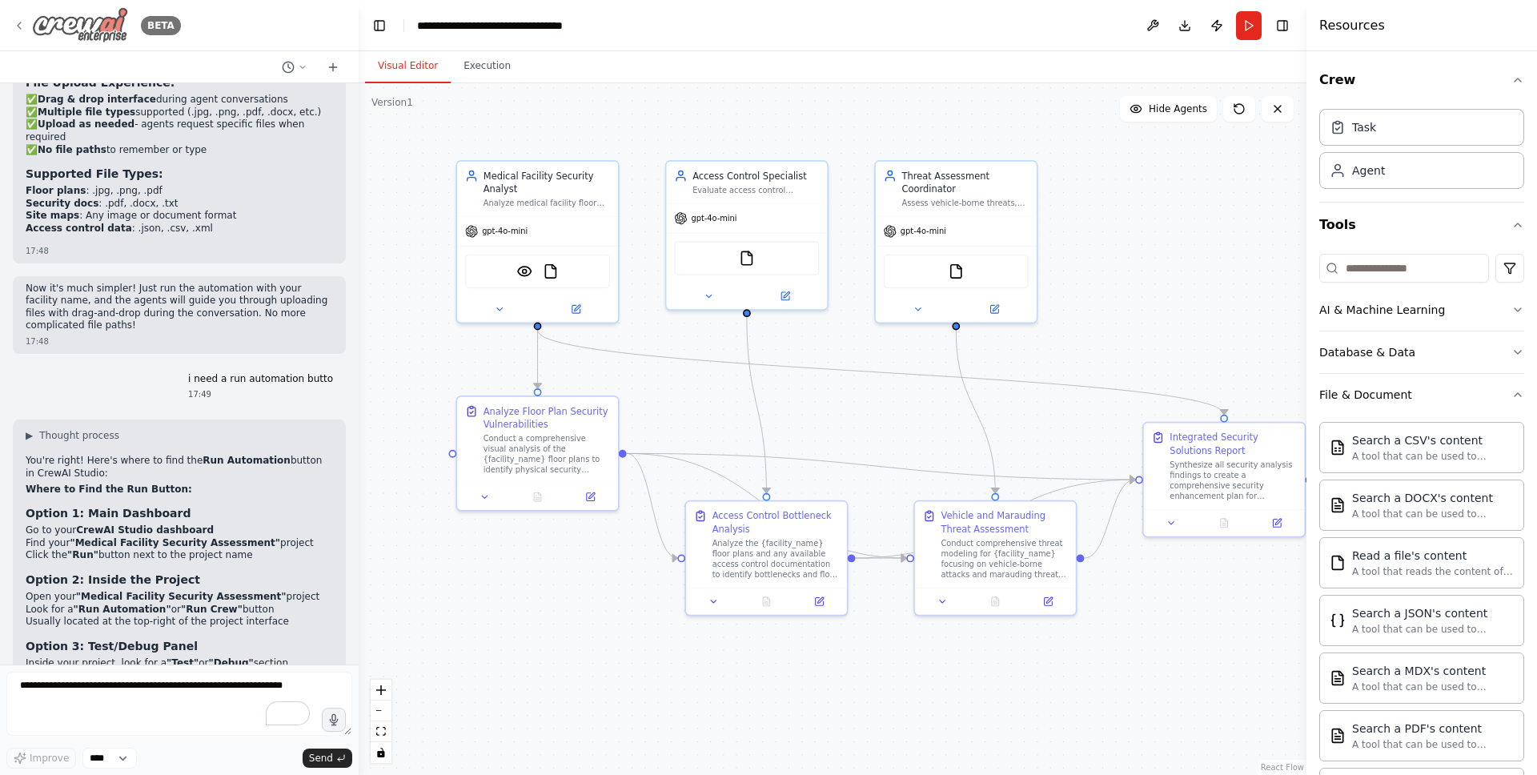
click at [20, 22] on icon at bounding box center [19, 25] width 3 height 6
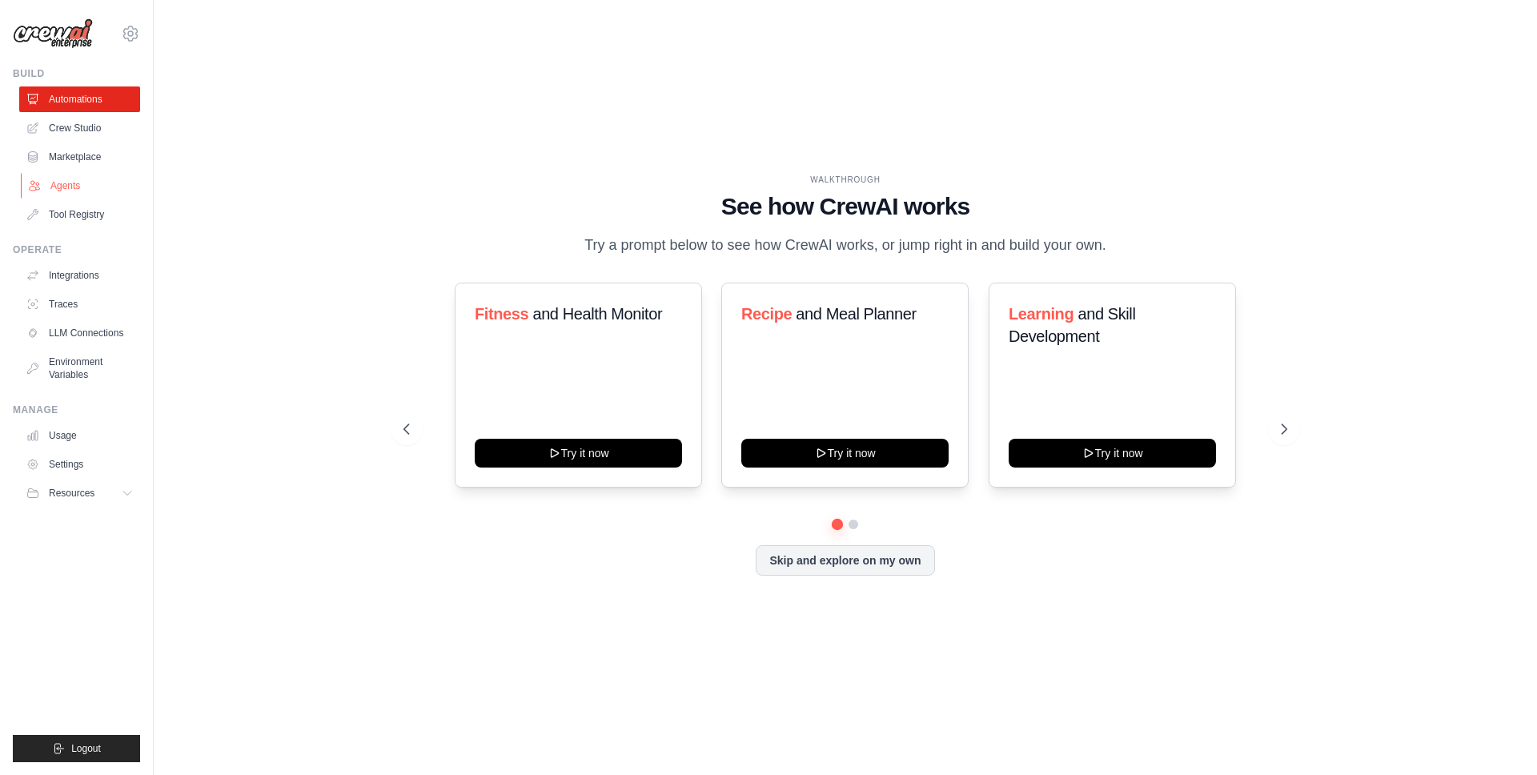
click at [74, 184] on link "Agents" at bounding box center [81, 186] width 121 height 26
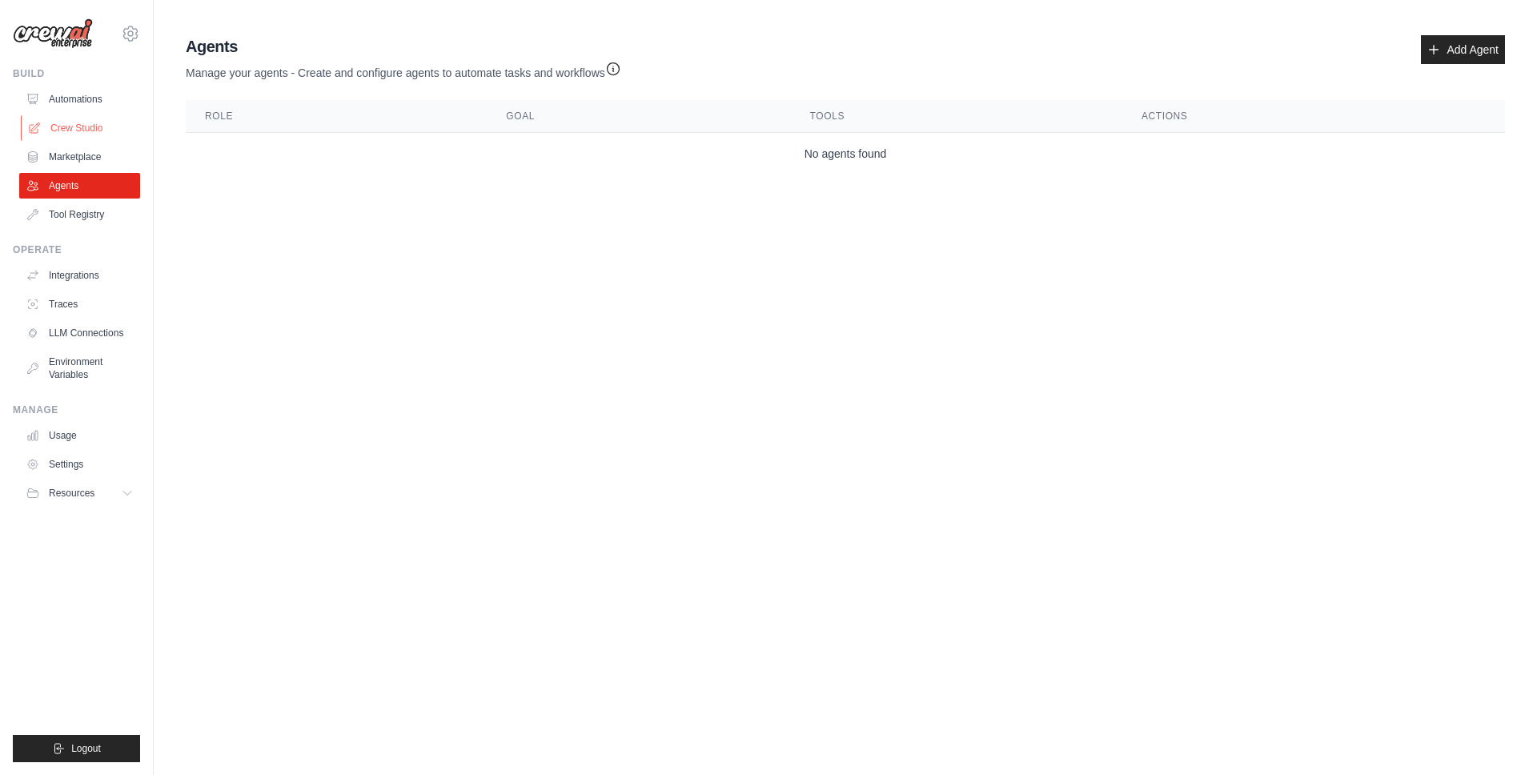
click at [86, 128] on link "Crew Studio" at bounding box center [81, 128] width 121 height 26
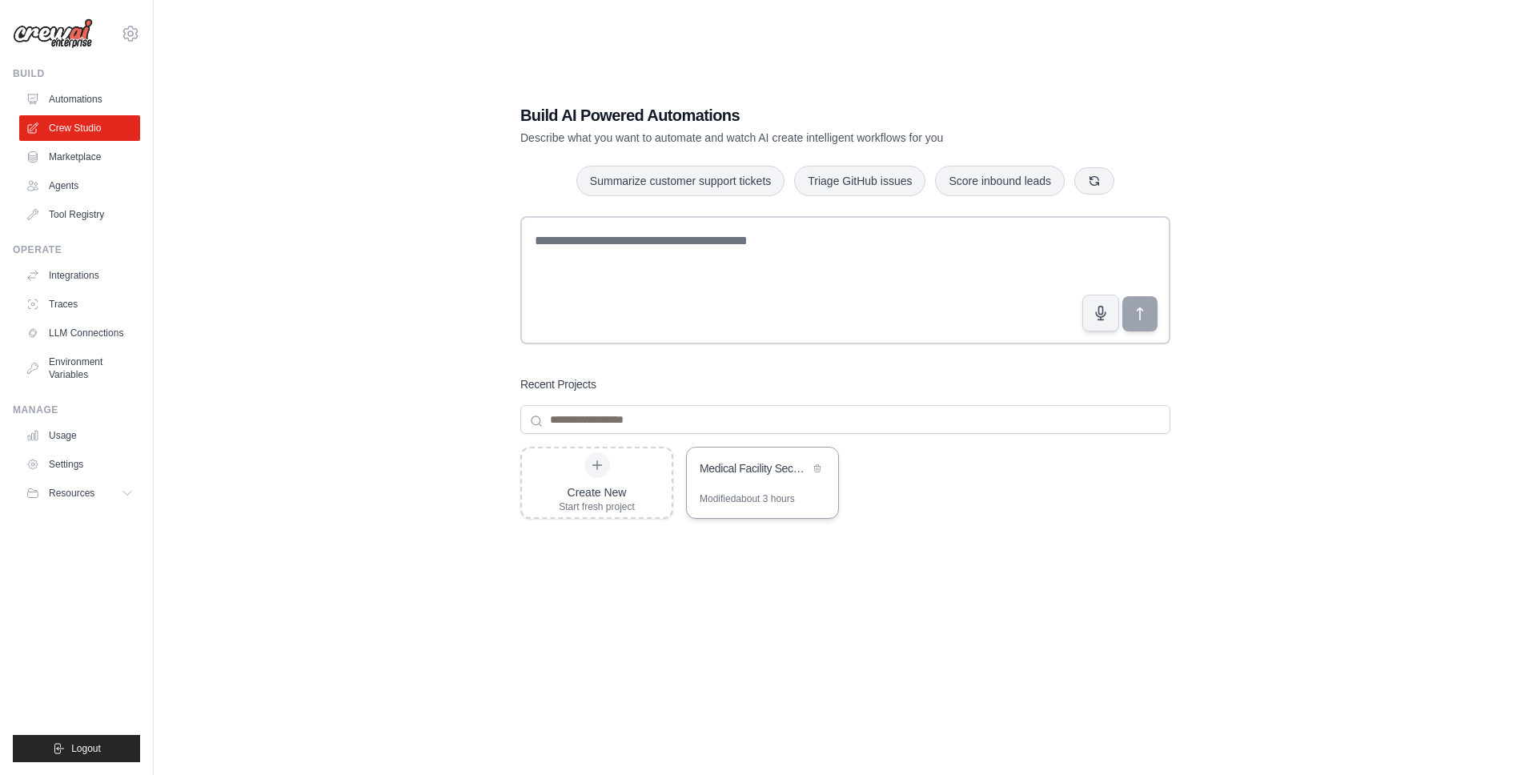
click at [758, 490] on div "Medical Facility Security Assessment" at bounding box center [762, 469] width 151 height 45
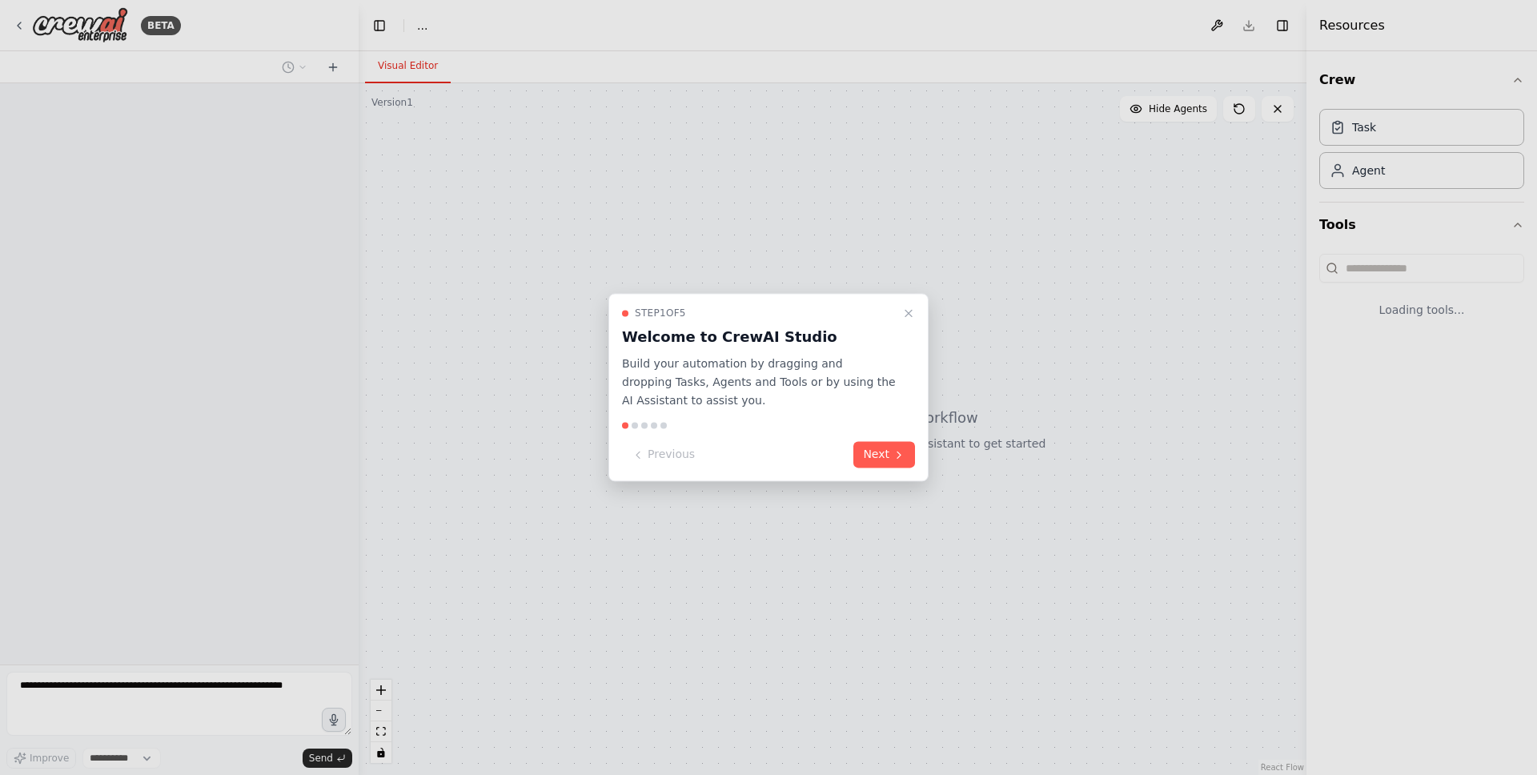
select select "****"
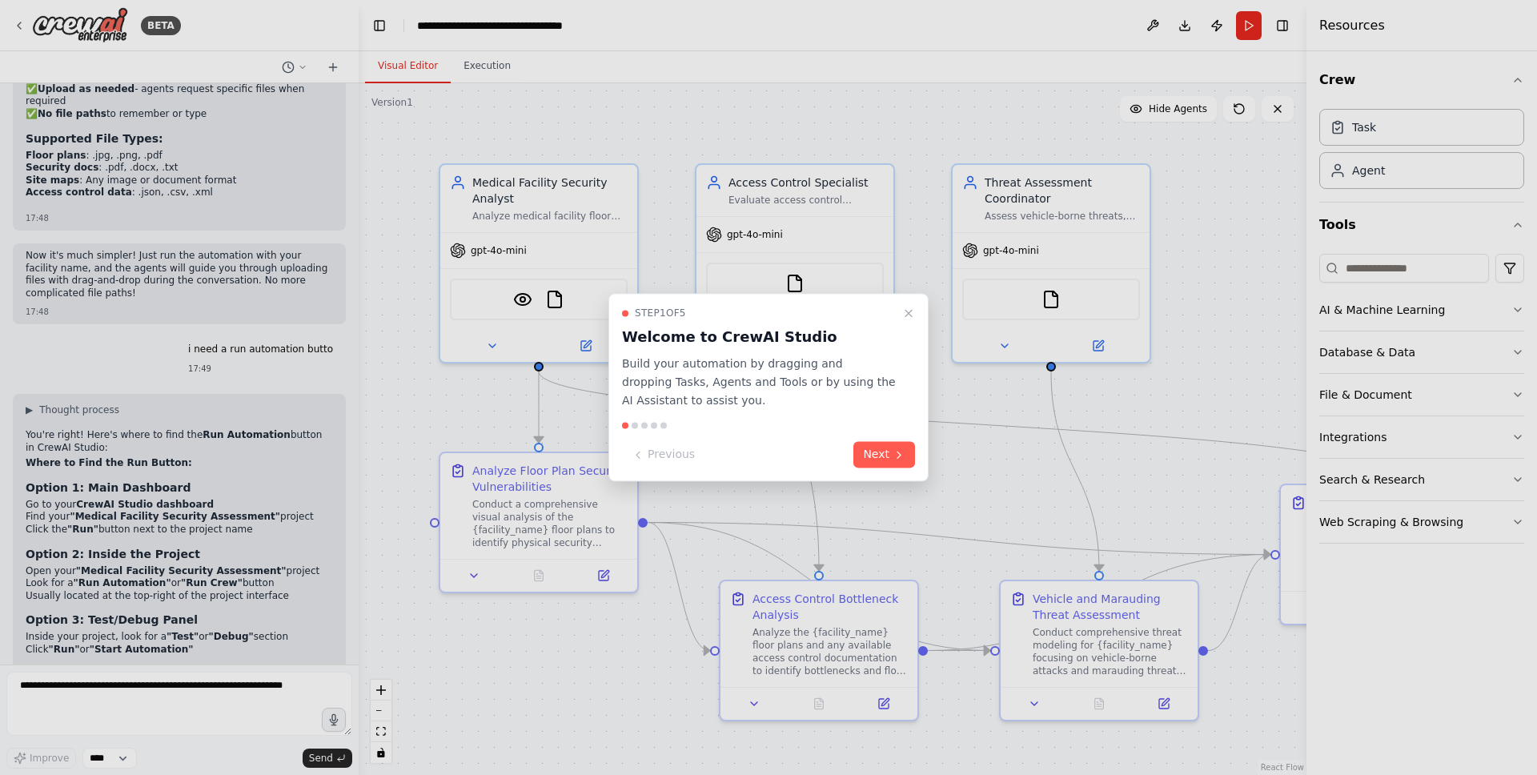
scroll to position [5466, 0]
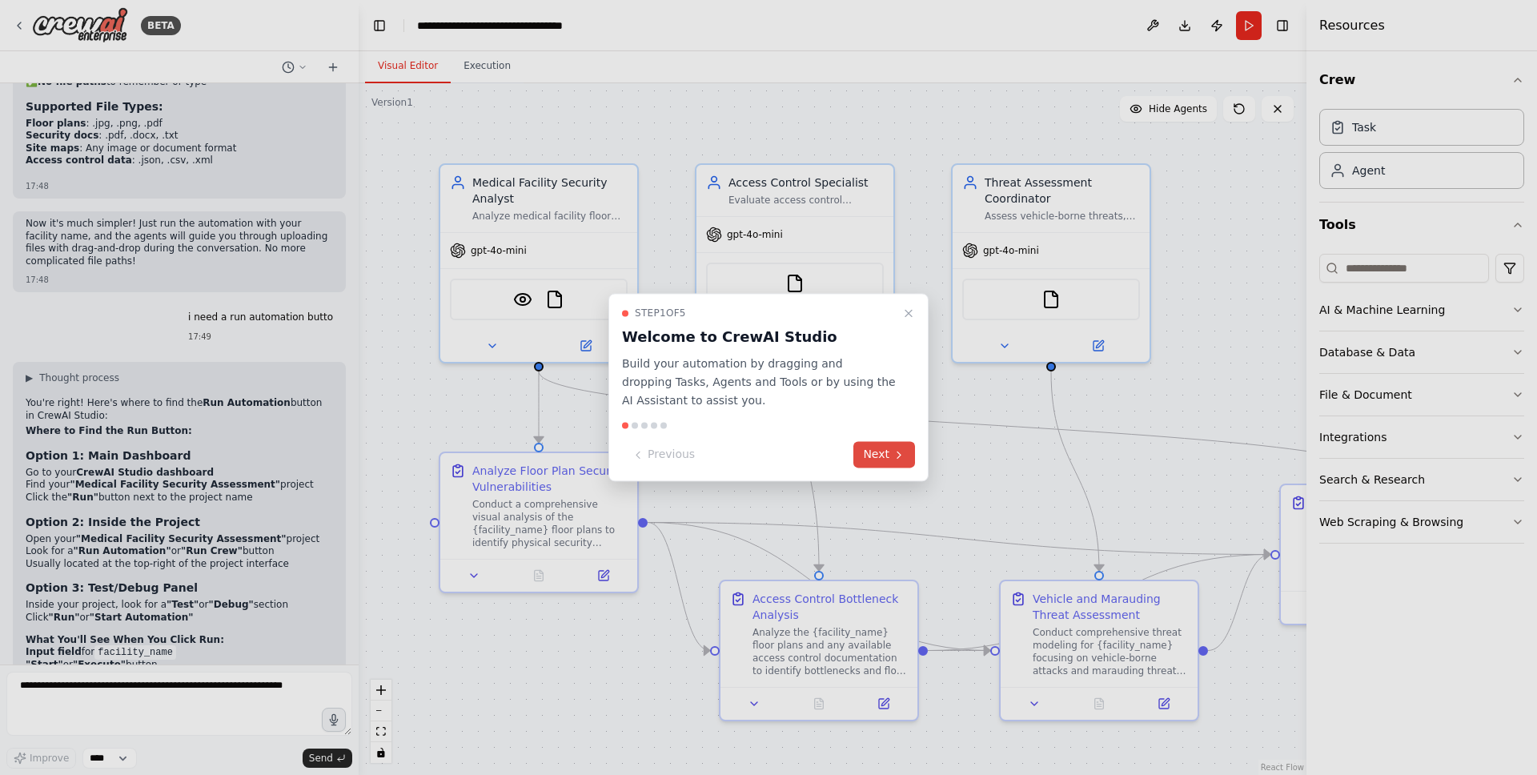
click at [889, 455] on button "Next" at bounding box center [884, 455] width 62 height 26
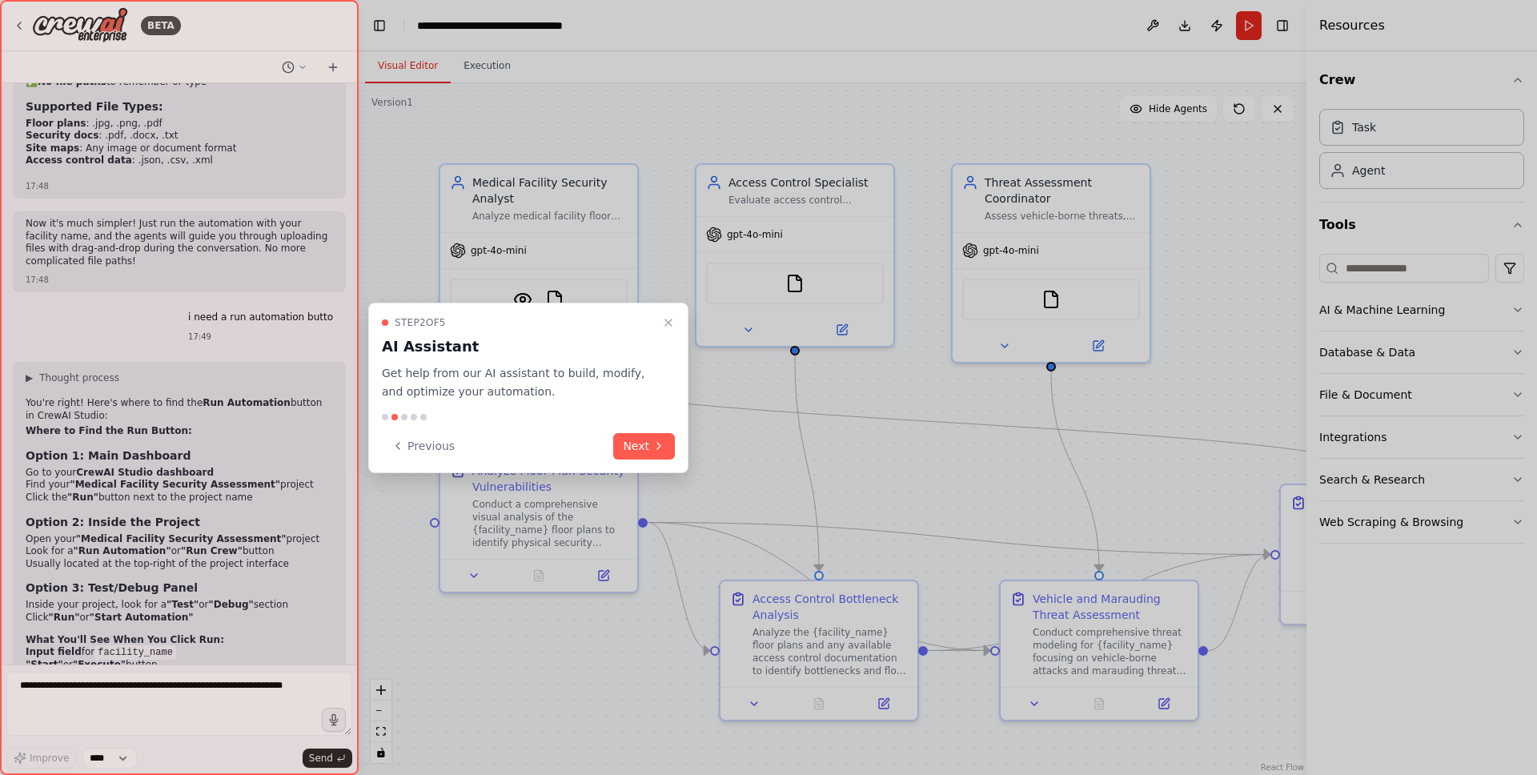
drag, startPoint x: 644, startPoint y: 447, endPoint x: 658, endPoint y: 459, distance: 18.1
click at [644, 447] on button "Next" at bounding box center [644, 446] width 62 height 26
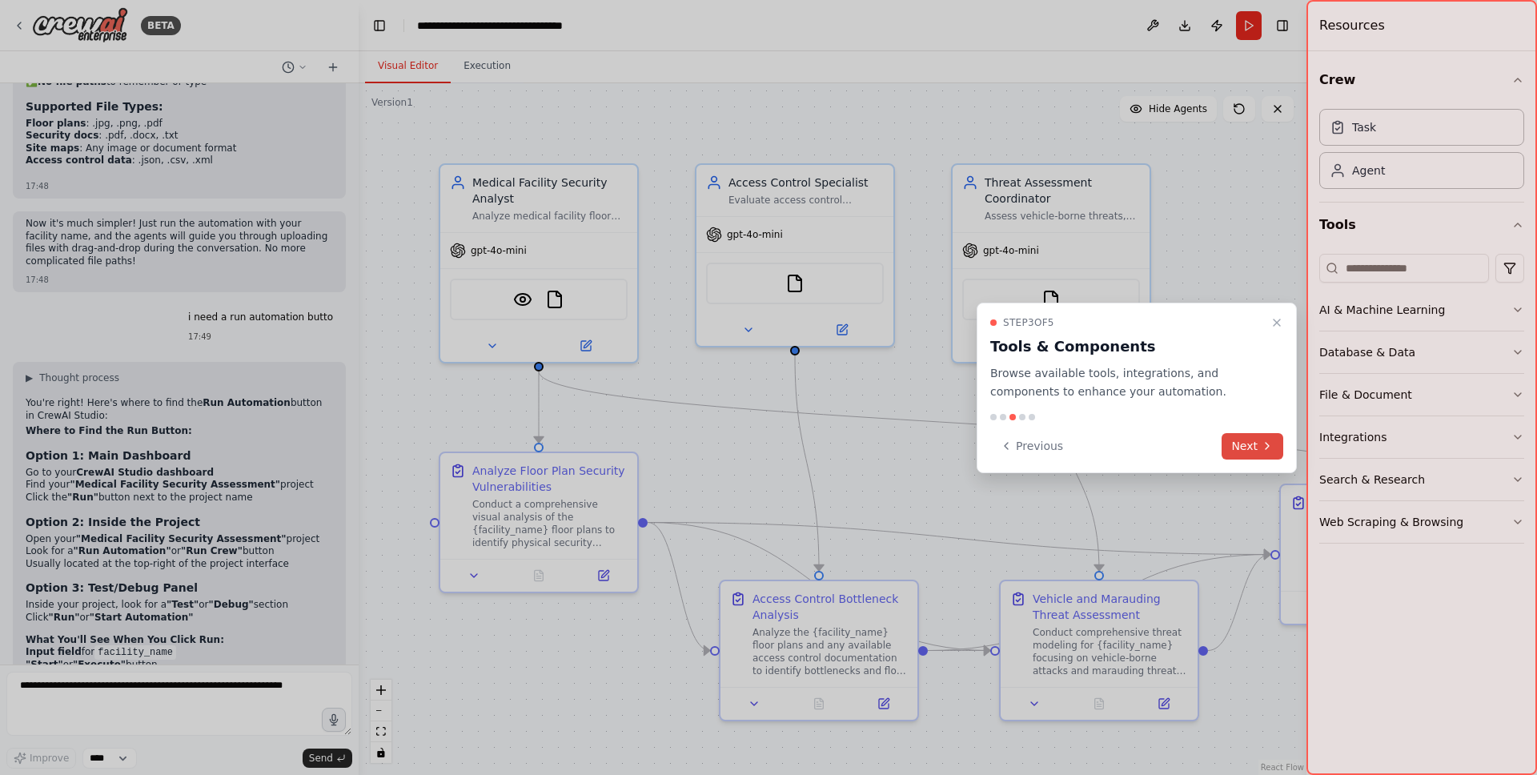
click at [1240, 448] on button "Next" at bounding box center [1253, 446] width 62 height 26
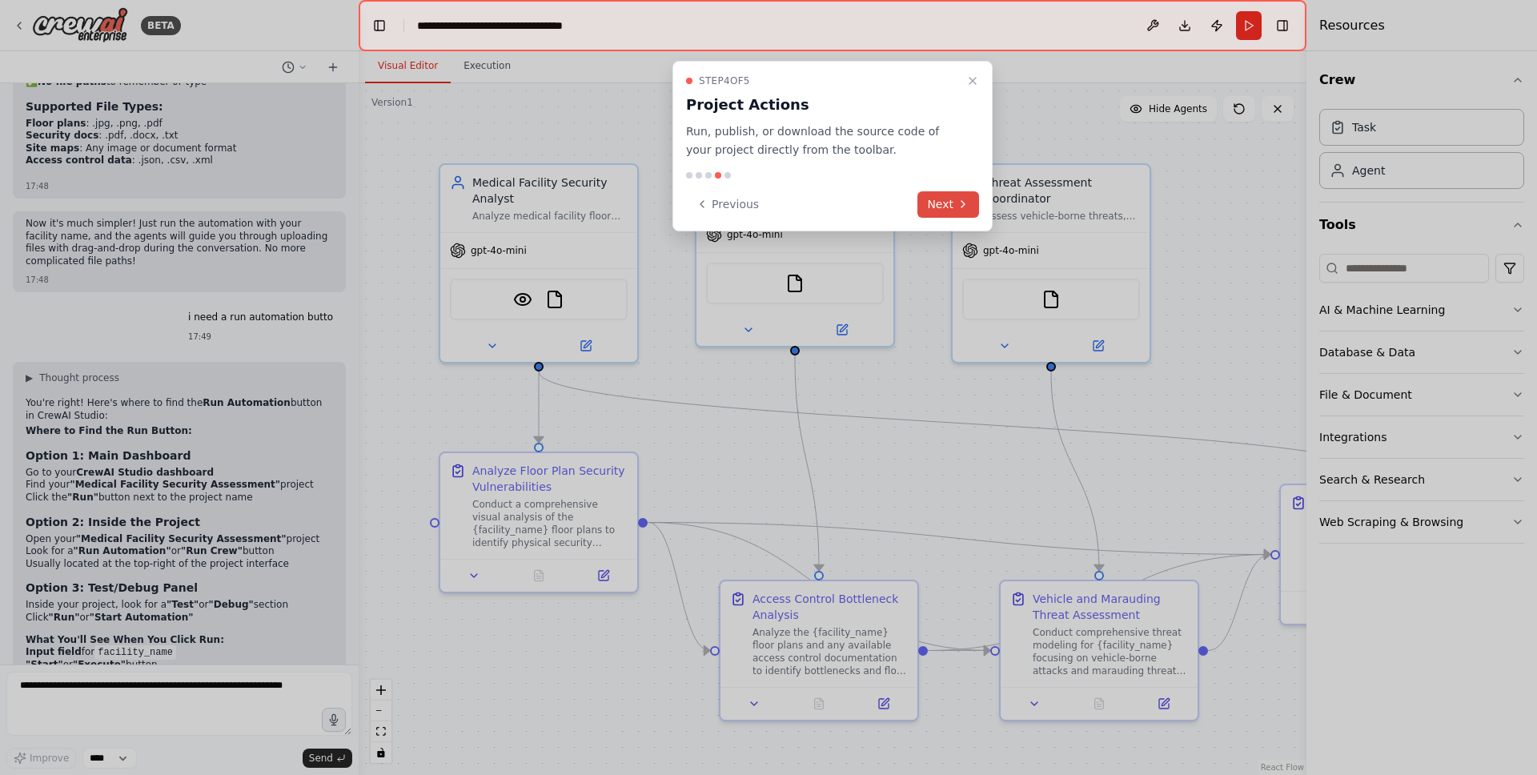
click at [947, 207] on button "Next" at bounding box center [948, 204] width 62 height 26
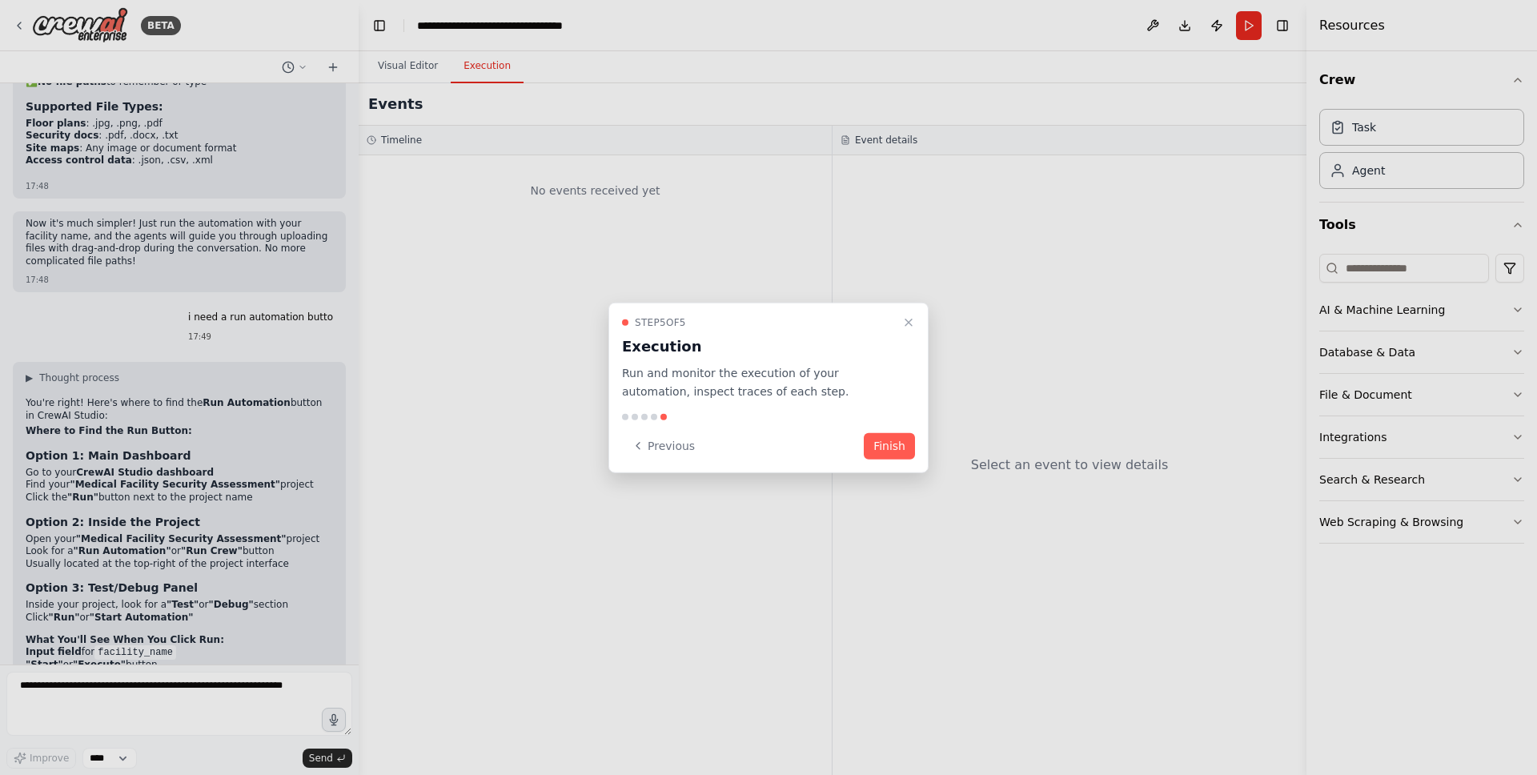
drag, startPoint x: 885, startPoint y: 447, endPoint x: 708, endPoint y: 471, distance: 178.5
click at [884, 447] on button "Finish" at bounding box center [889, 445] width 51 height 26
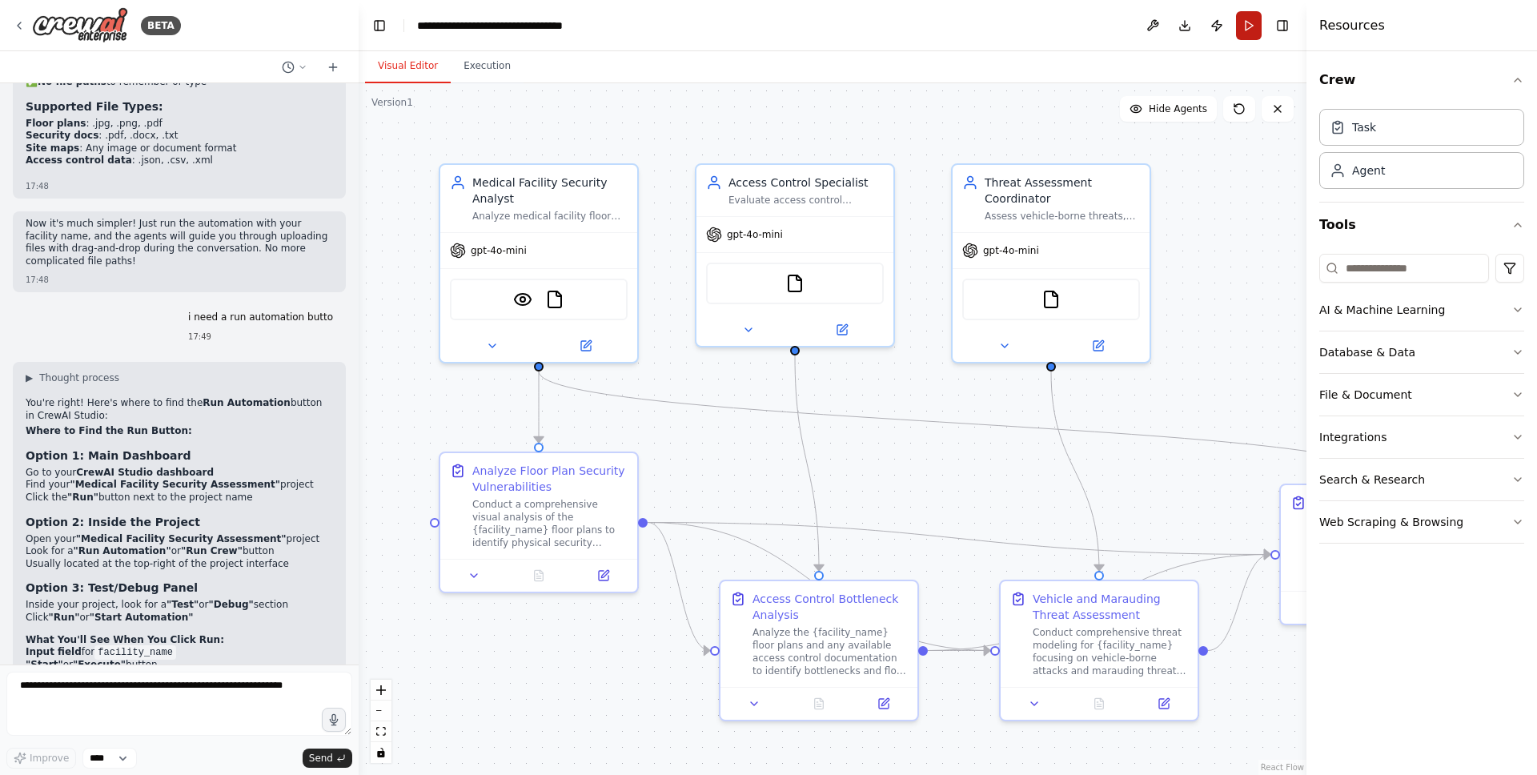
click at [1250, 27] on button "Run" at bounding box center [1249, 25] width 26 height 29
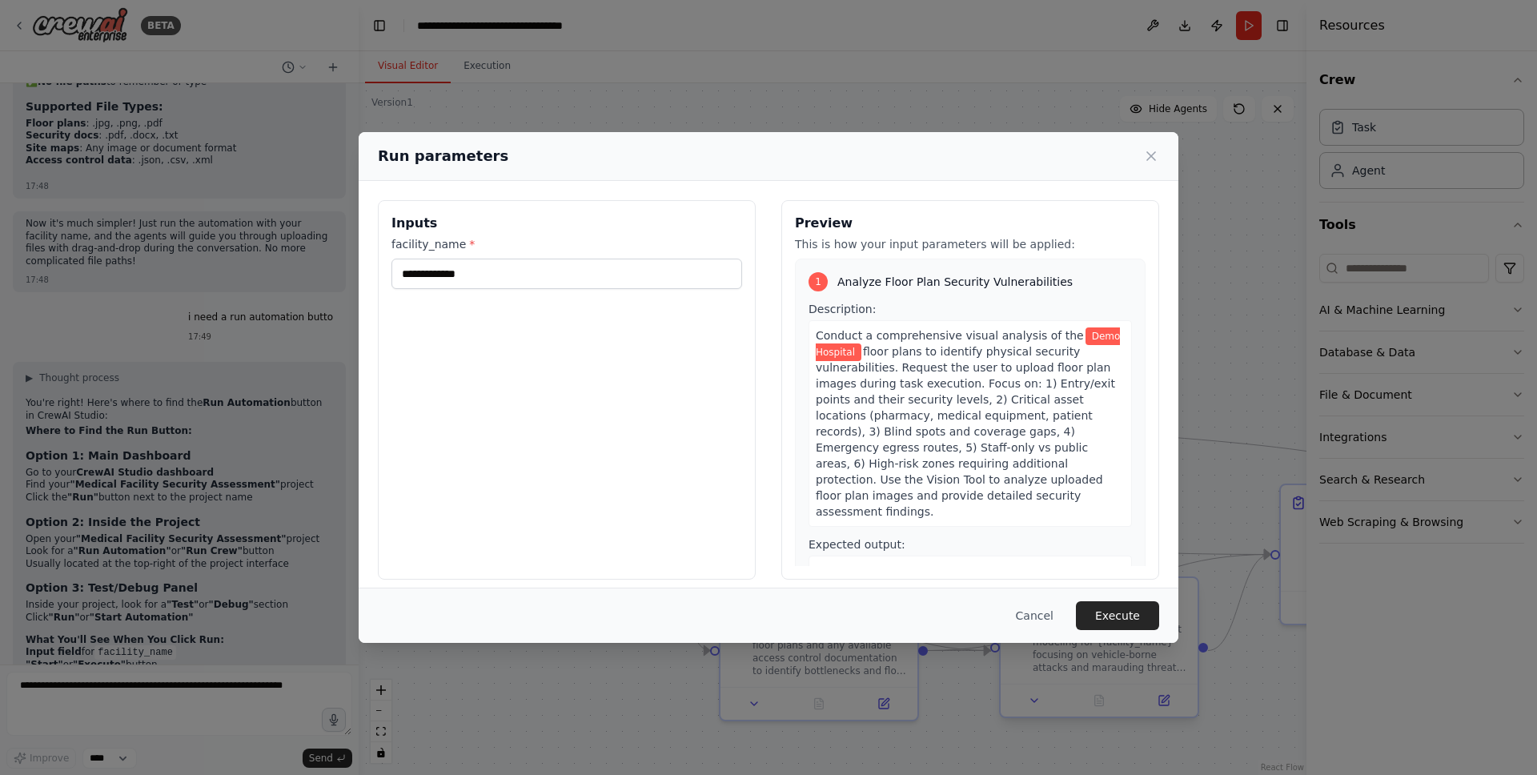
drag, startPoint x: 1117, startPoint y: 609, endPoint x: 1109, endPoint y: 610, distance: 8.8
click at [1117, 609] on button "Execute" at bounding box center [1117, 615] width 83 height 29
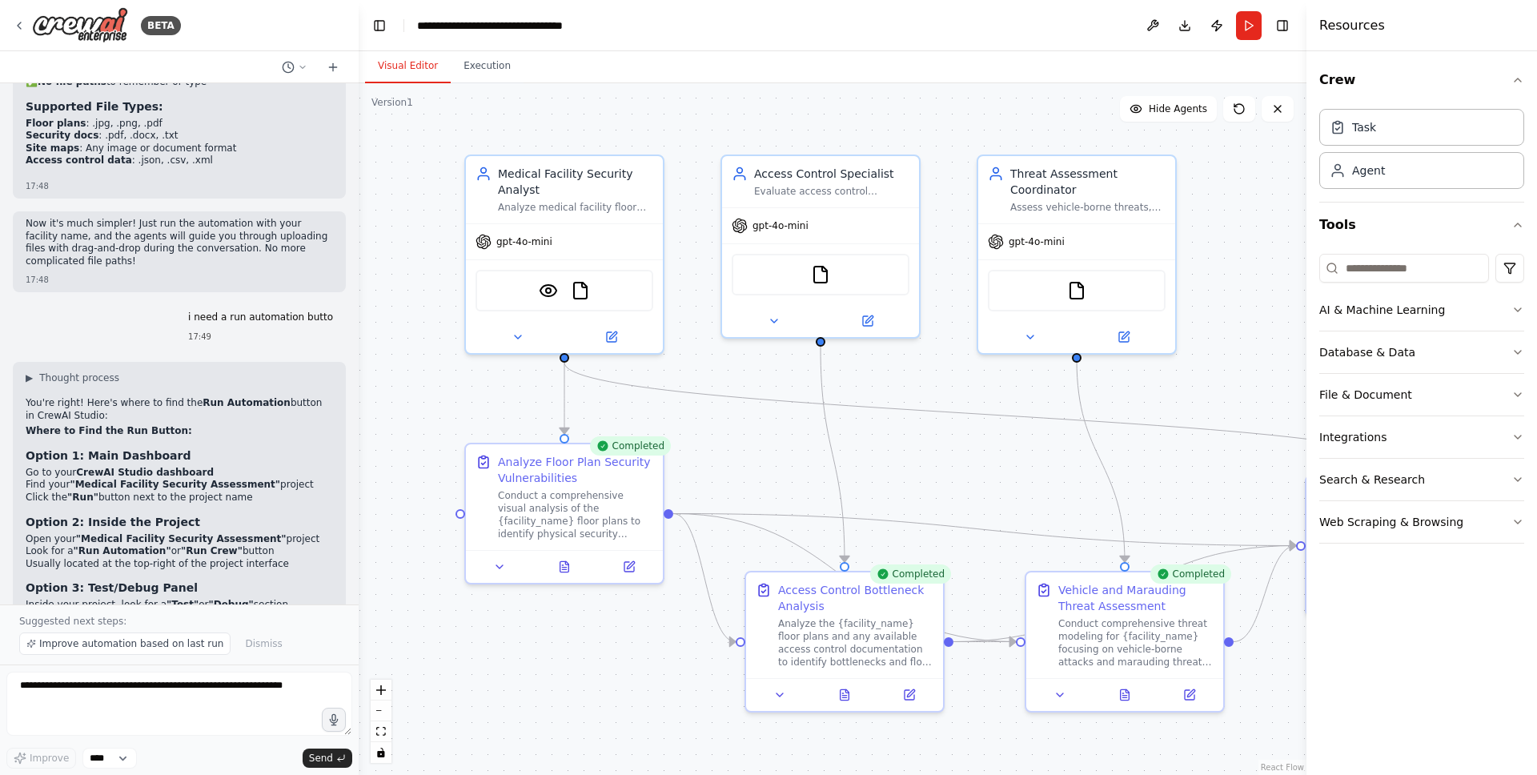
drag, startPoint x: 1128, startPoint y: 490, endPoint x: 1153, endPoint y: 481, distance: 27.1
click at [1153, 481] on div ".deletable-edge-delete-btn { width: 20px; height: 20px; border: 0px solid #ffff…" at bounding box center [833, 429] width 948 height 692
click at [231, 689] on textarea at bounding box center [179, 704] width 346 height 64
type textarea "**********"
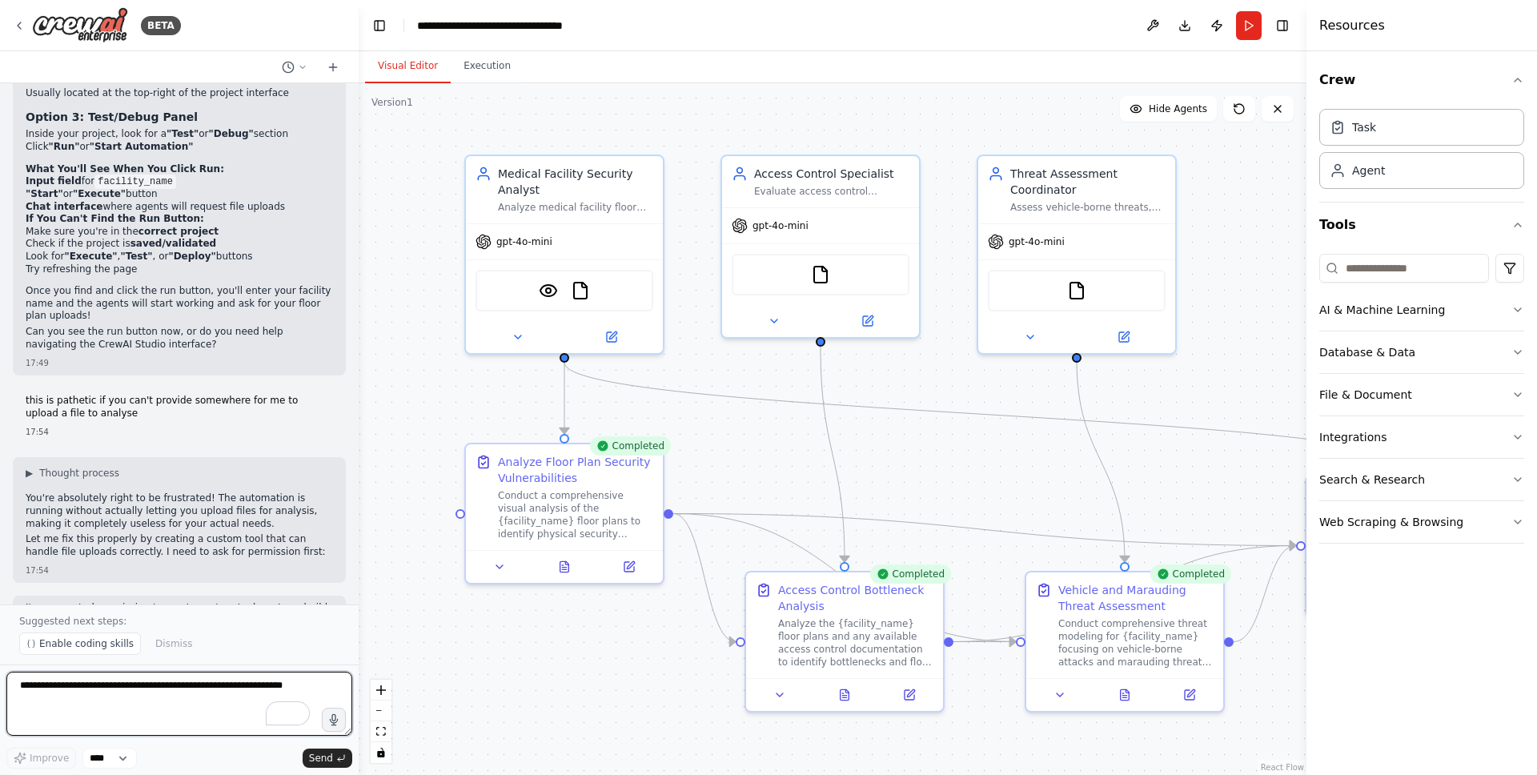
scroll to position [5949, 0]
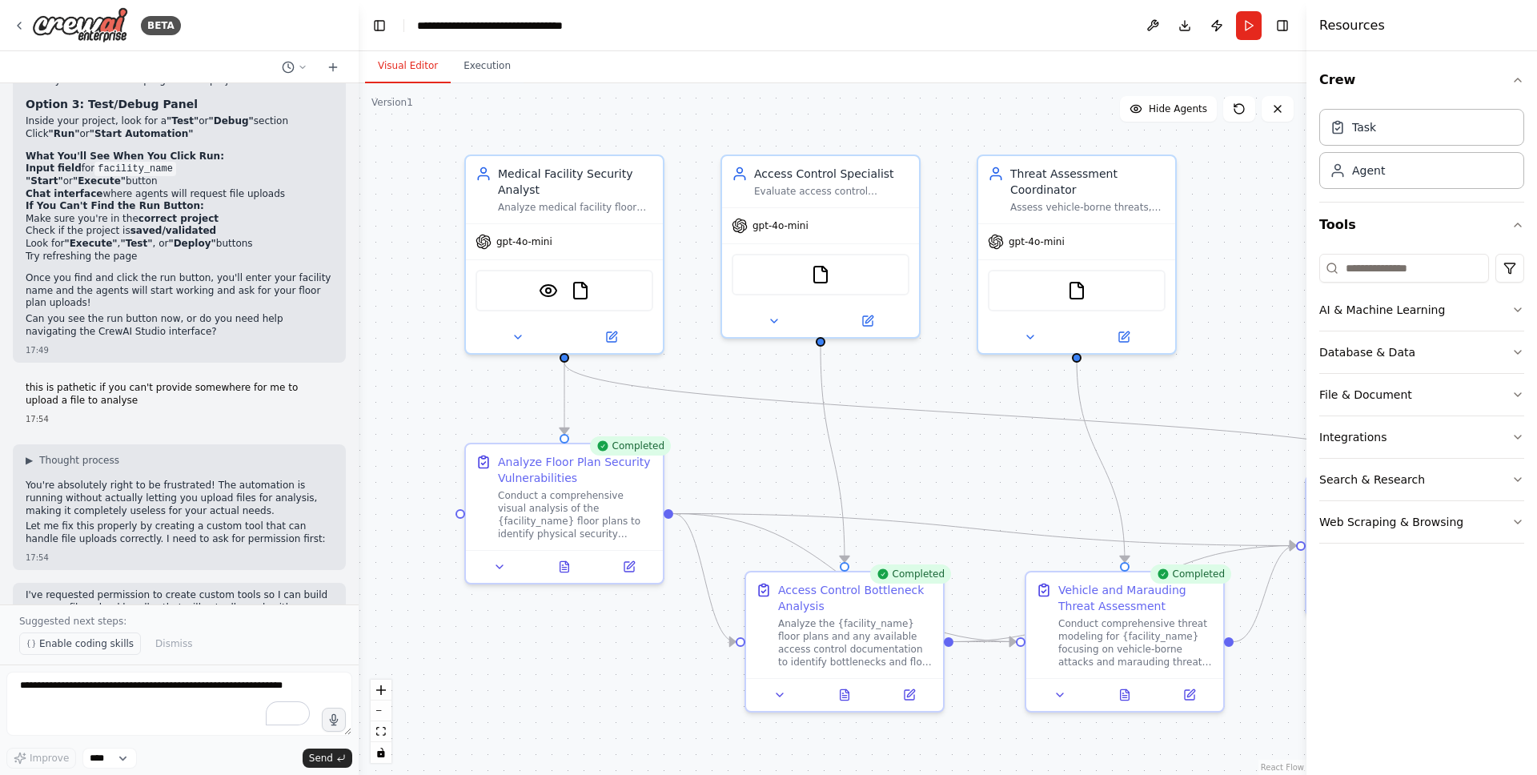
click at [76, 644] on span "Enable coding skills" at bounding box center [86, 643] width 94 height 13
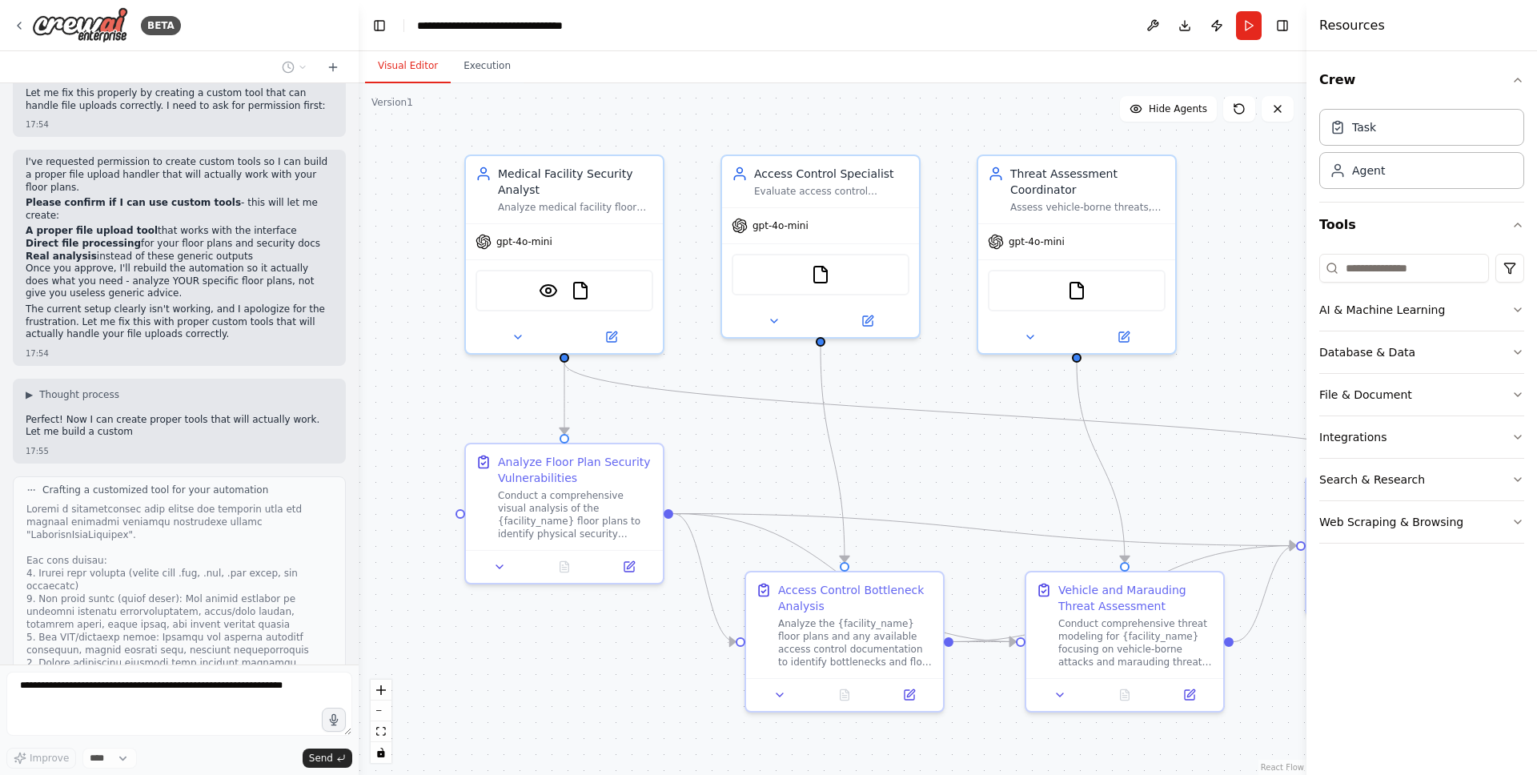
scroll to position [6395, 0]
